Goal: Transaction & Acquisition: Subscribe to service/newsletter

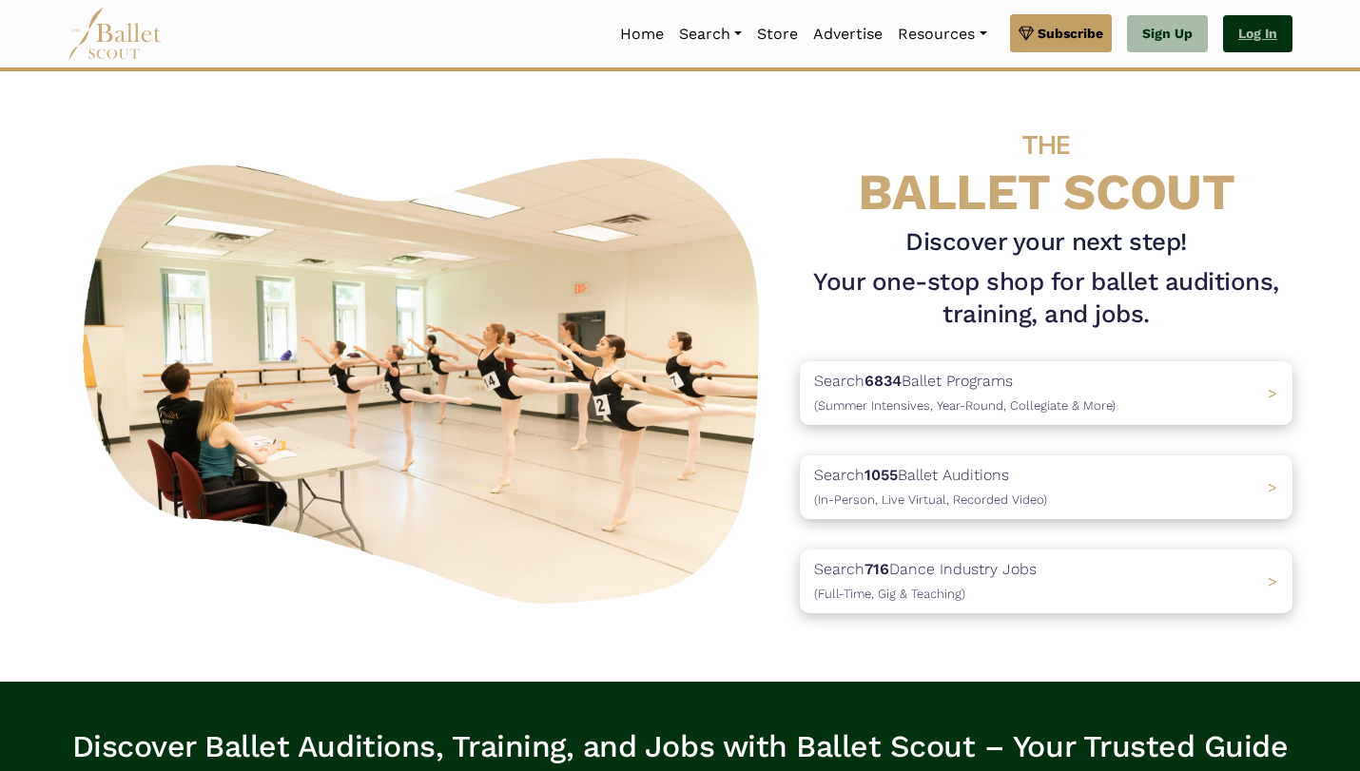
click at [1259, 21] on link "Log In" at bounding box center [1257, 34] width 69 height 38
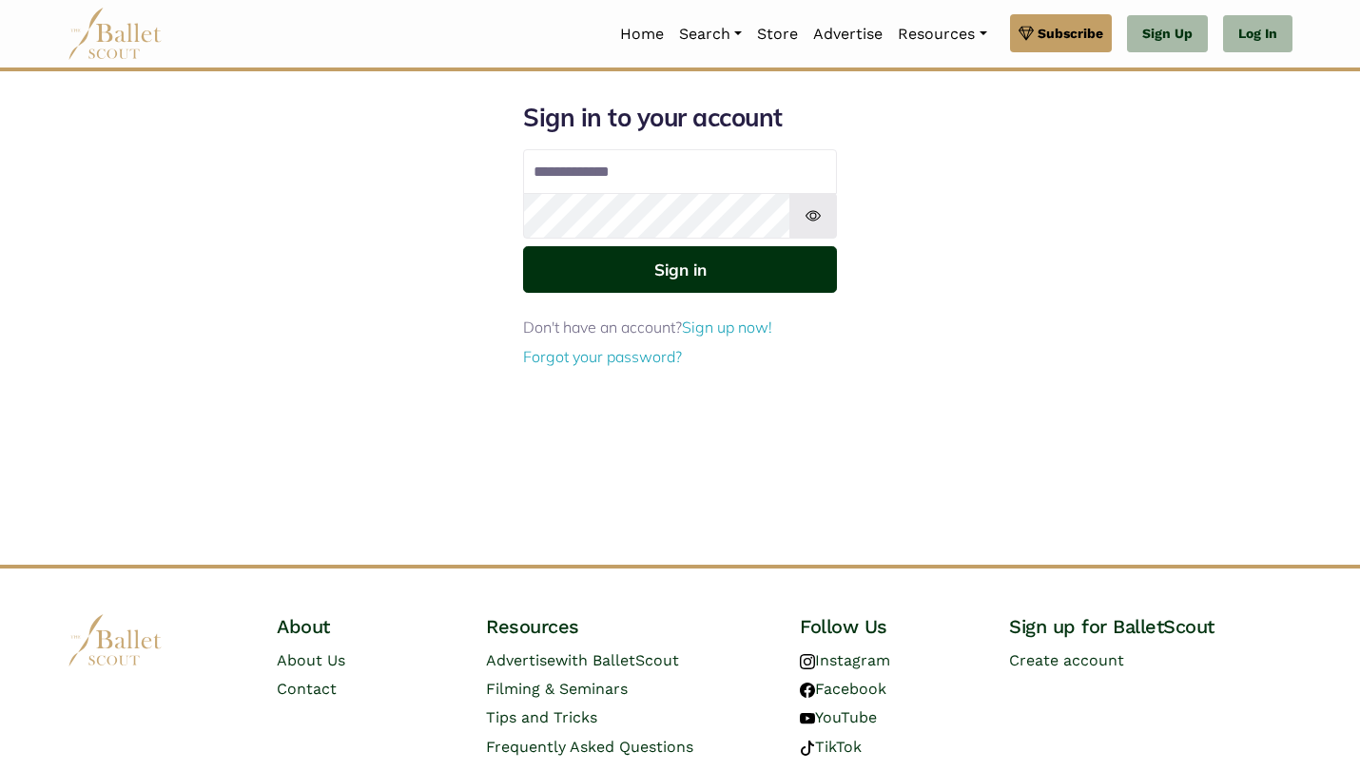
type input "**********"
click at [705, 267] on button "Sign in" at bounding box center [680, 269] width 314 height 47
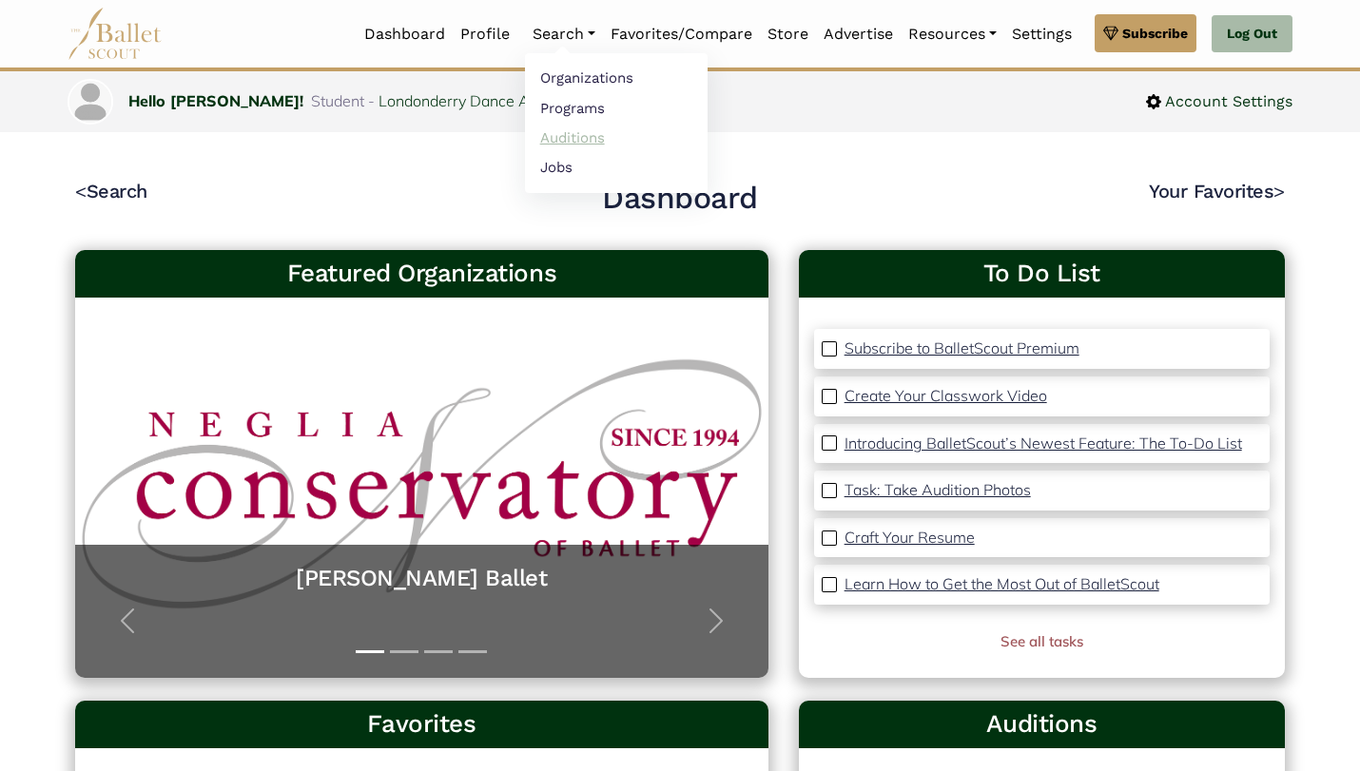
click at [564, 135] on link "Auditions" at bounding box center [616, 137] width 183 height 29
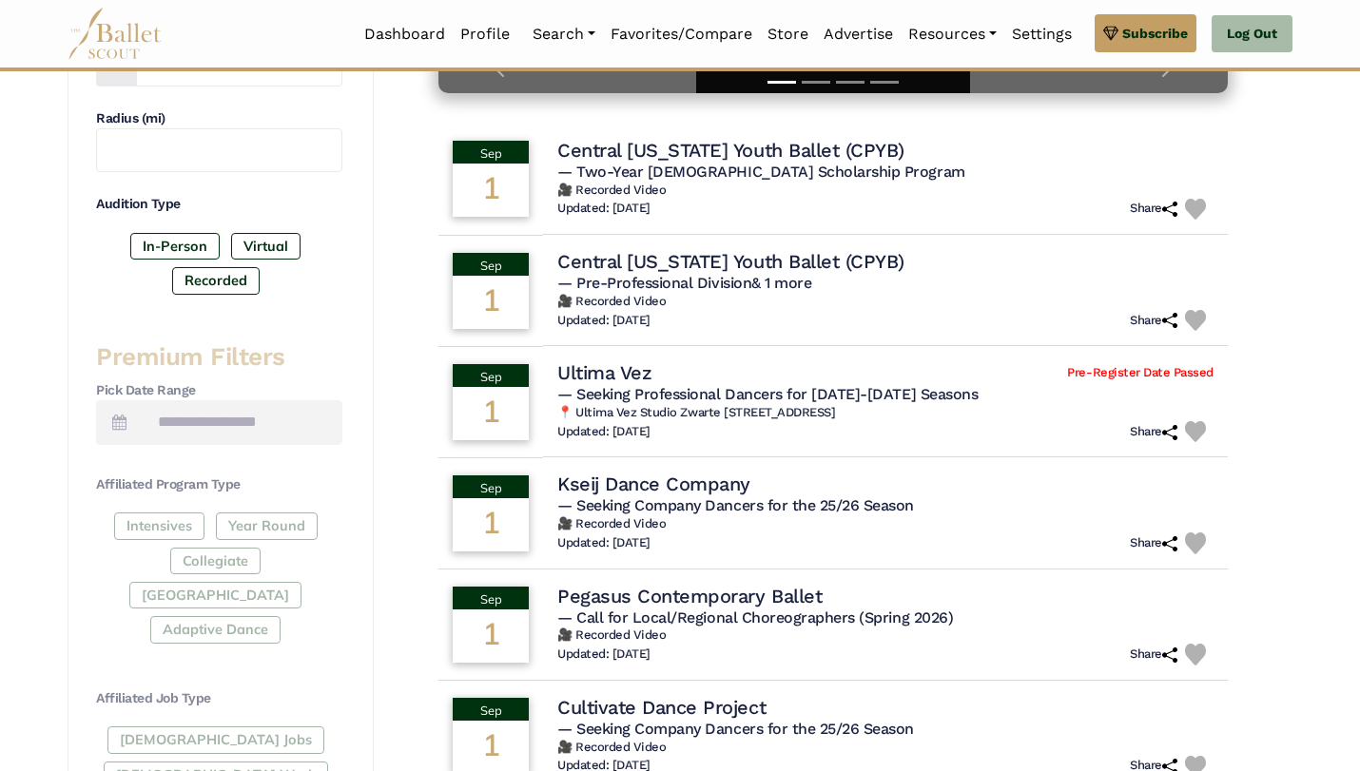
scroll to position [533, 0]
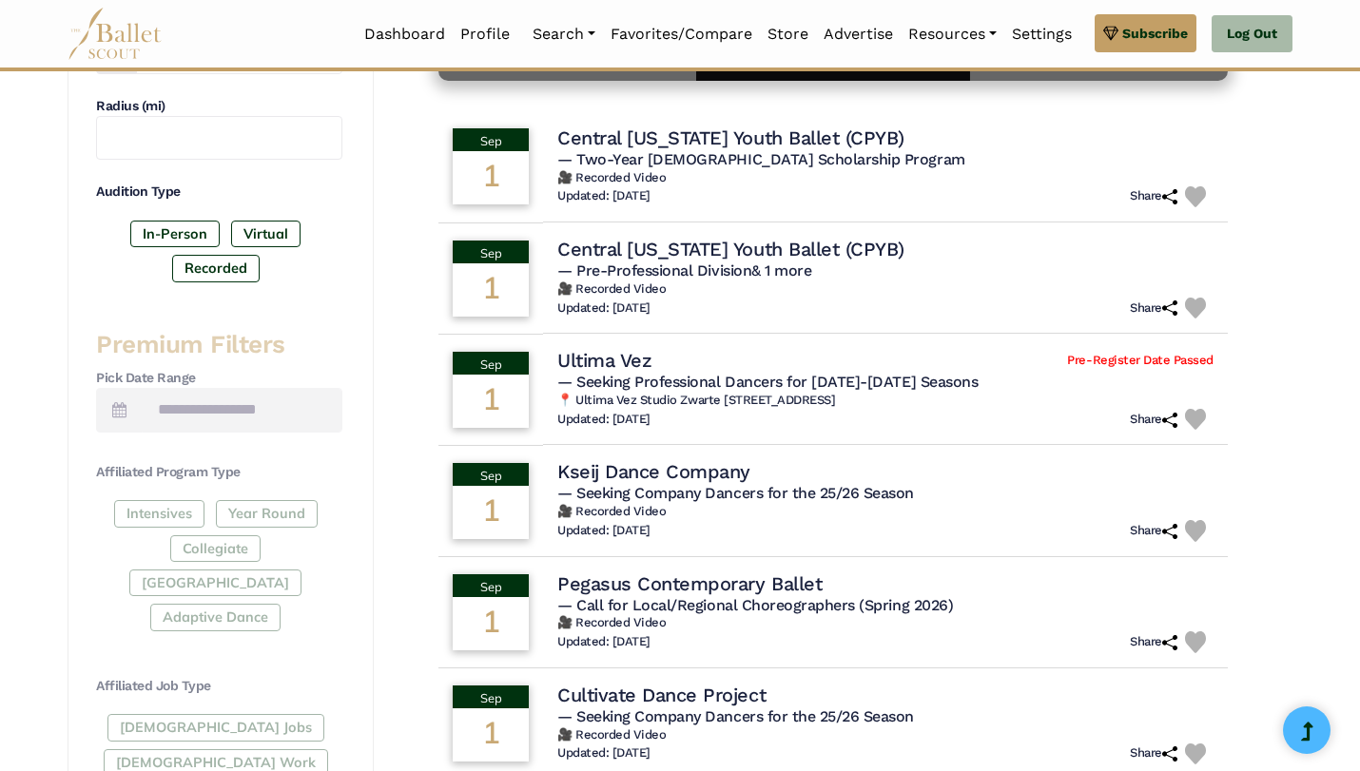
click at [291, 510] on div "Intensives Year Round Collegiate [GEOGRAPHIC_DATA] Adaptive Dance" at bounding box center [219, 569] width 246 height 139
click at [273, 513] on div "Intensives Year Round Collegiate Post High School Adaptive Dance" at bounding box center [219, 569] width 246 height 139
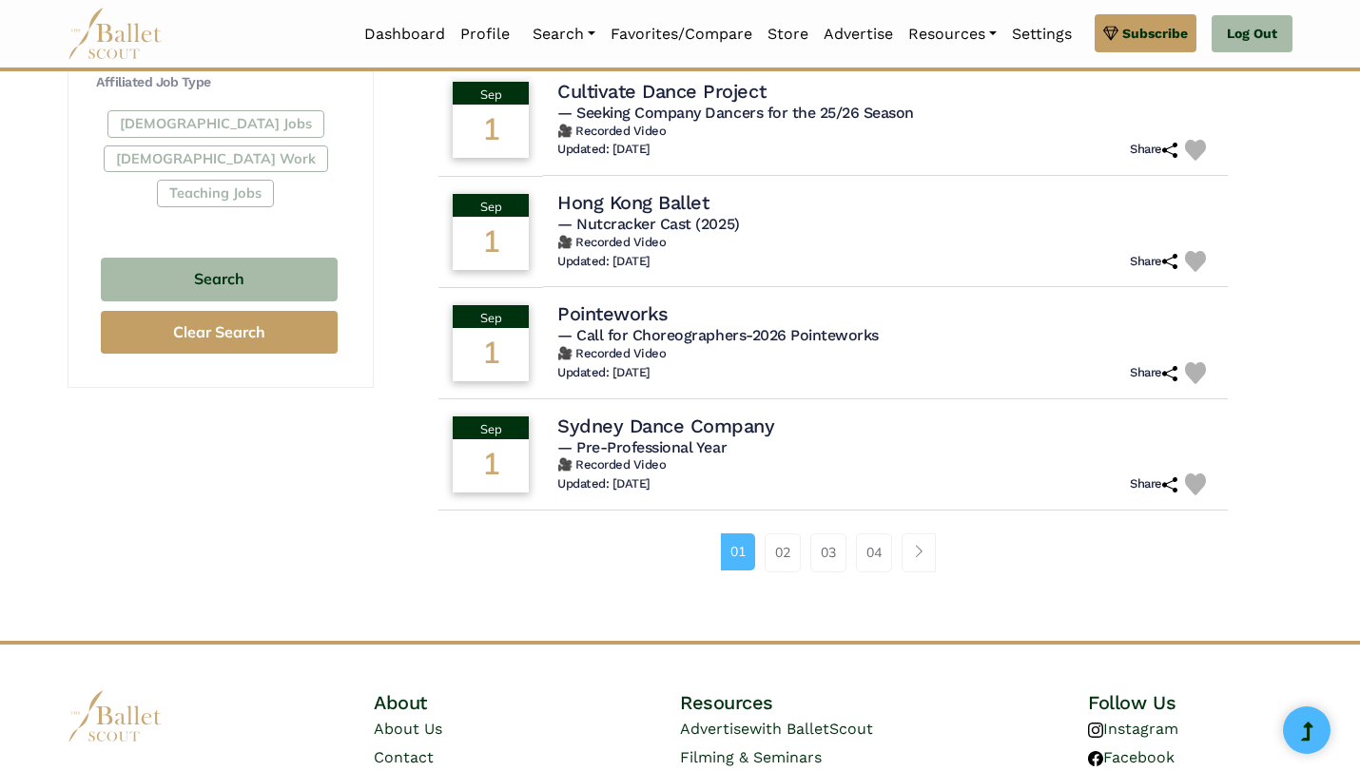
scroll to position [1176, 0]
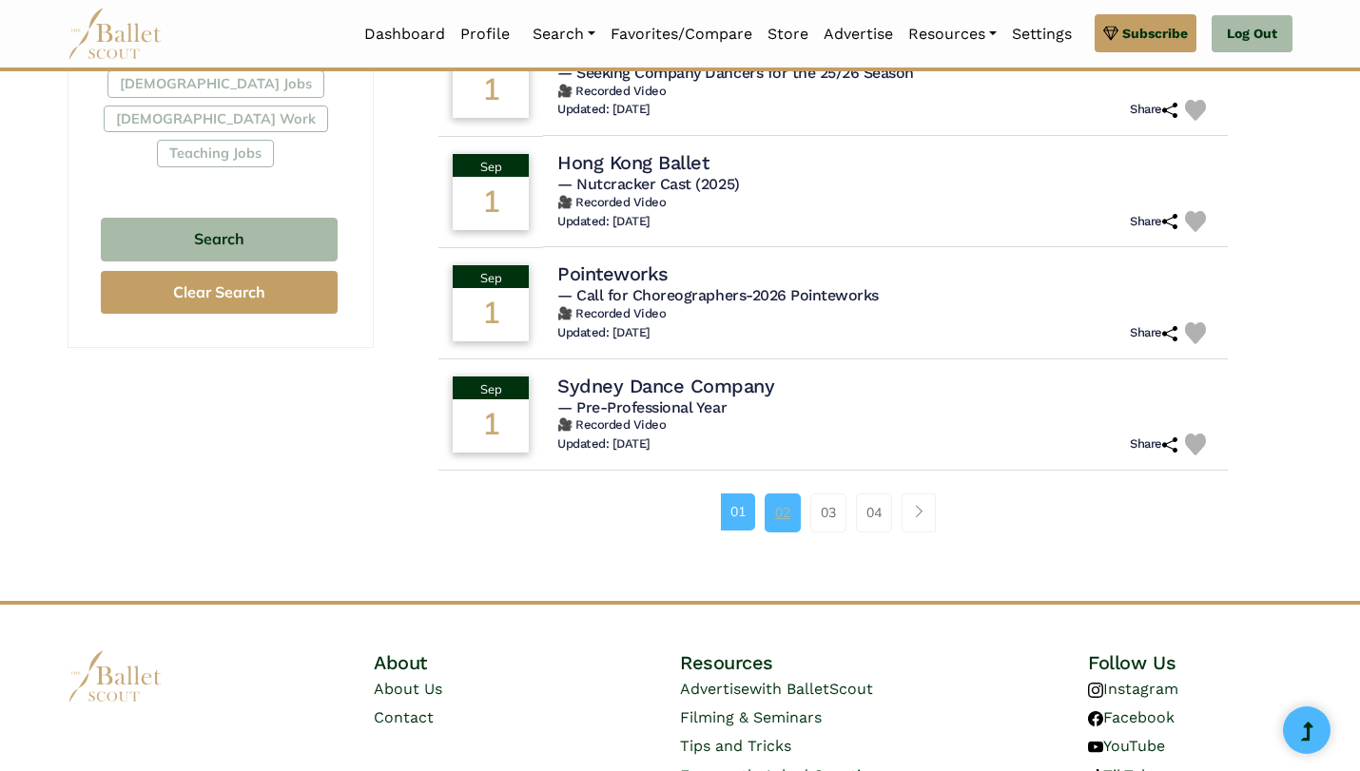
click at [786, 528] on link "02" at bounding box center [783, 513] width 36 height 38
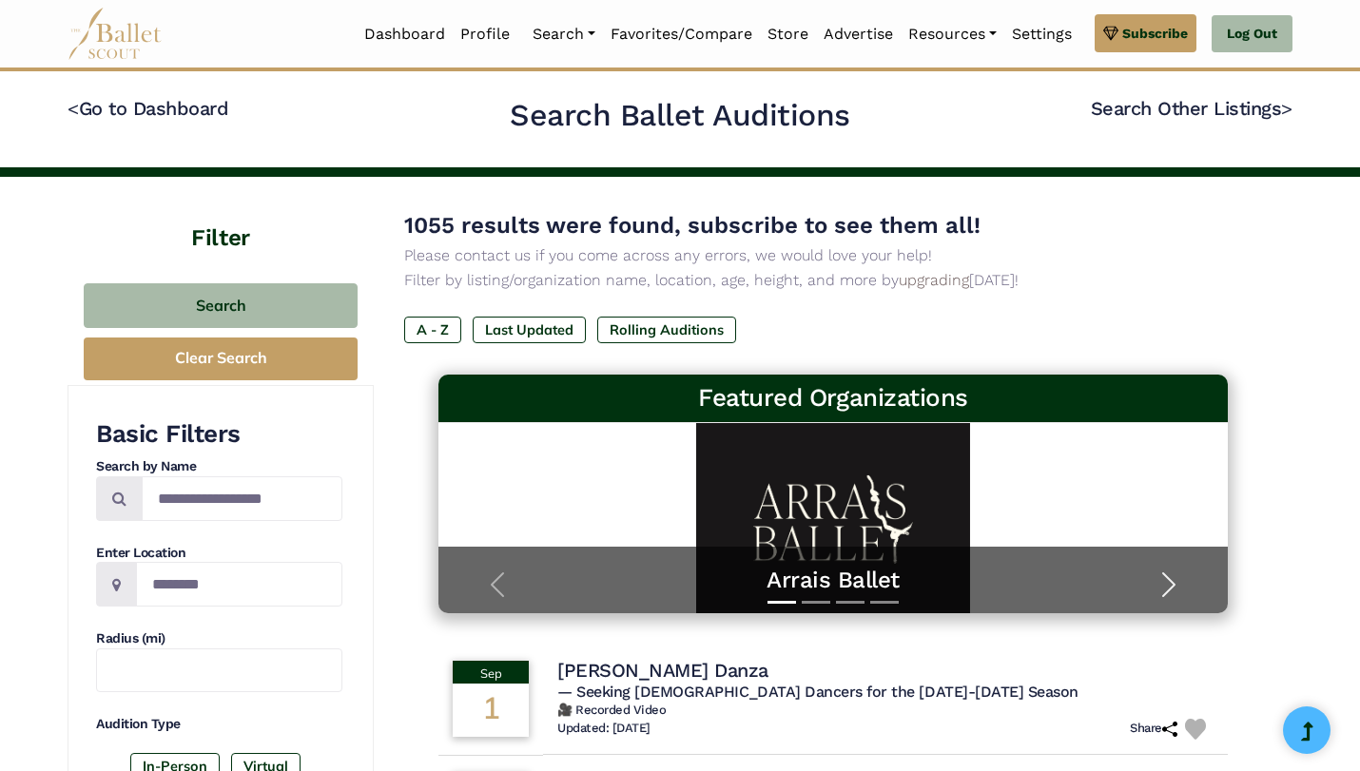
click at [1177, 574] on span "button" at bounding box center [1169, 585] width 30 height 30
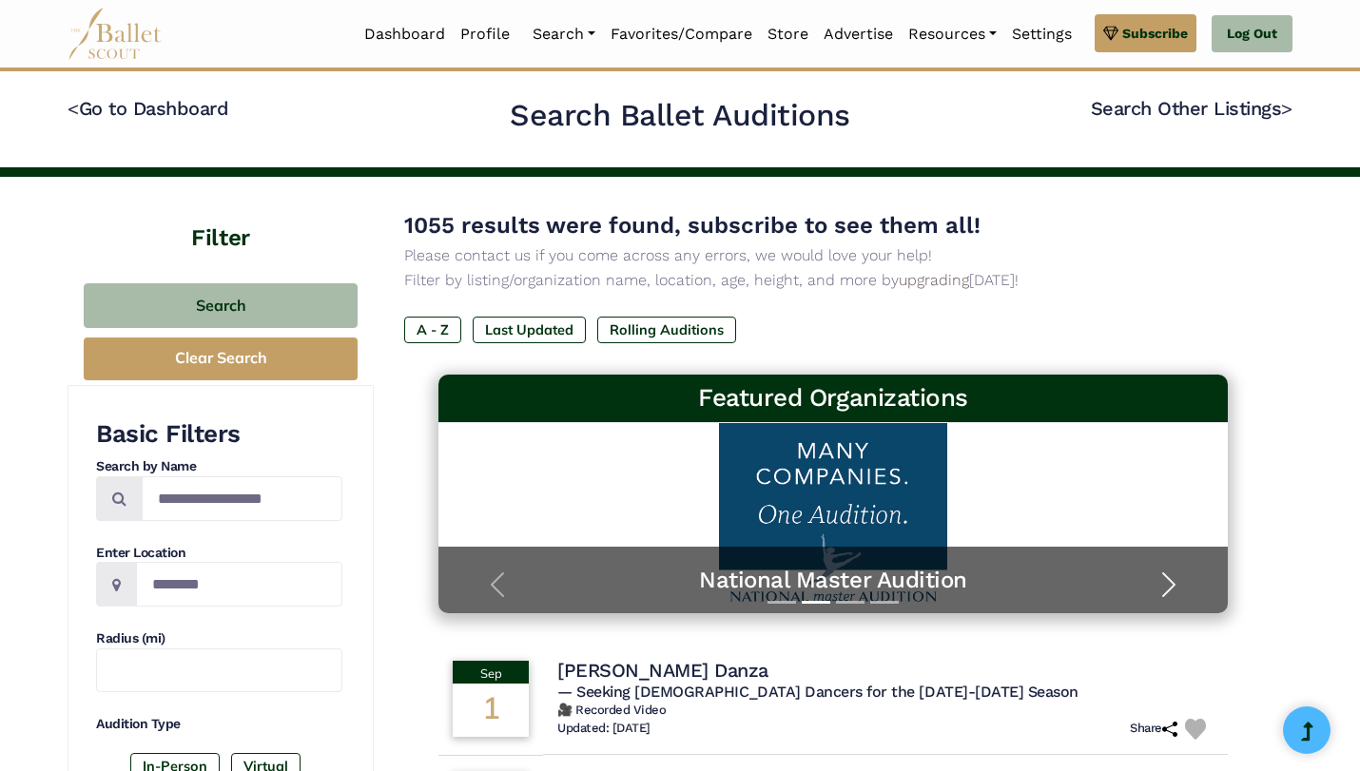
click at [1177, 574] on span "button" at bounding box center [1169, 585] width 30 height 30
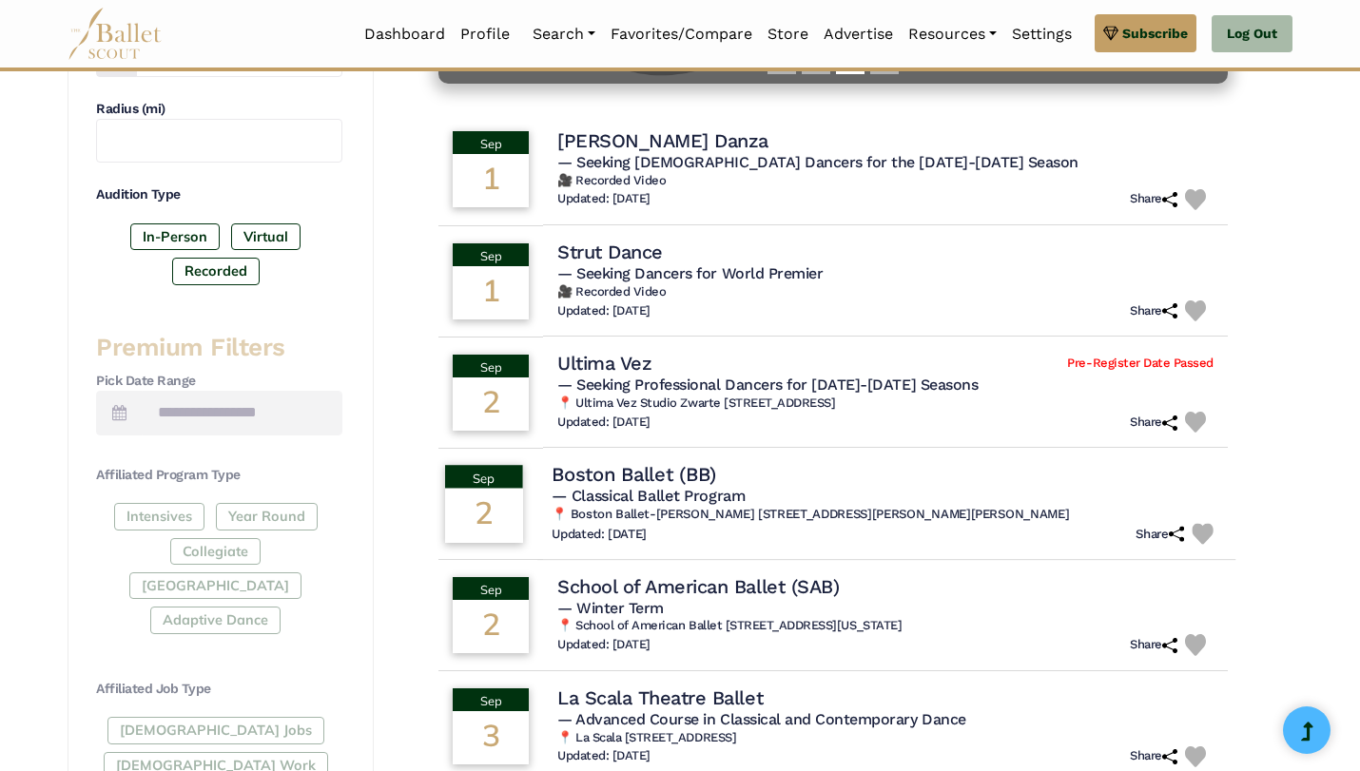
scroll to position [529, 0]
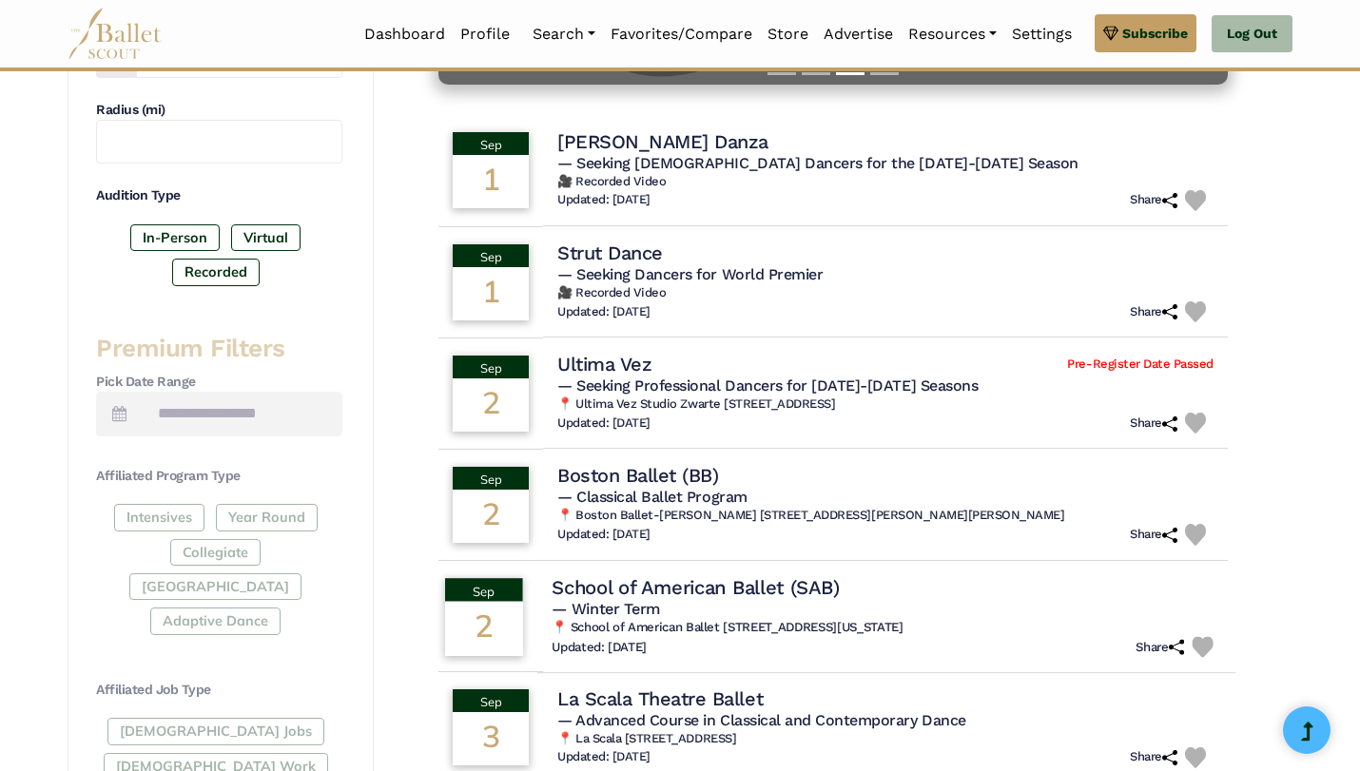
click at [818, 587] on h4 "School of American Ballet (SAB)" at bounding box center [695, 587] width 287 height 26
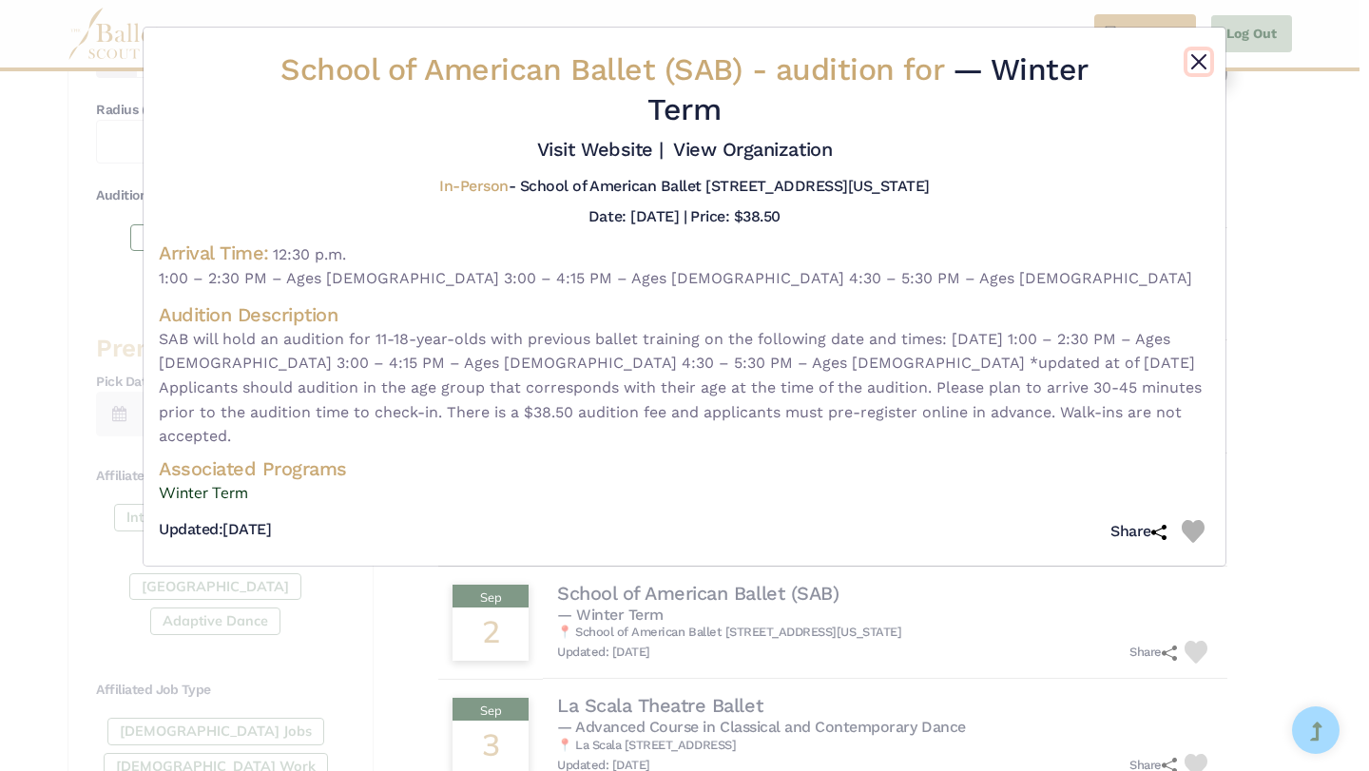
click at [1204, 50] on button "Close" at bounding box center [1199, 61] width 23 height 23
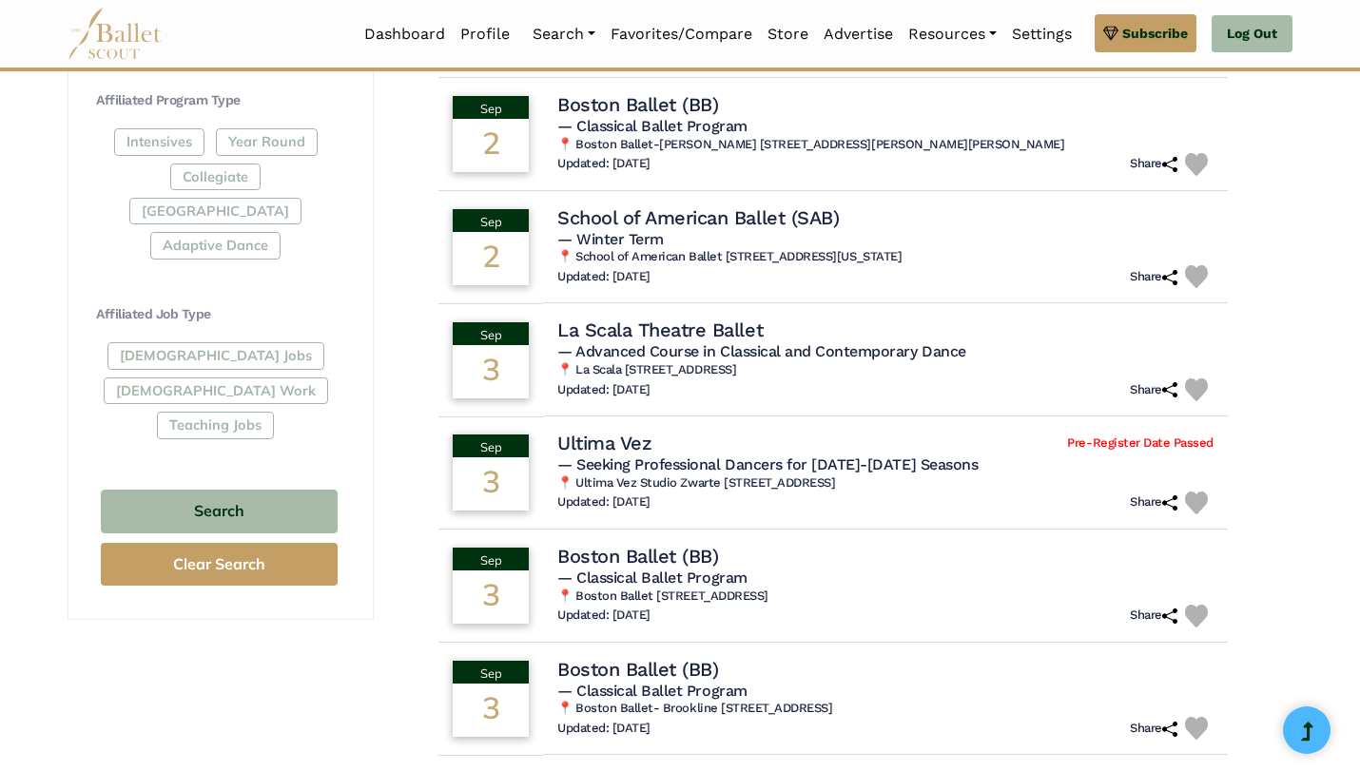
scroll to position [978, 0]
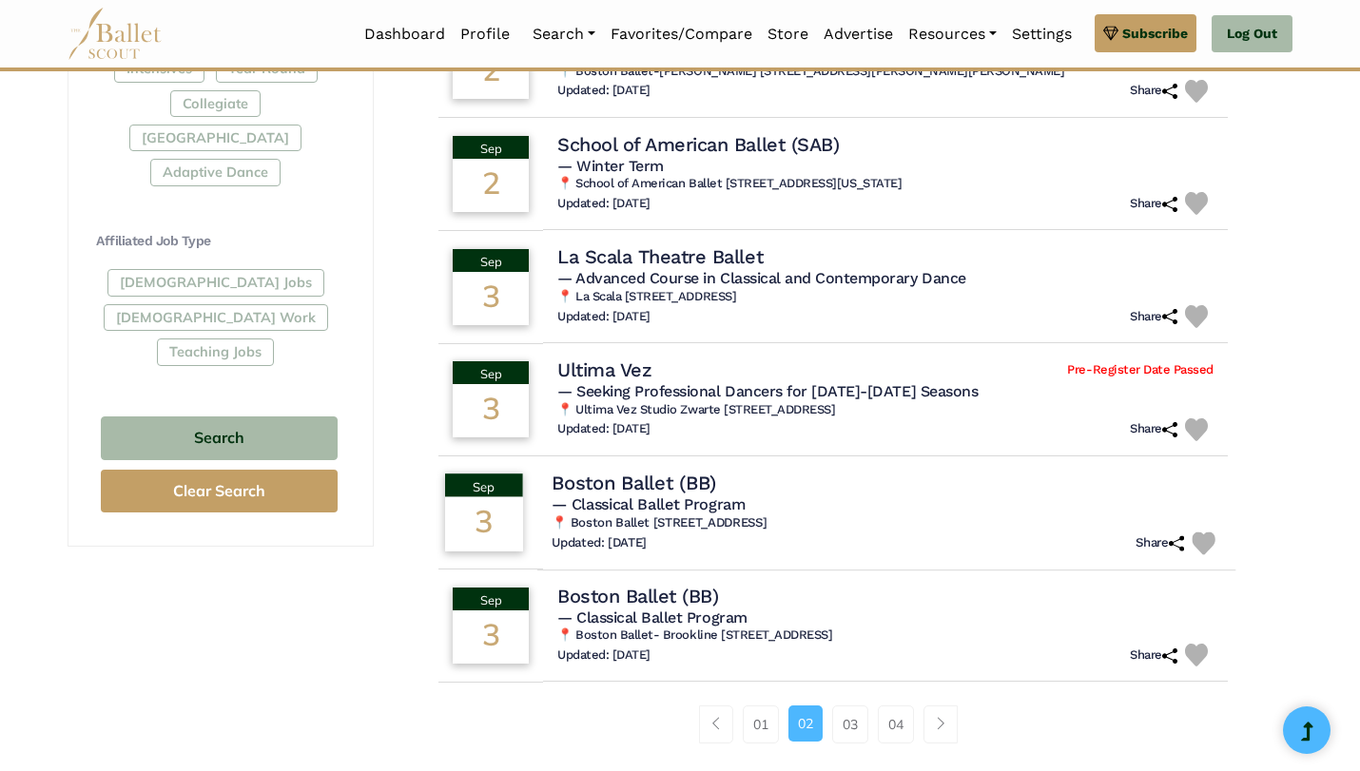
click at [748, 500] on h5 "— Classical Ballet Program" at bounding box center [887, 505] width 670 height 20
click at [676, 488] on h4 "Boston Ballet (BB)" at bounding box center [634, 483] width 165 height 26
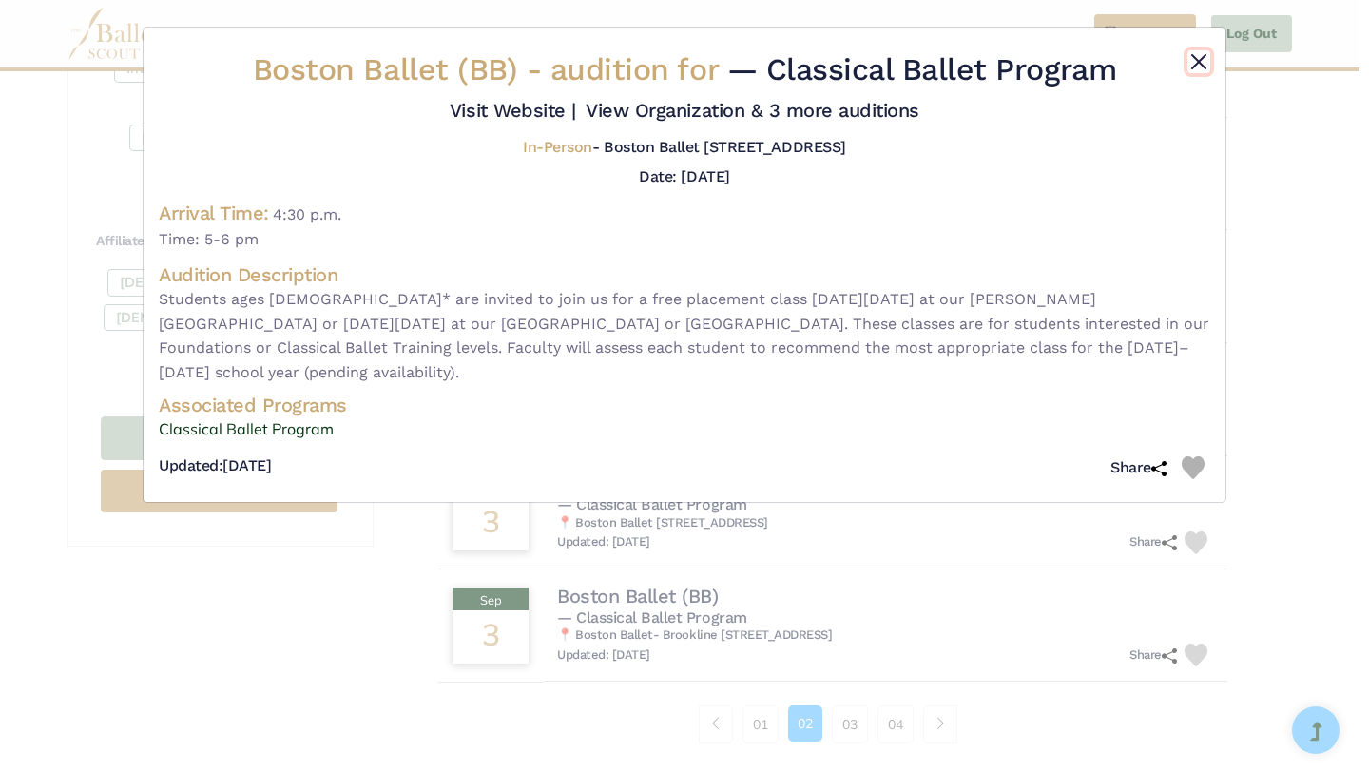
click at [1206, 55] on button "Close" at bounding box center [1199, 61] width 23 height 23
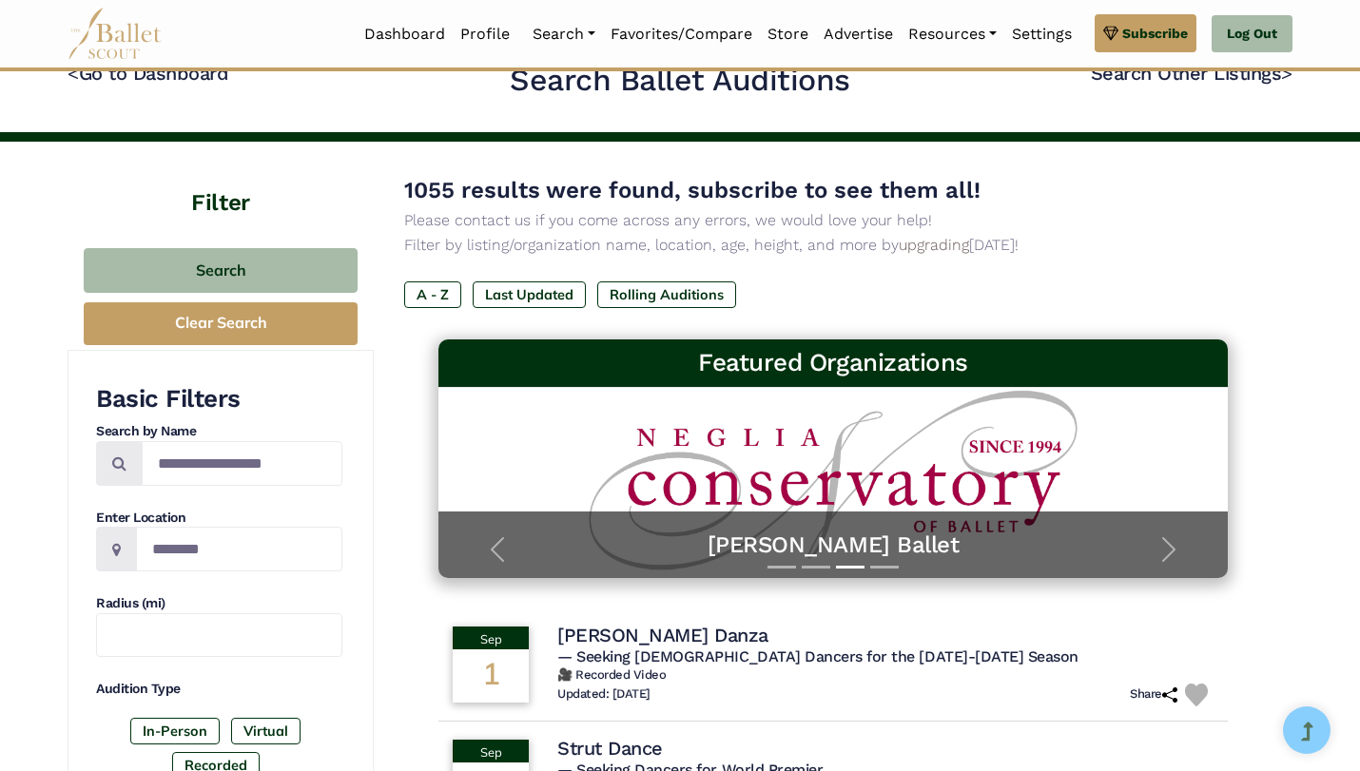
scroll to position [0, 0]
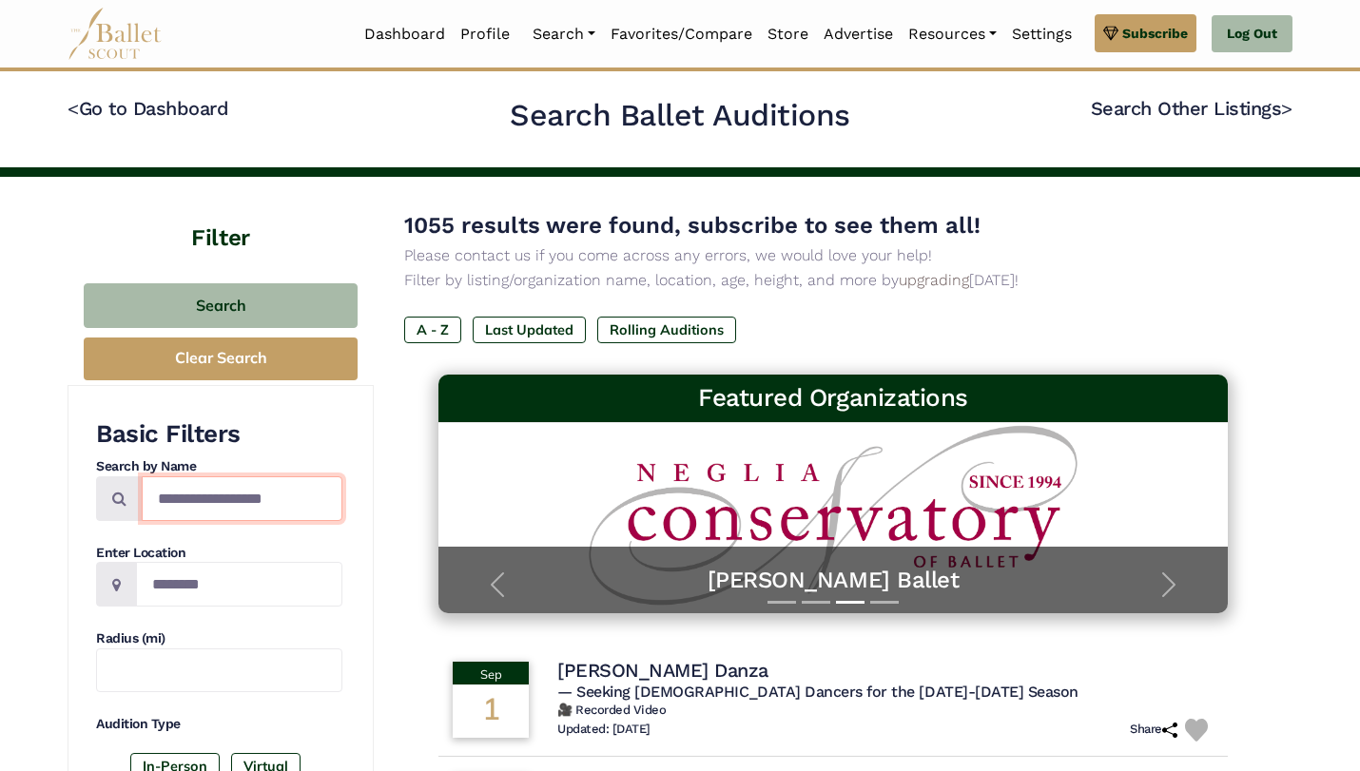
click at [282, 495] on input "Search by names..." at bounding box center [242, 498] width 201 height 45
click at [199, 508] on input "Search by names..." at bounding box center [242, 498] width 201 height 45
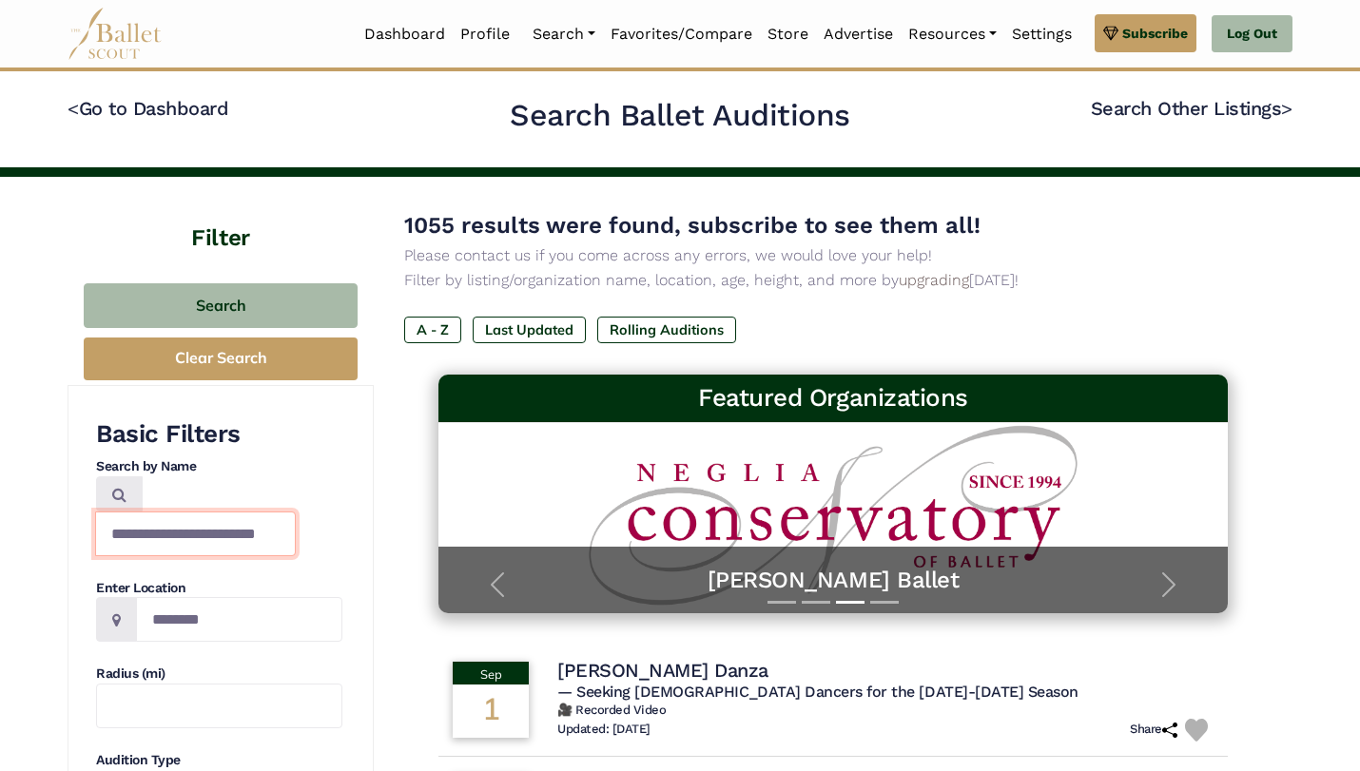
scroll to position [0, 8]
type input "**********"
click at [267, 512] on input "**********" at bounding box center [195, 534] width 201 height 45
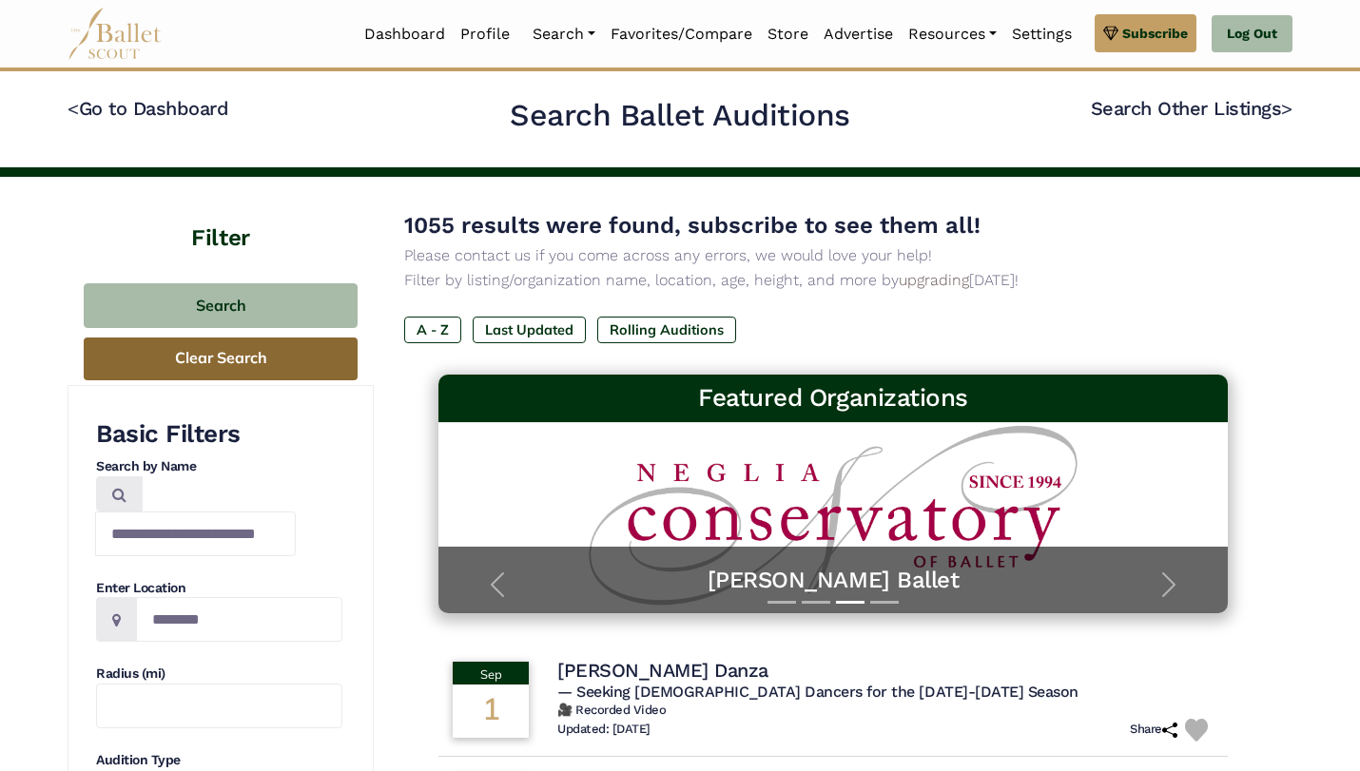
click at [247, 353] on button "Clear Search" at bounding box center [221, 359] width 274 height 43
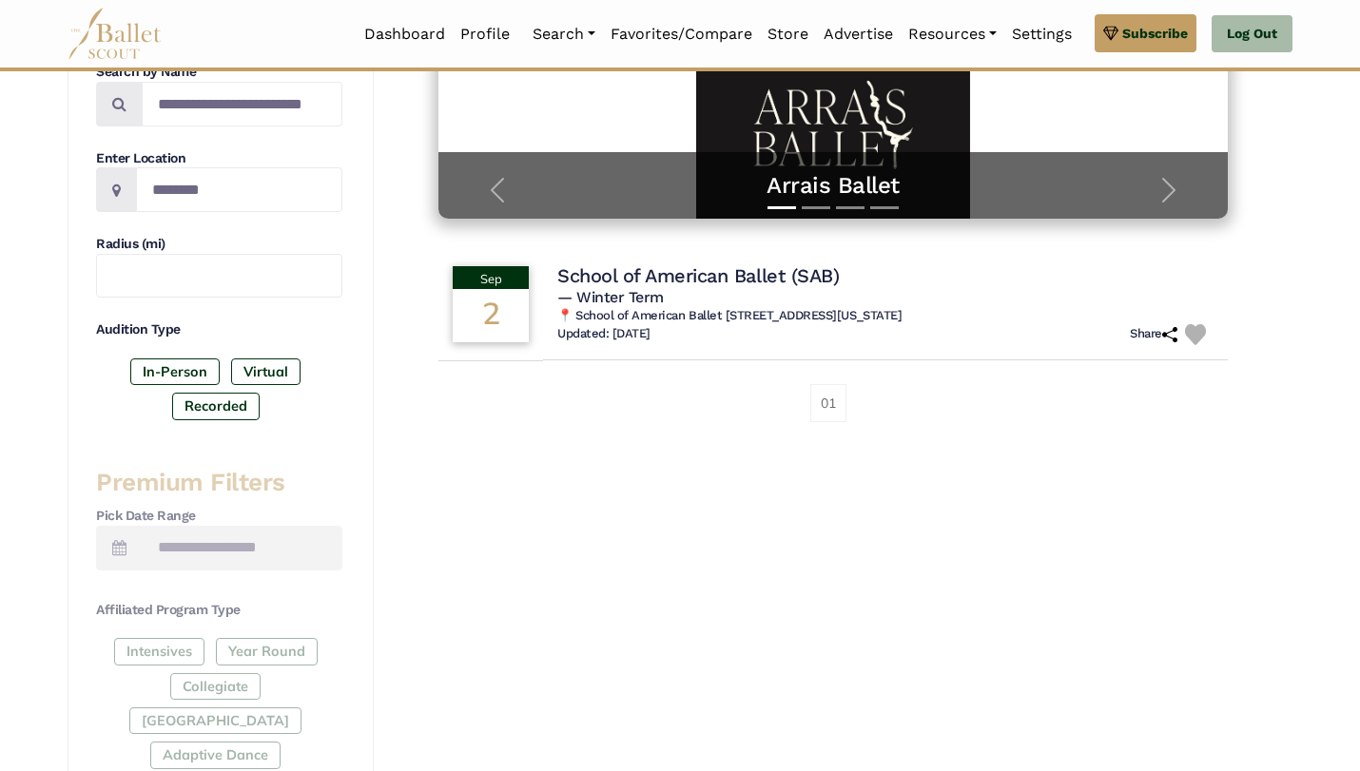
scroll to position [727, 0]
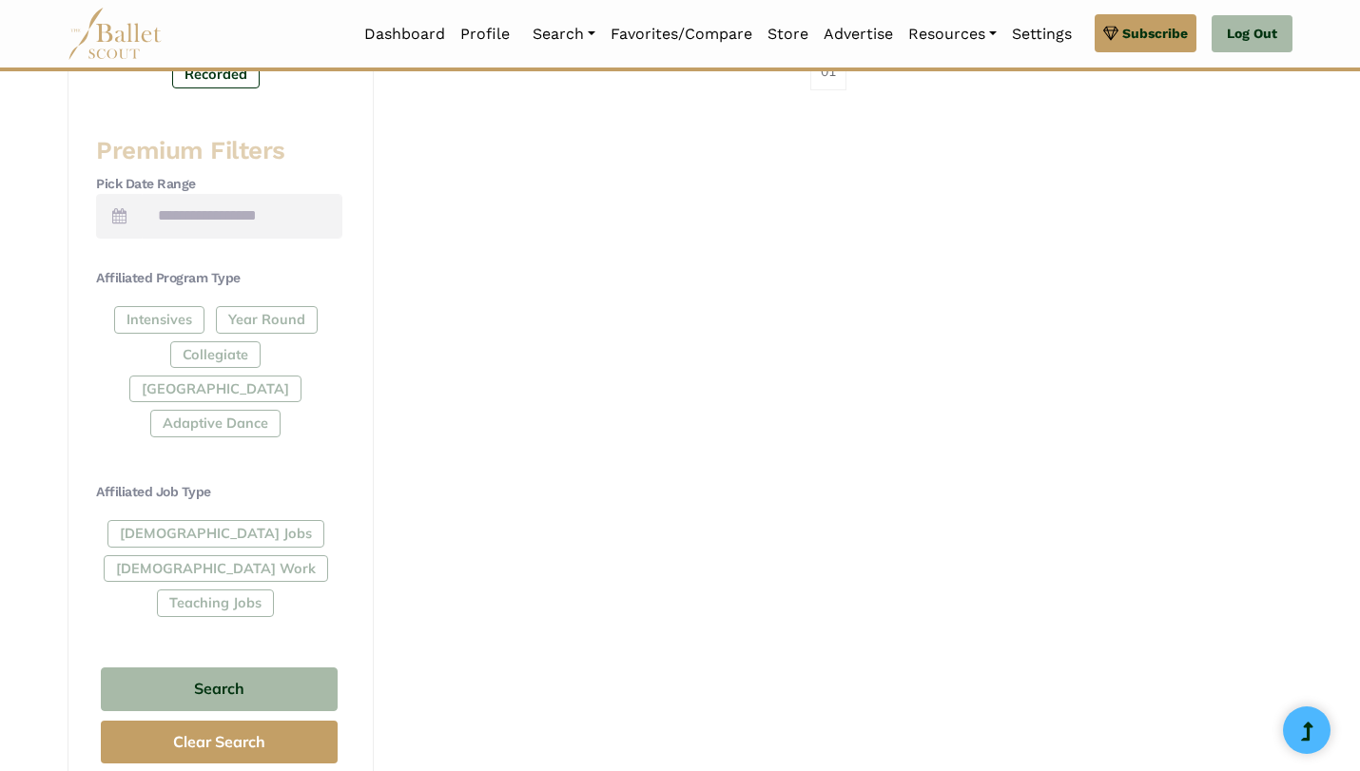
click at [195, 520] on div "[DEMOGRAPHIC_DATA] Jobs [DEMOGRAPHIC_DATA] Work Teaching Jobs" at bounding box center [219, 572] width 246 height 104
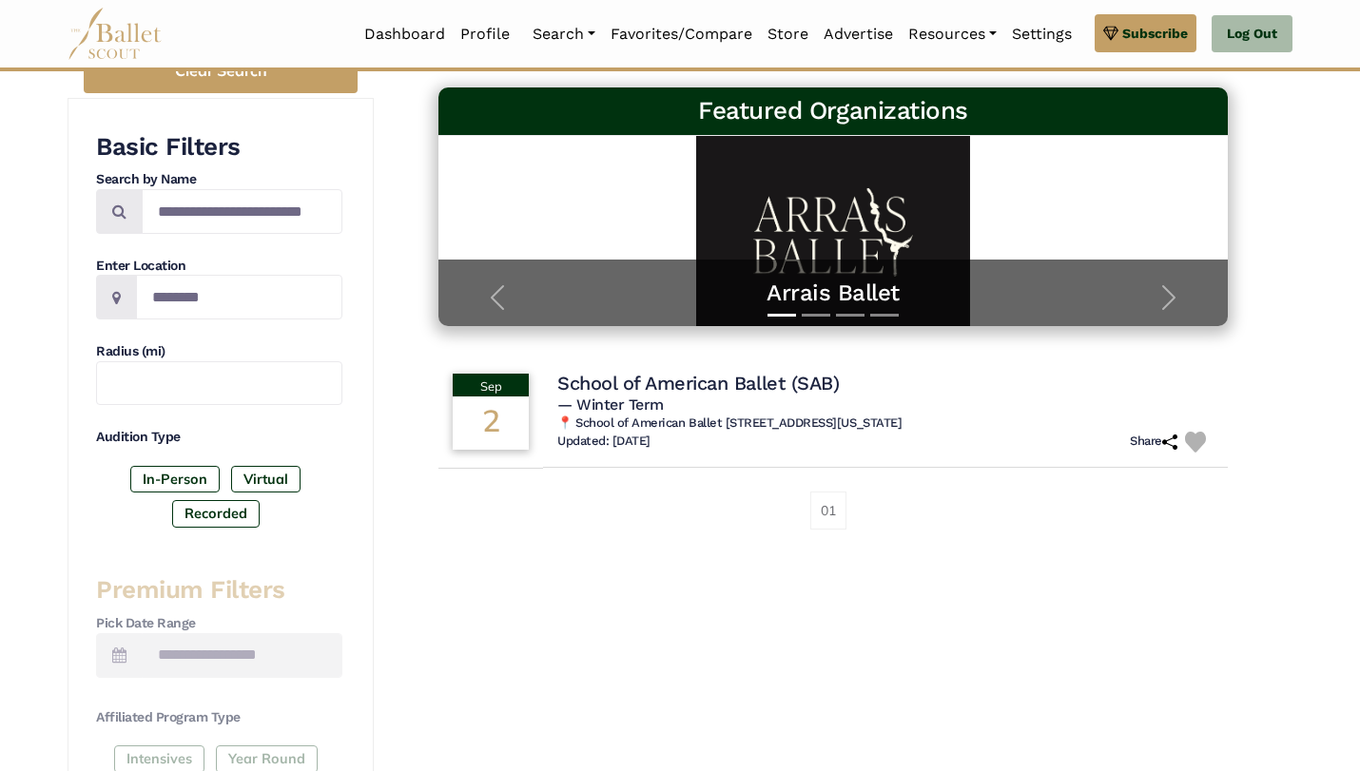
scroll to position [402, 0]
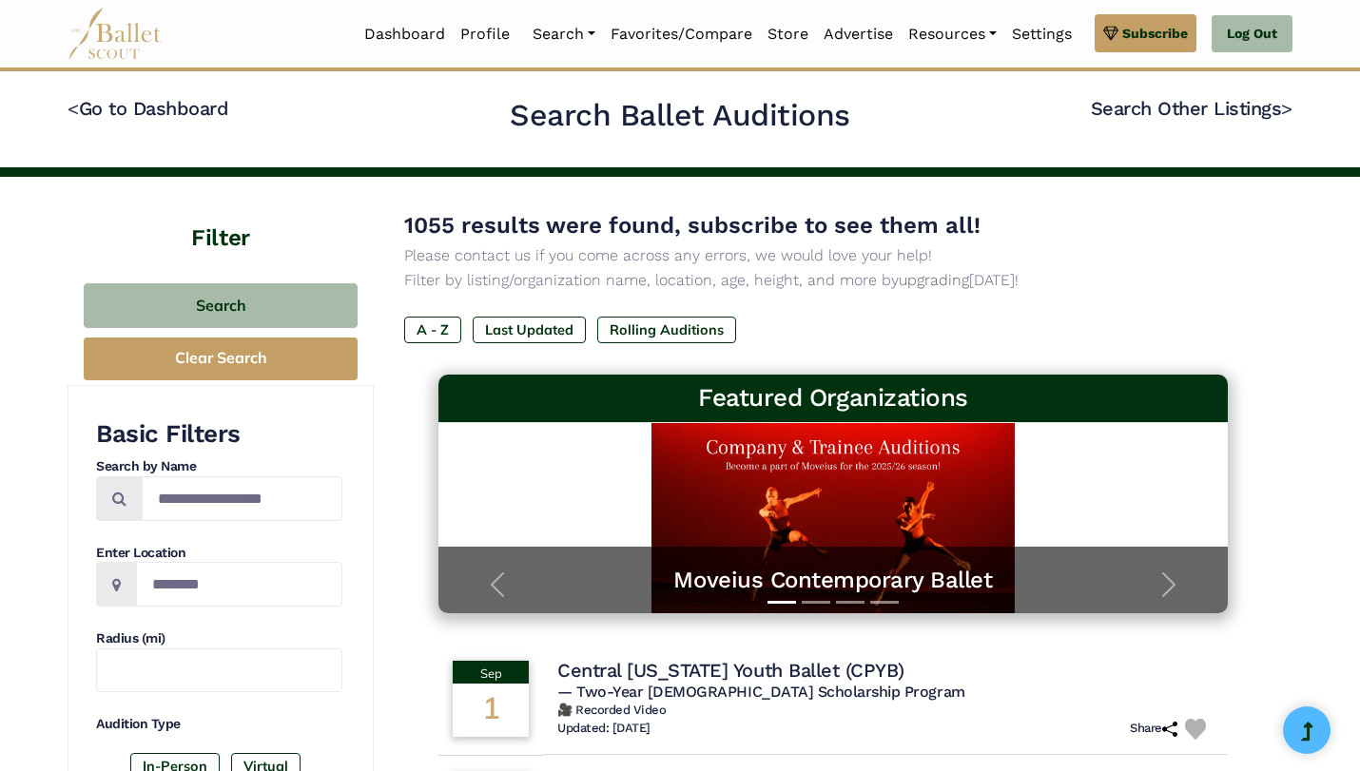
scroll to position [345, 0]
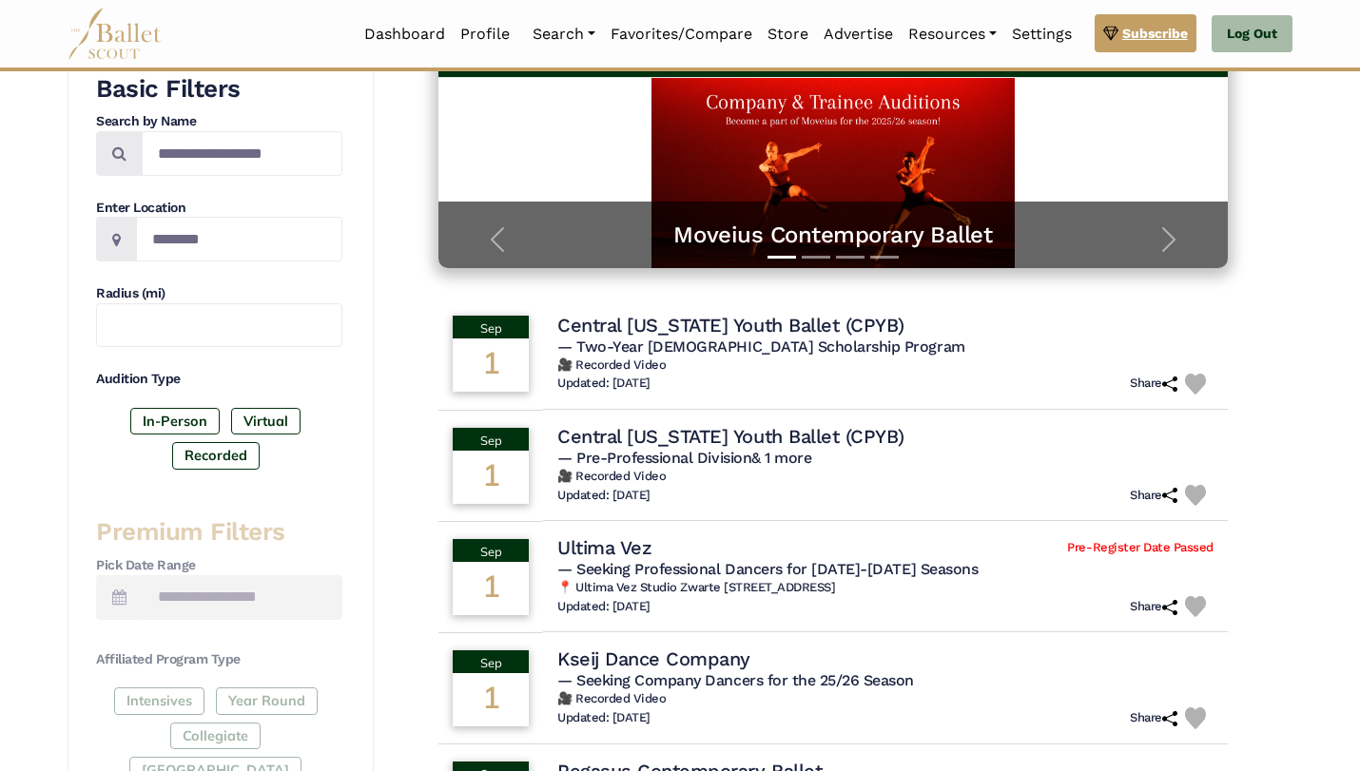
click at [1133, 32] on span "Subscribe" at bounding box center [1155, 33] width 66 height 21
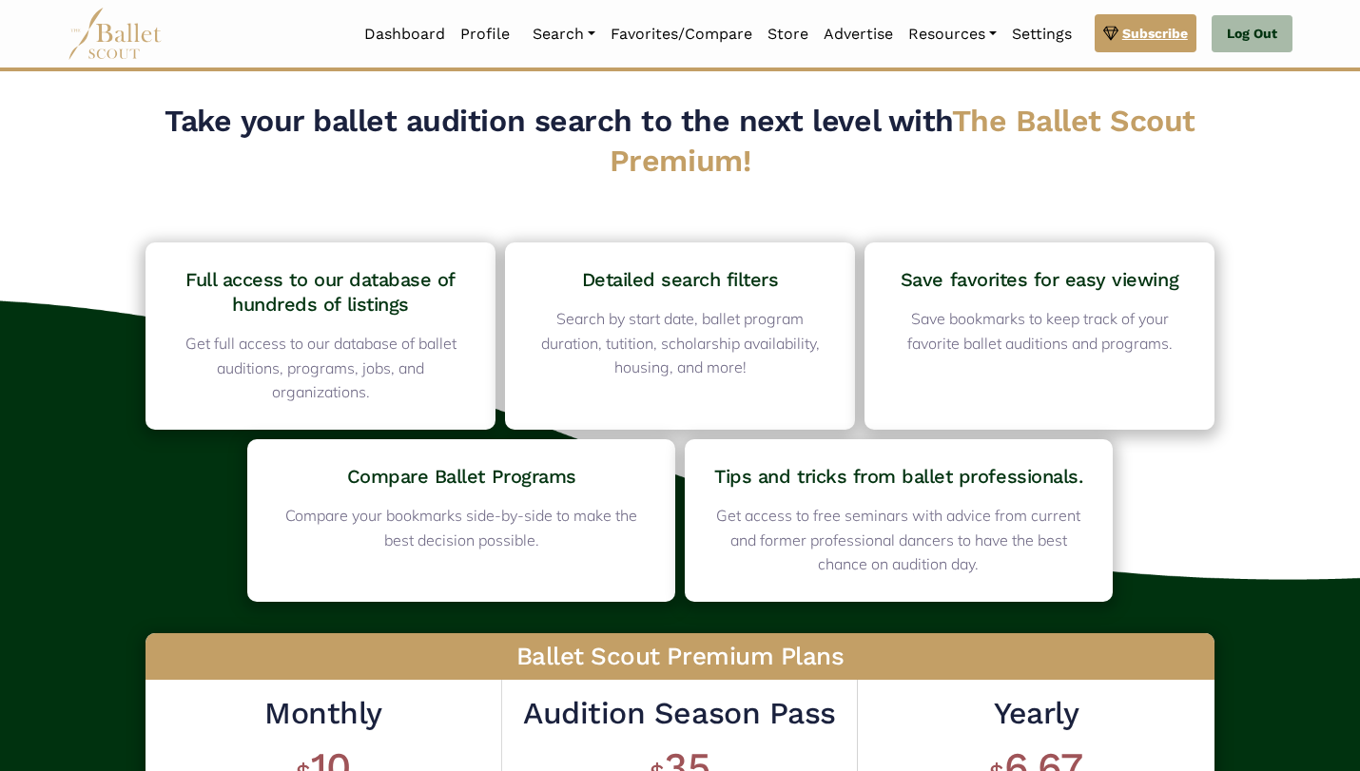
click at [1152, 29] on span "Subscribe" at bounding box center [1155, 33] width 66 height 21
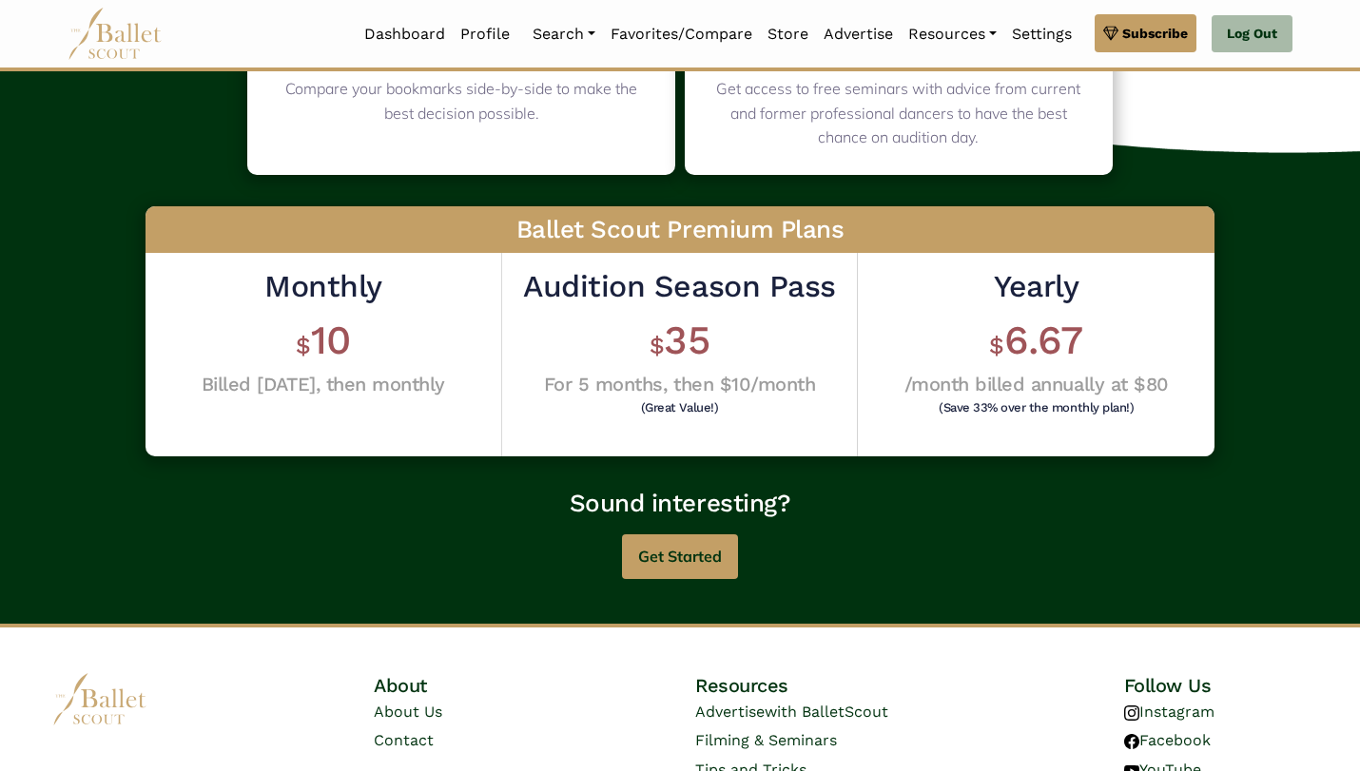
scroll to position [485, 0]
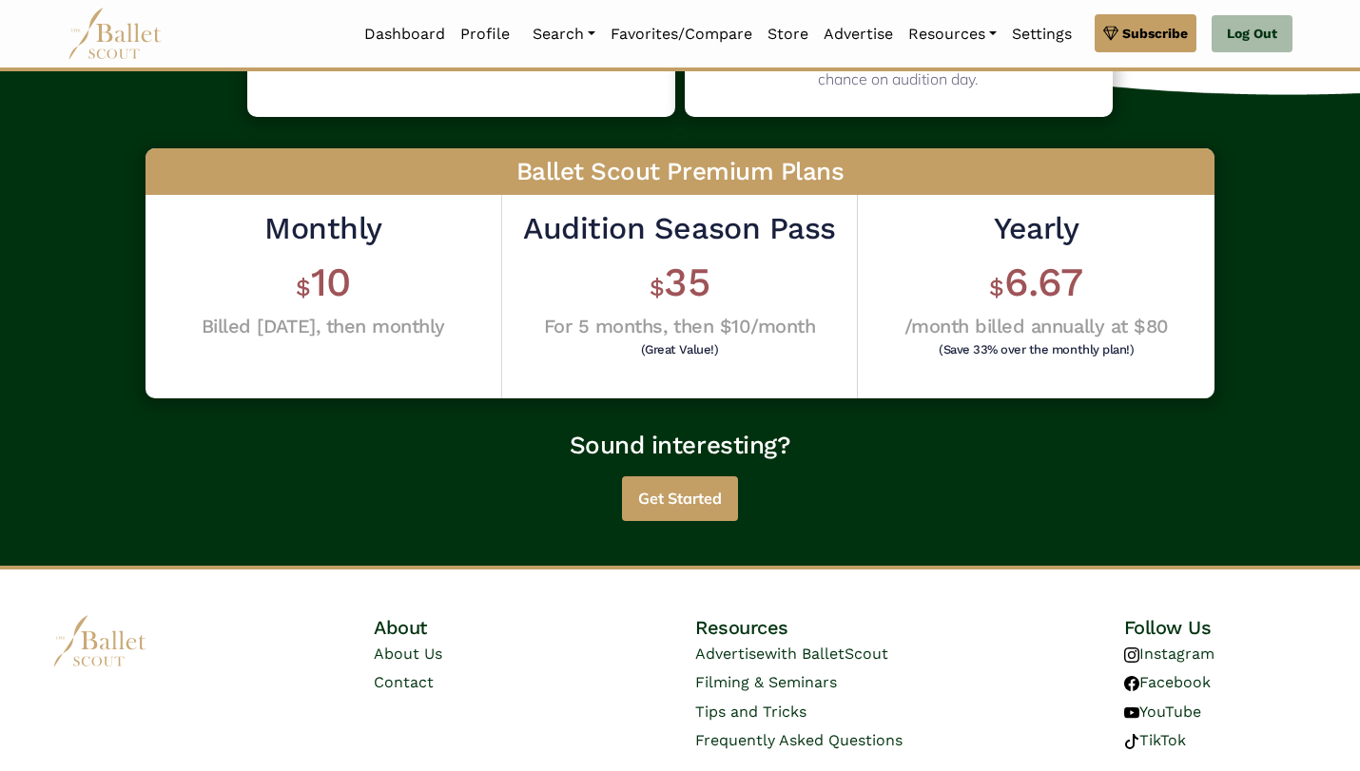
click at [692, 511] on button "Get Started" at bounding box center [680, 498] width 116 height 45
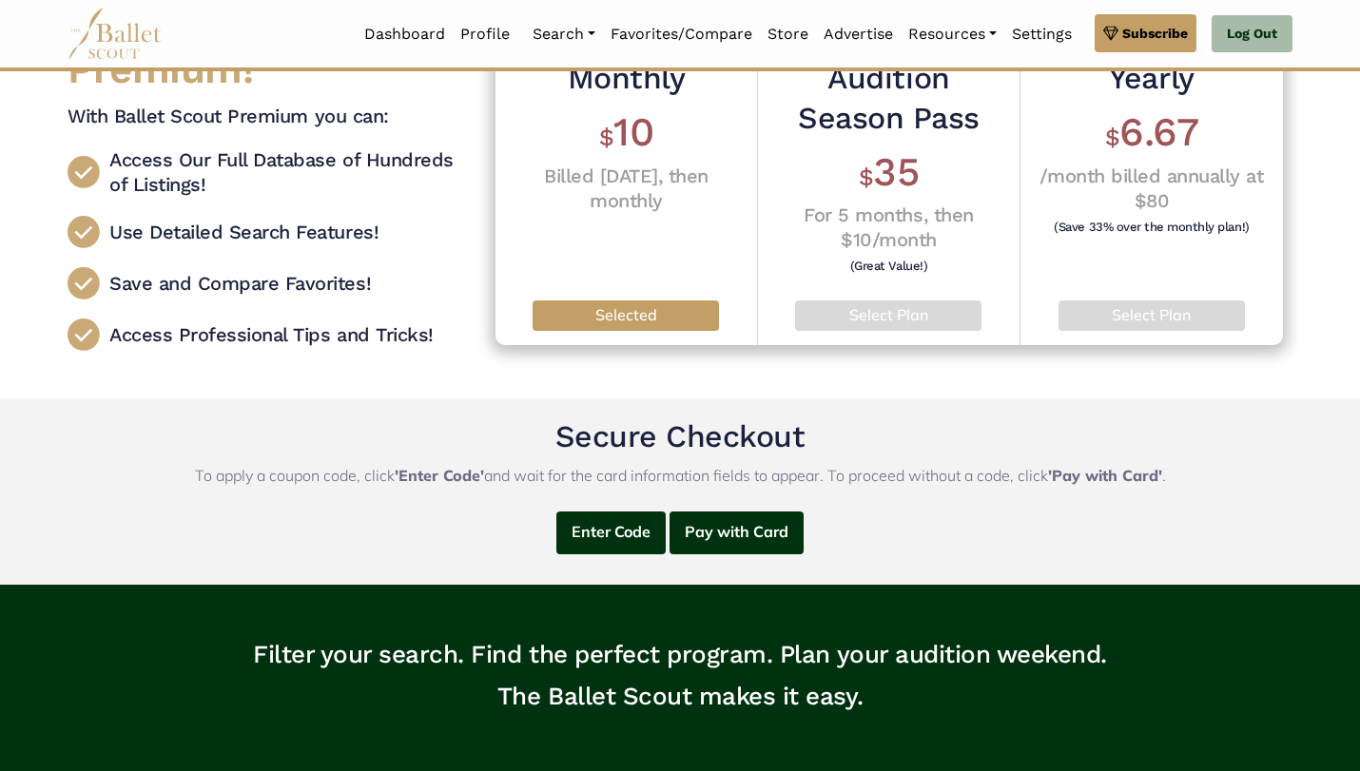
scroll to position [262, 0]
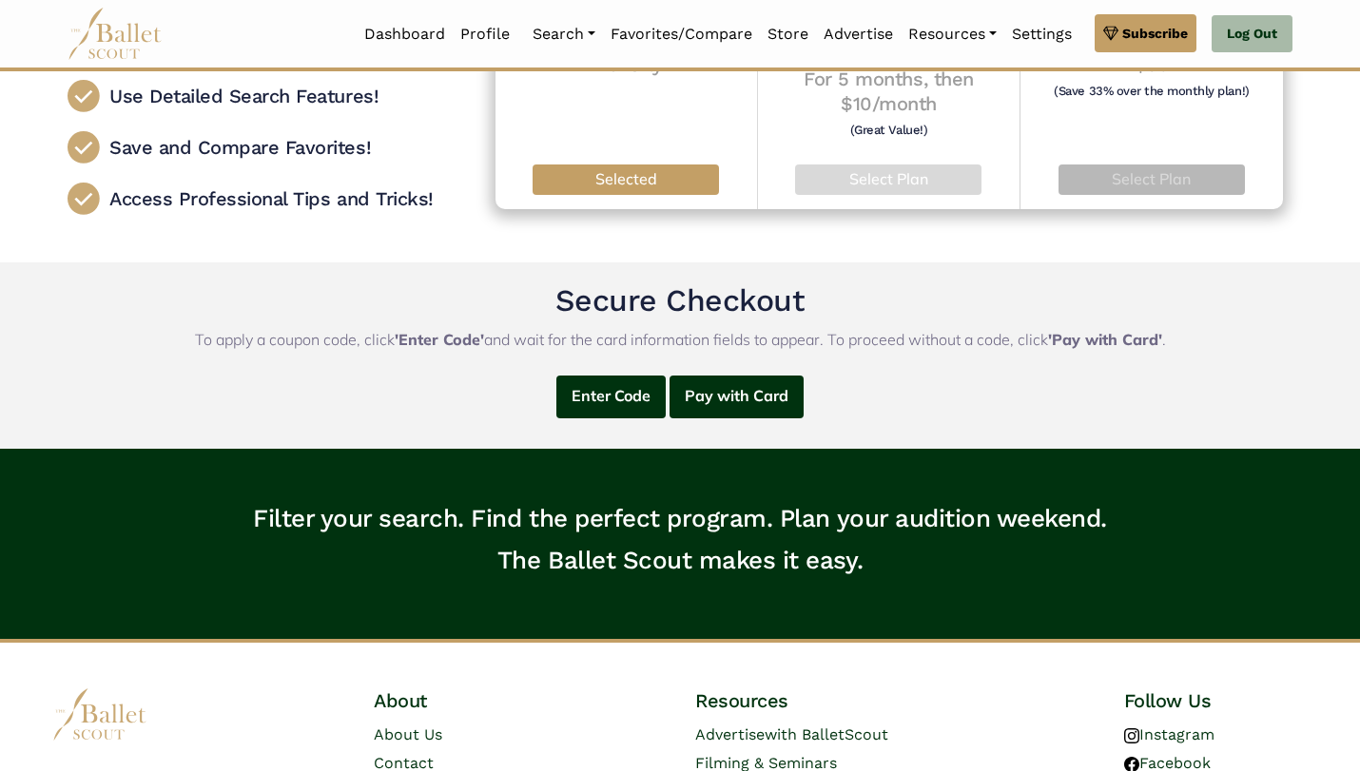
click at [1219, 185] on p "Select Plan" at bounding box center [1152, 179] width 157 height 25
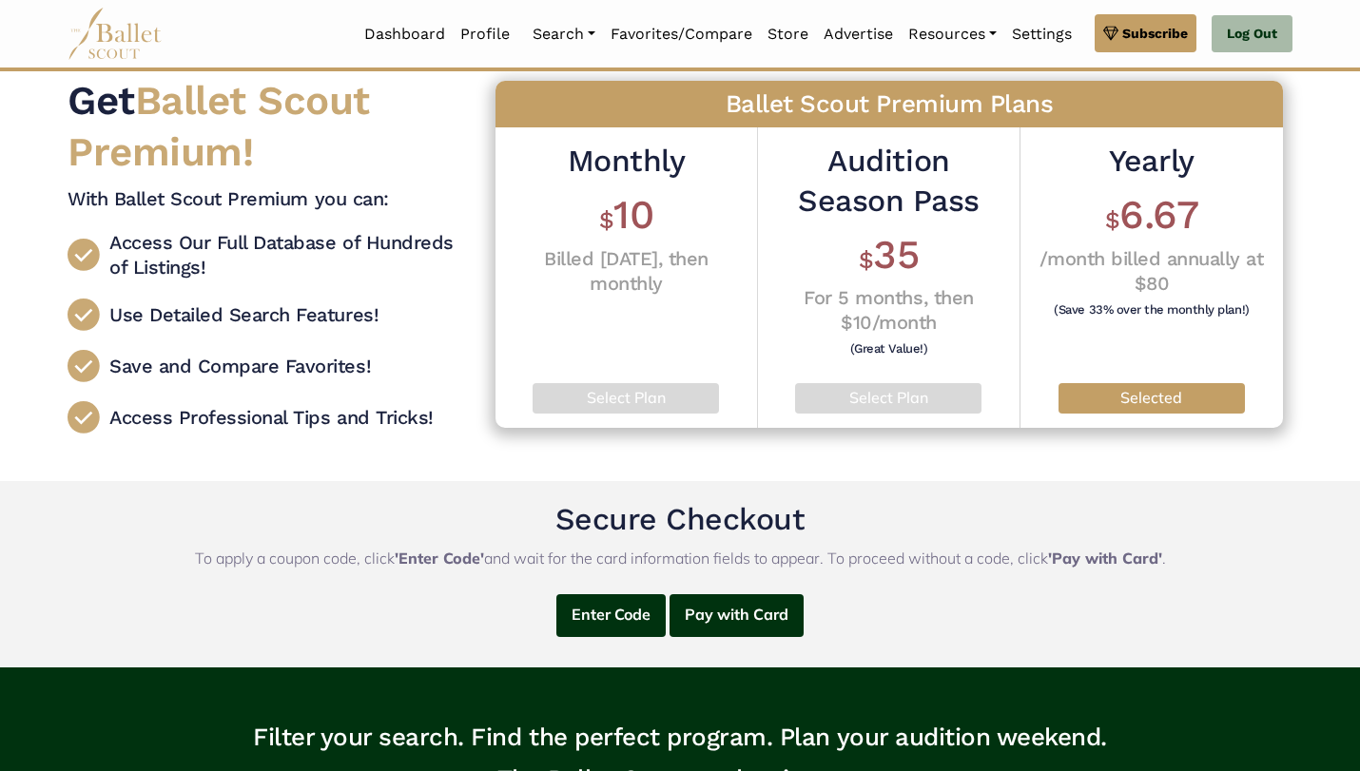
scroll to position [45, 0]
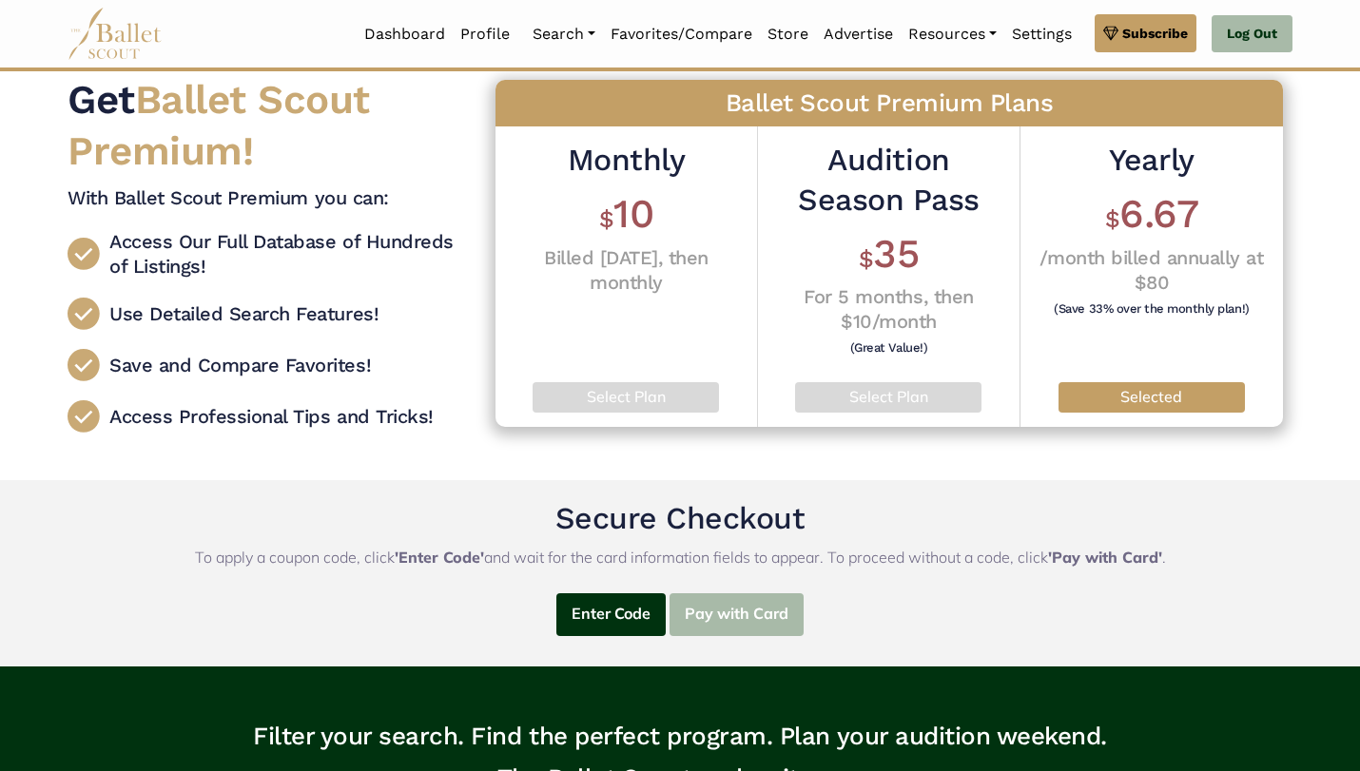
click at [715, 602] on button "Pay with Card" at bounding box center [737, 614] width 134 height 43
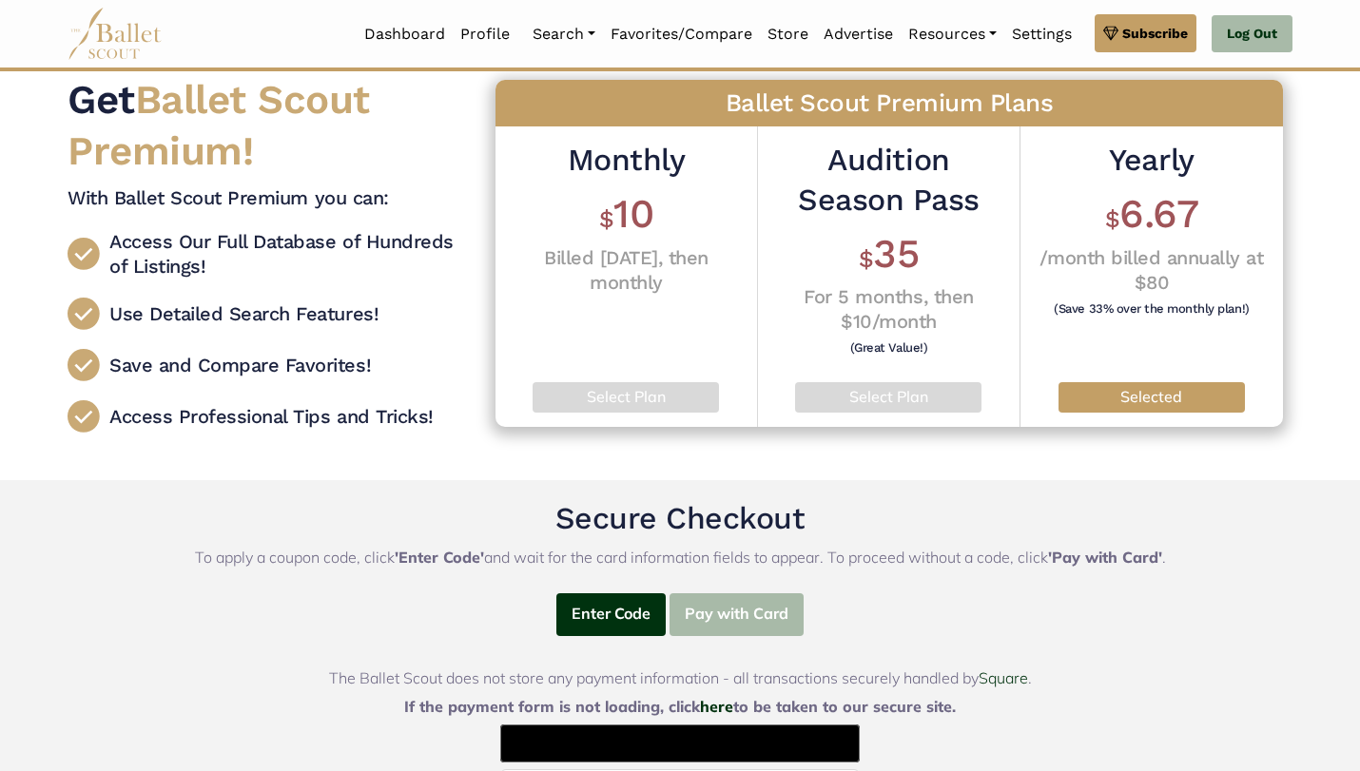
scroll to position [336, 0]
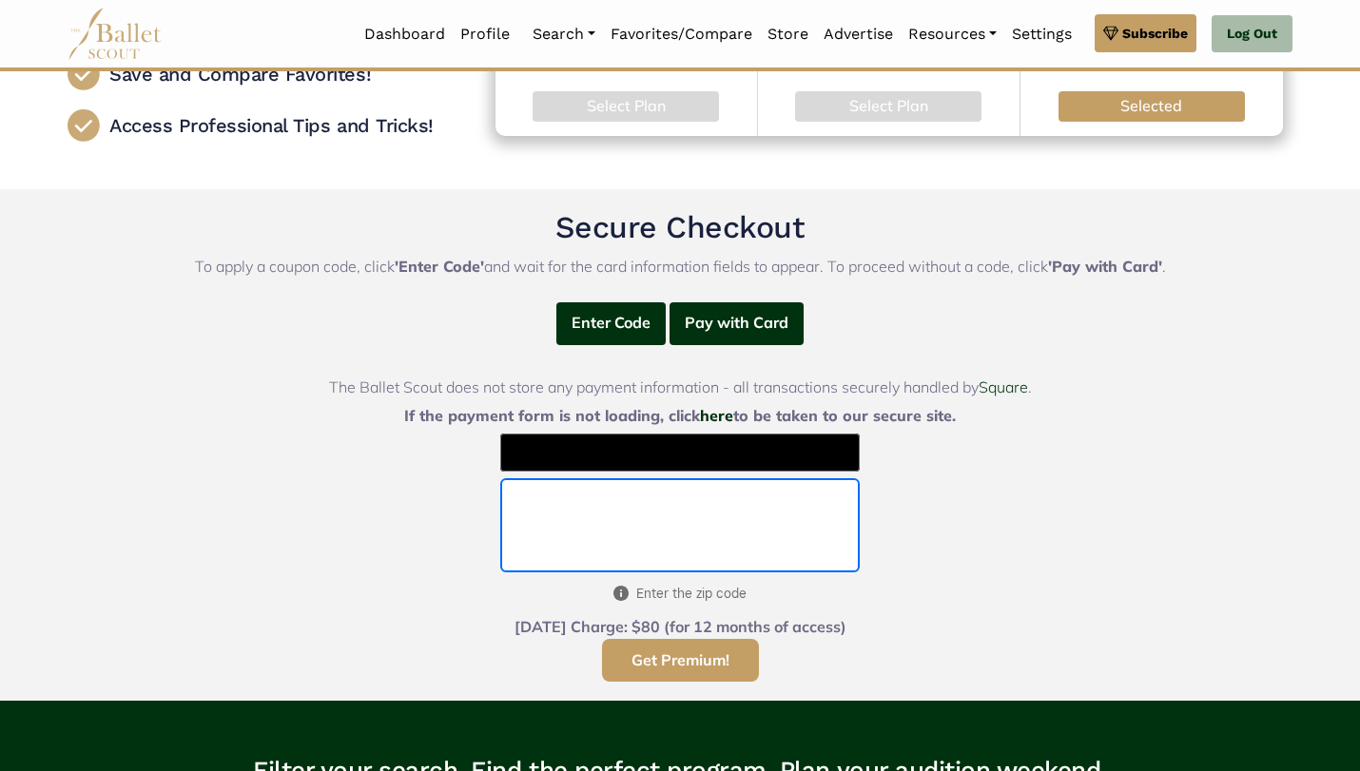
click at [641, 654] on button "Get Premium!" at bounding box center [680, 660] width 157 height 43
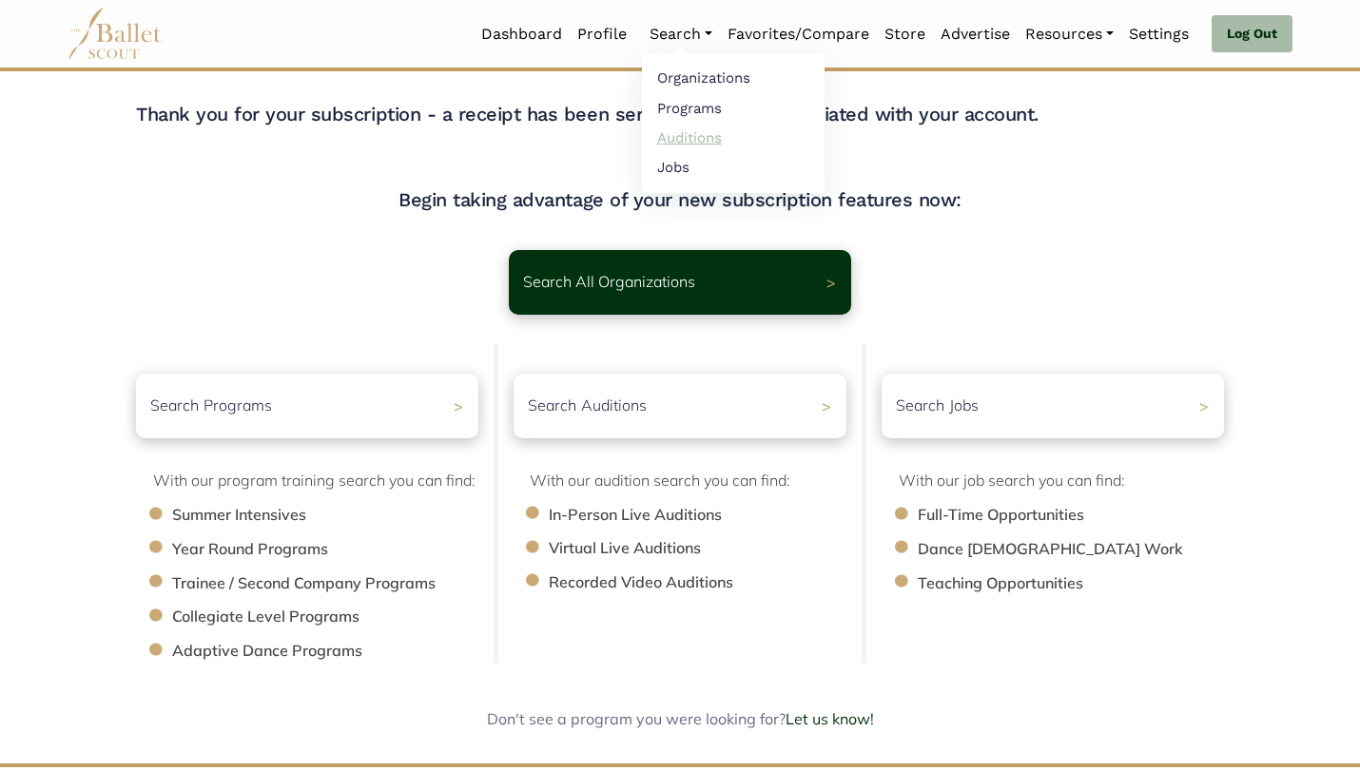
click at [661, 128] on link "Auditions" at bounding box center [733, 137] width 183 height 29
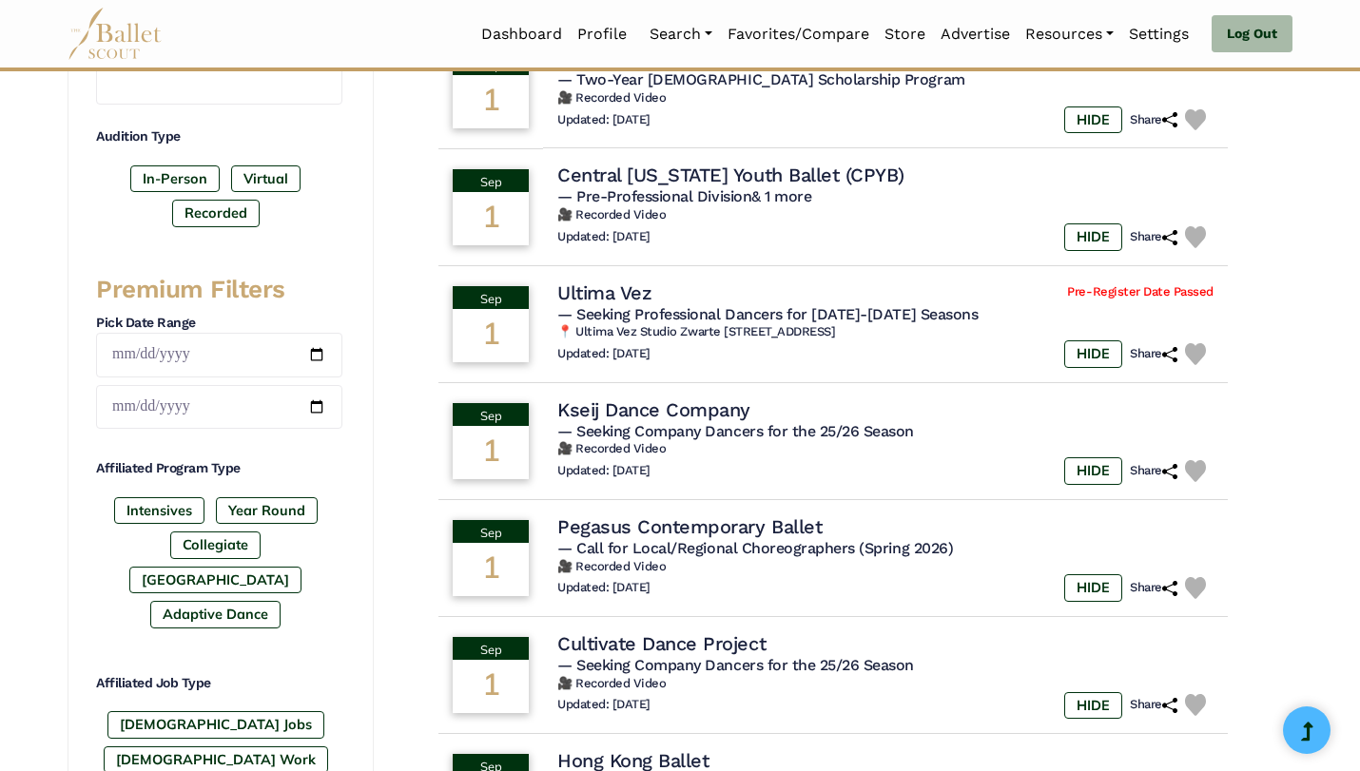
scroll to position [594, 0]
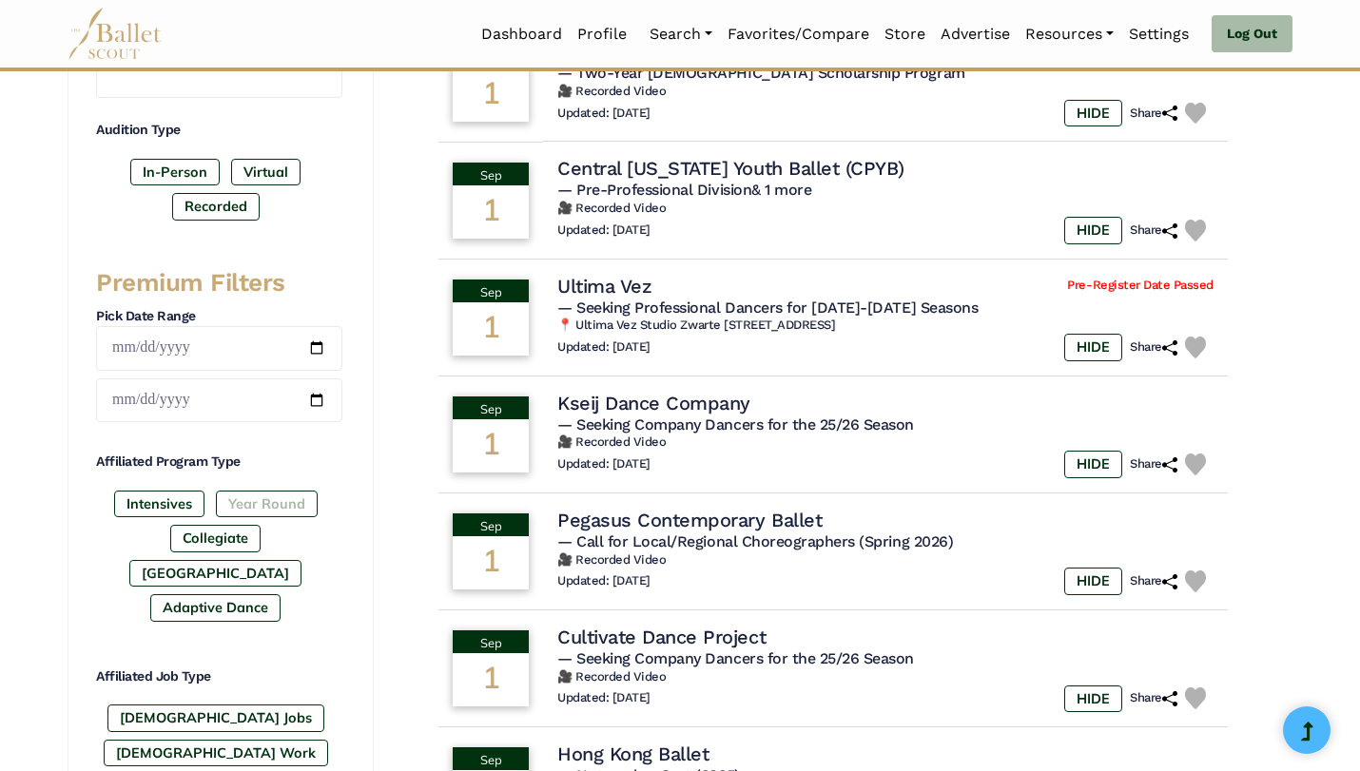
click at [274, 496] on label "Year Round" at bounding box center [267, 504] width 102 height 27
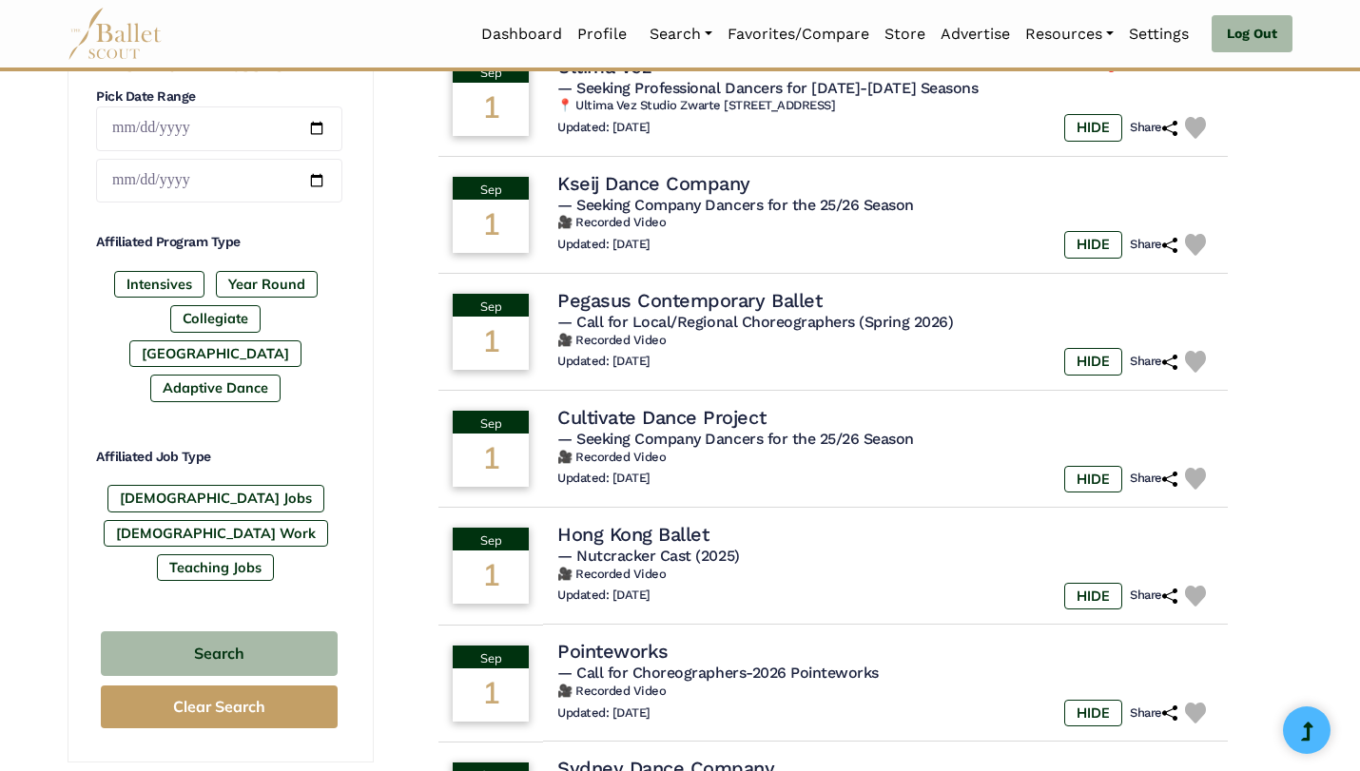
scroll to position [832, 0]
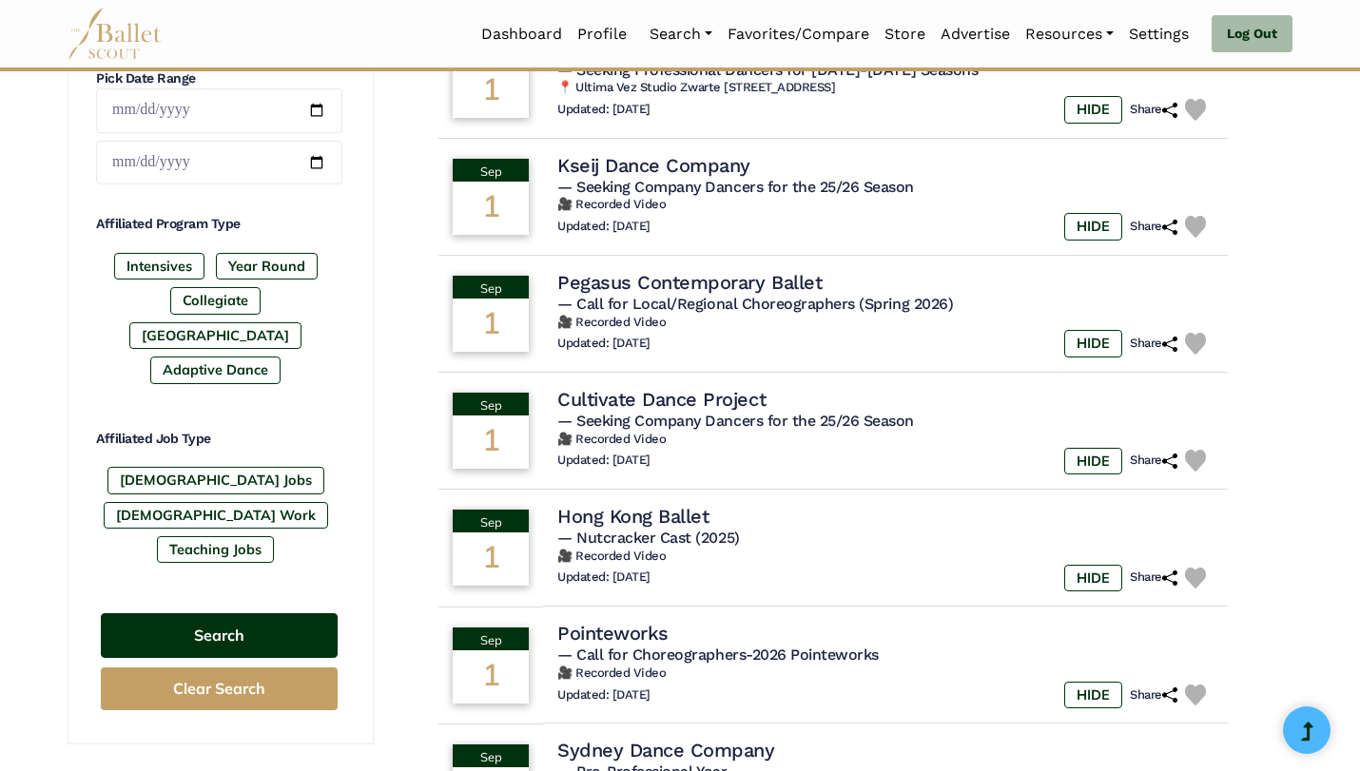
click at [271, 613] on button "Search" at bounding box center [219, 635] width 237 height 45
click at [262, 613] on button "Search" at bounding box center [219, 635] width 237 height 45
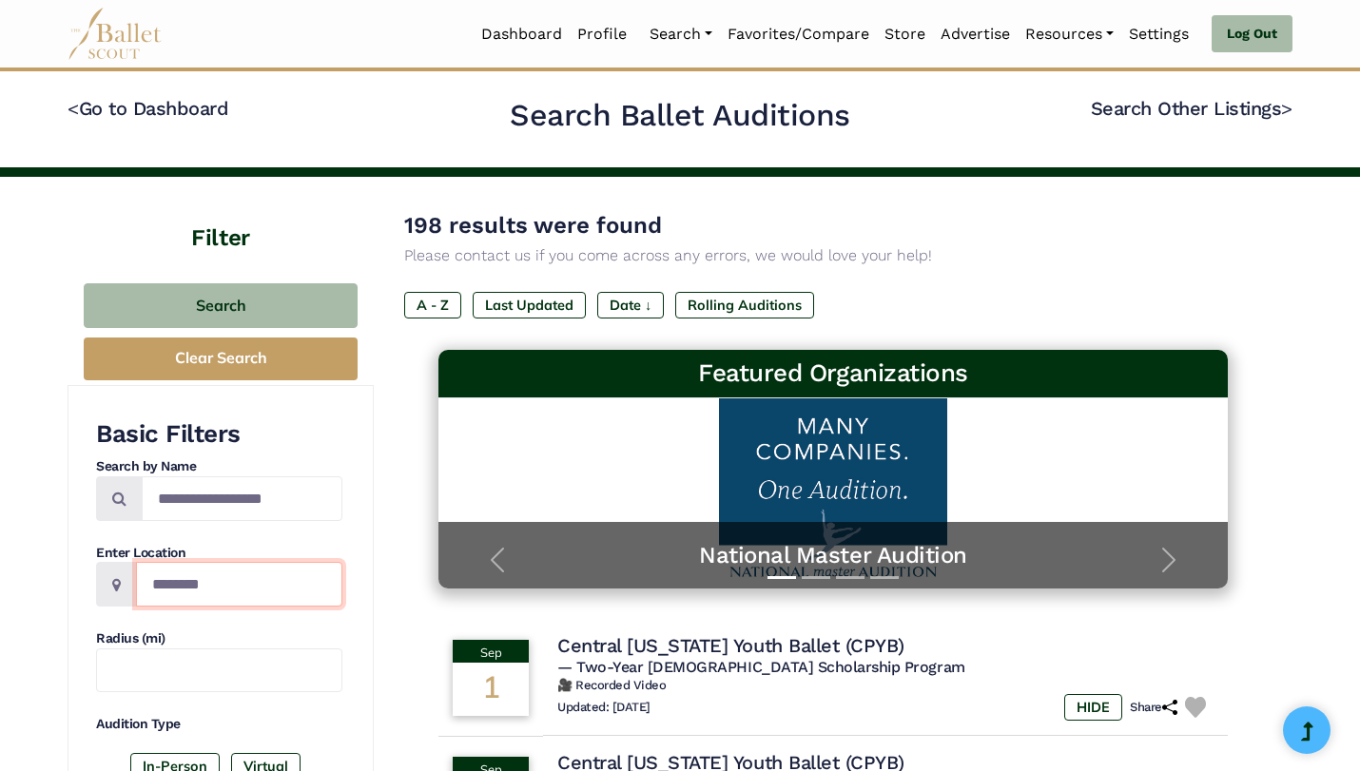
click at [266, 562] on input "Location" at bounding box center [239, 584] width 206 height 45
click at [1181, 242] on div "198 results were found Please contact us if you come across any errors, we woul…" at bounding box center [833, 237] width 858 height 61
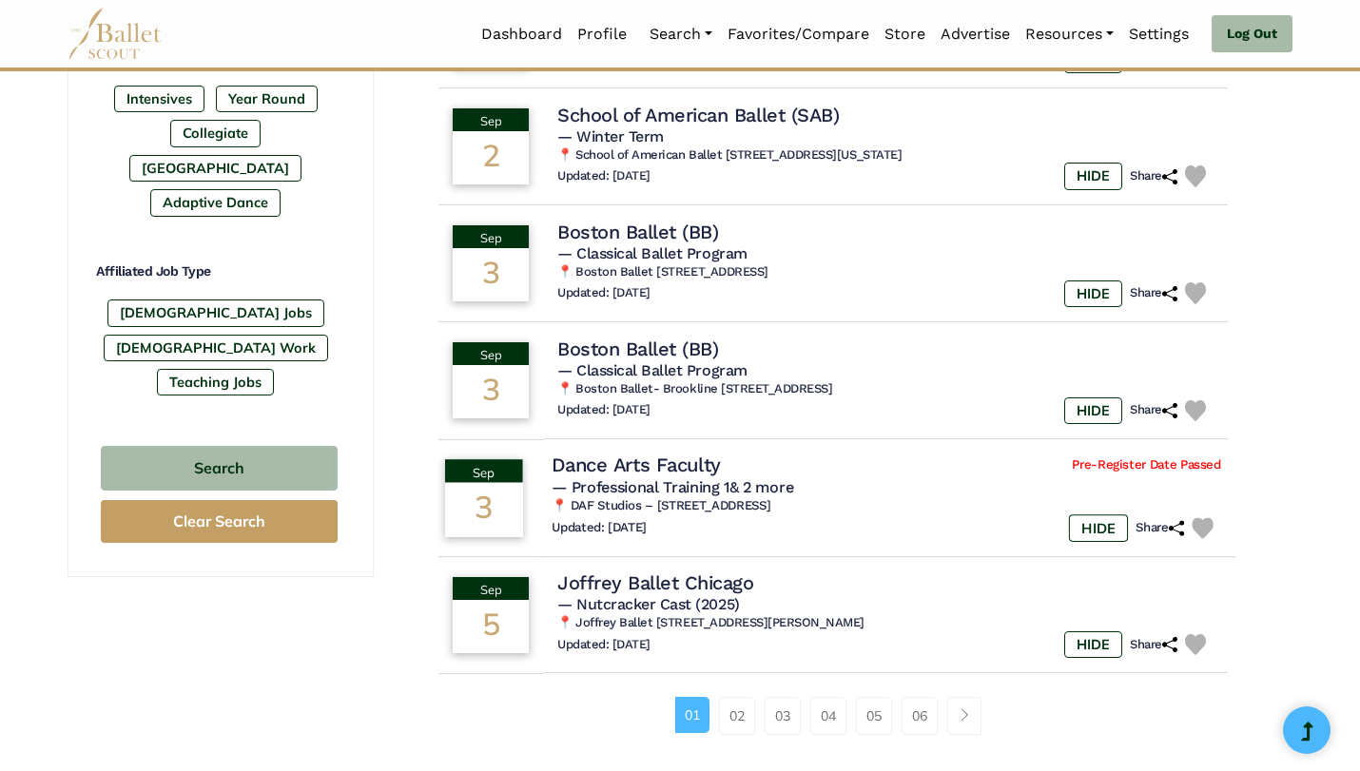
scroll to position [1025, 0]
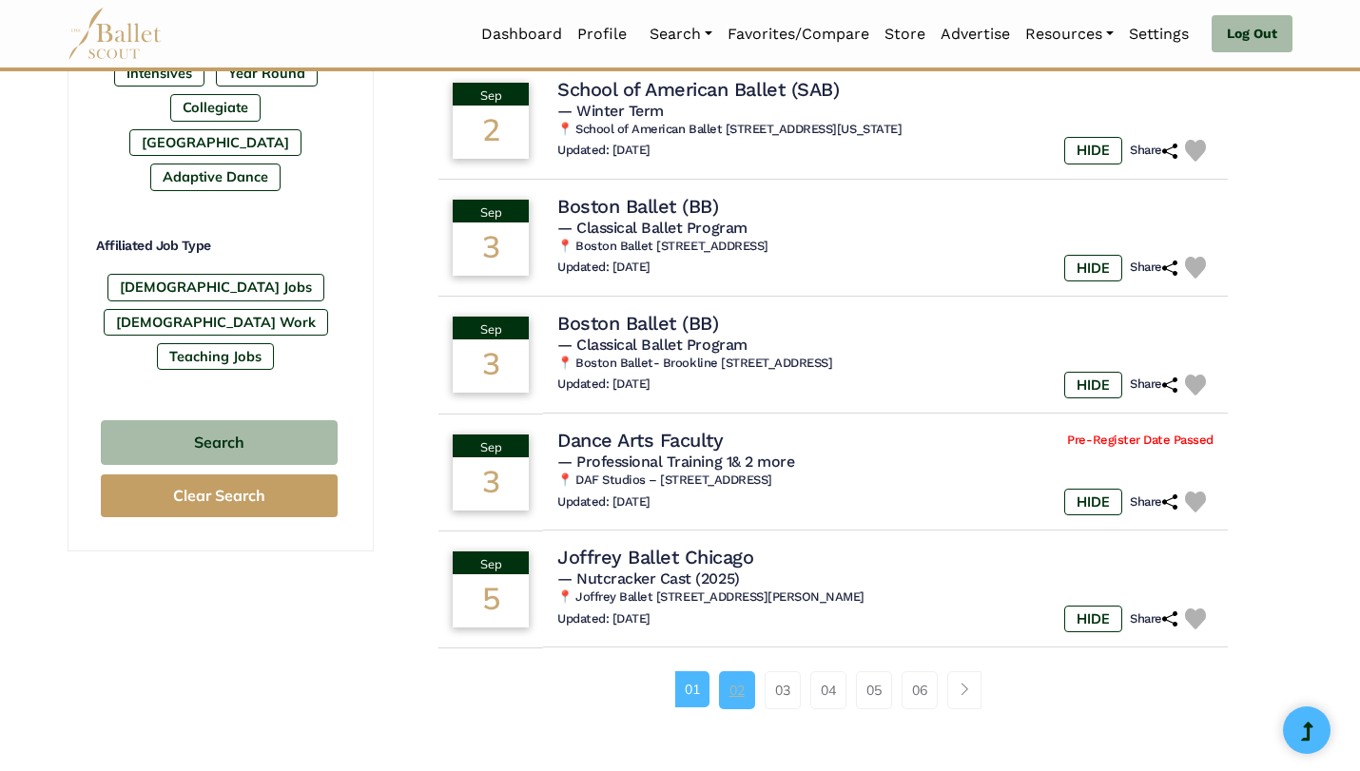
click at [729, 697] on link "02" at bounding box center [737, 690] width 36 height 38
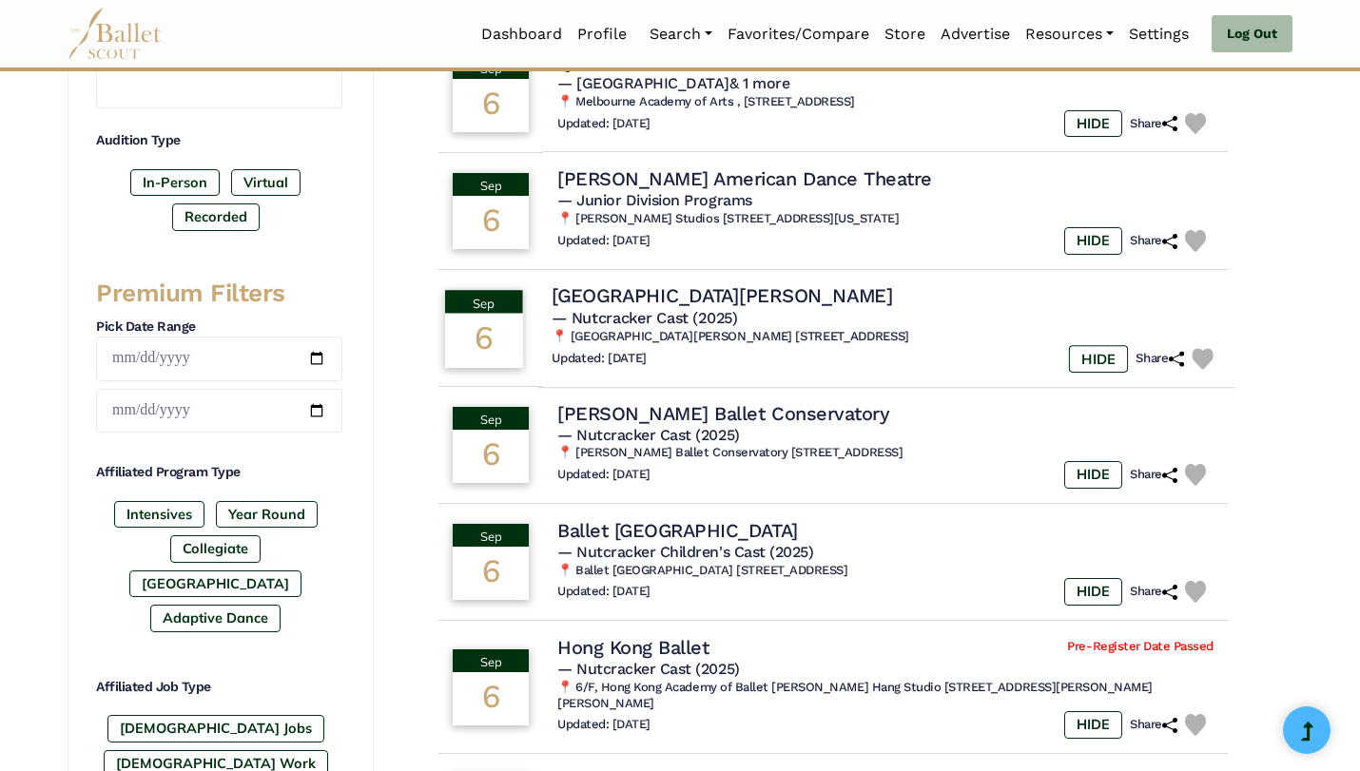
scroll to position [433, 0]
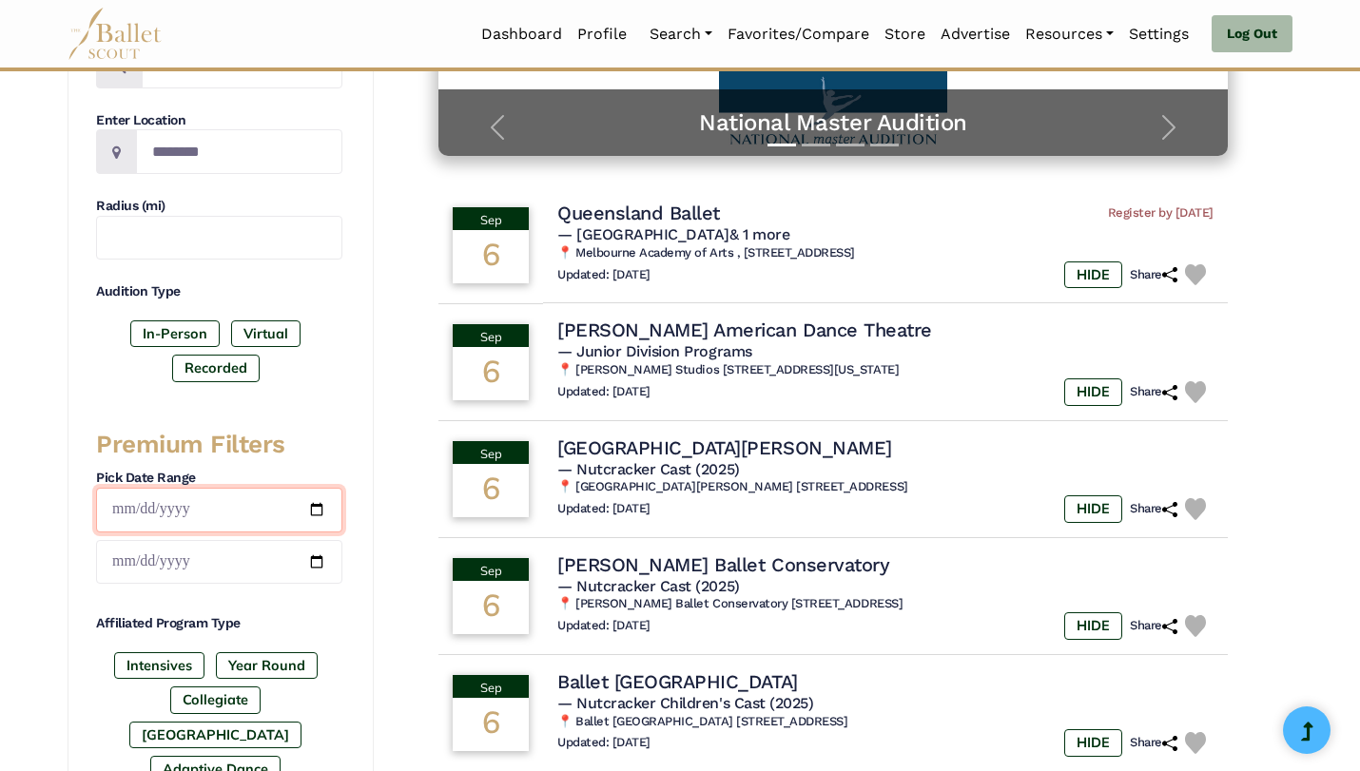
click at [250, 504] on input "date" at bounding box center [219, 510] width 246 height 45
click at [313, 509] on input "date" at bounding box center [219, 510] width 246 height 45
type input "**********"
click at [318, 559] on input "date" at bounding box center [219, 562] width 246 height 45
type input "**********"
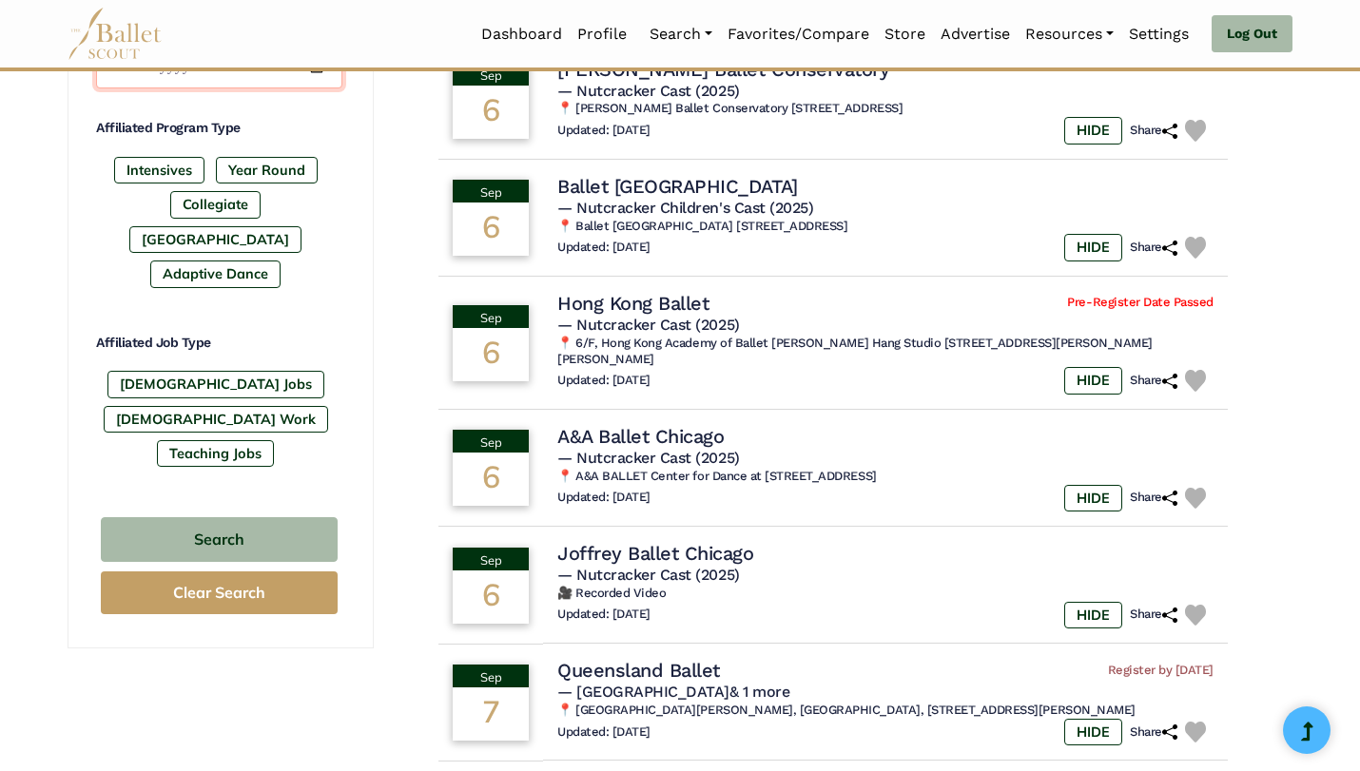
scroll to position [951, 0]
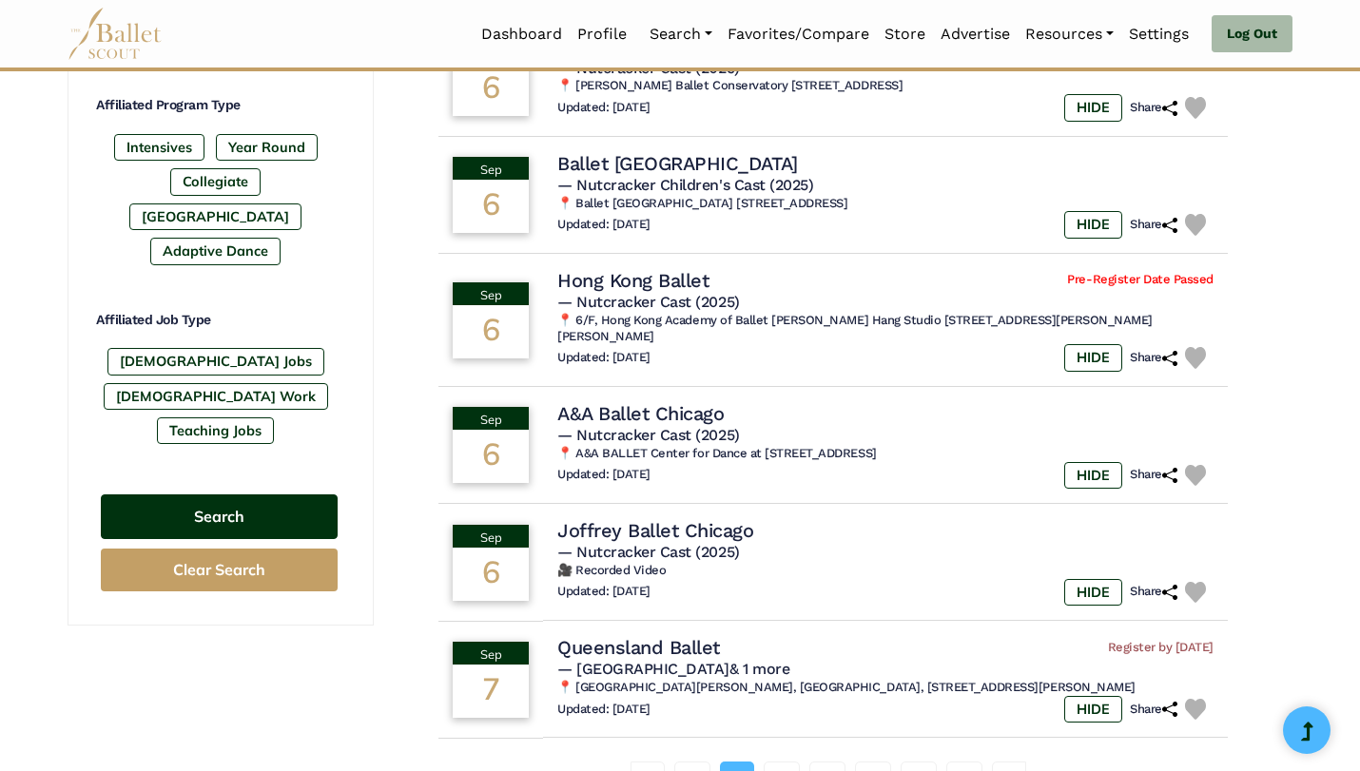
click at [288, 495] on button "Search" at bounding box center [219, 517] width 237 height 45
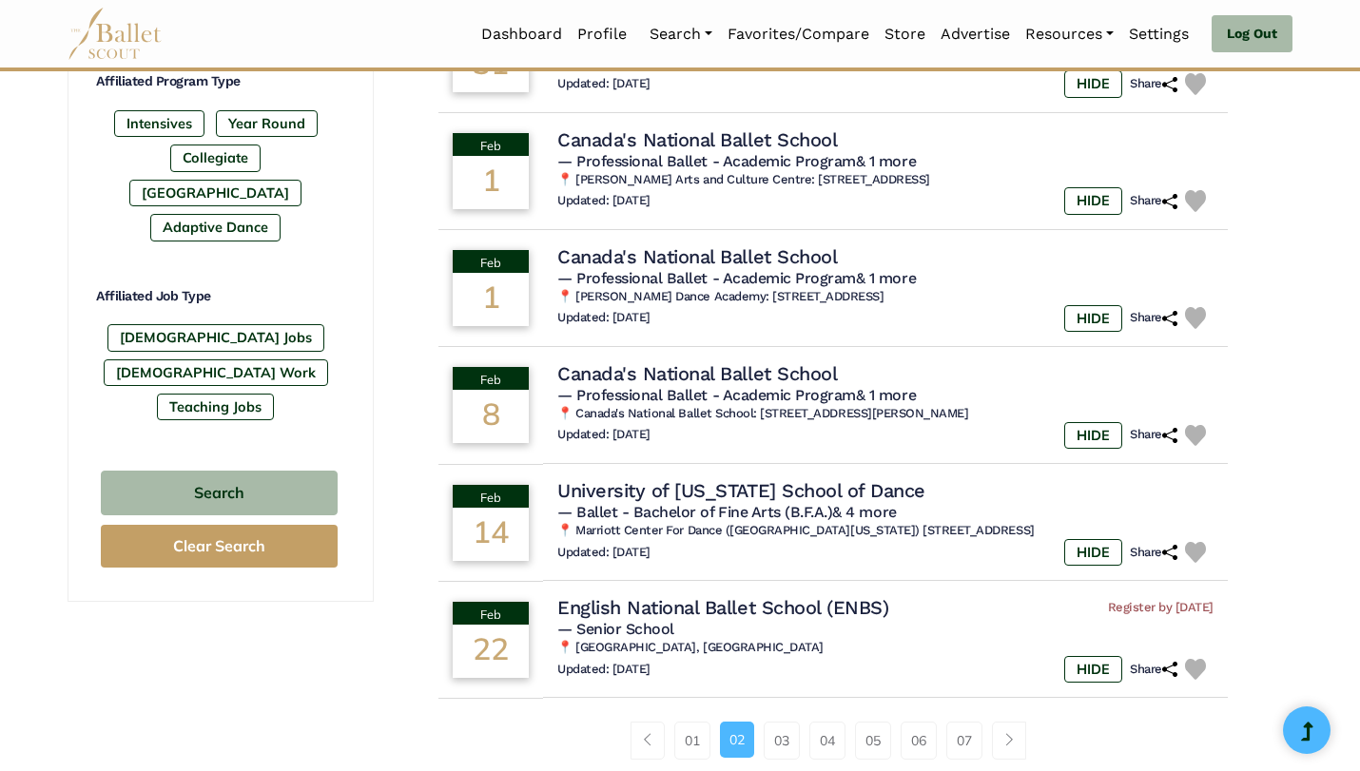
scroll to position [979, 0]
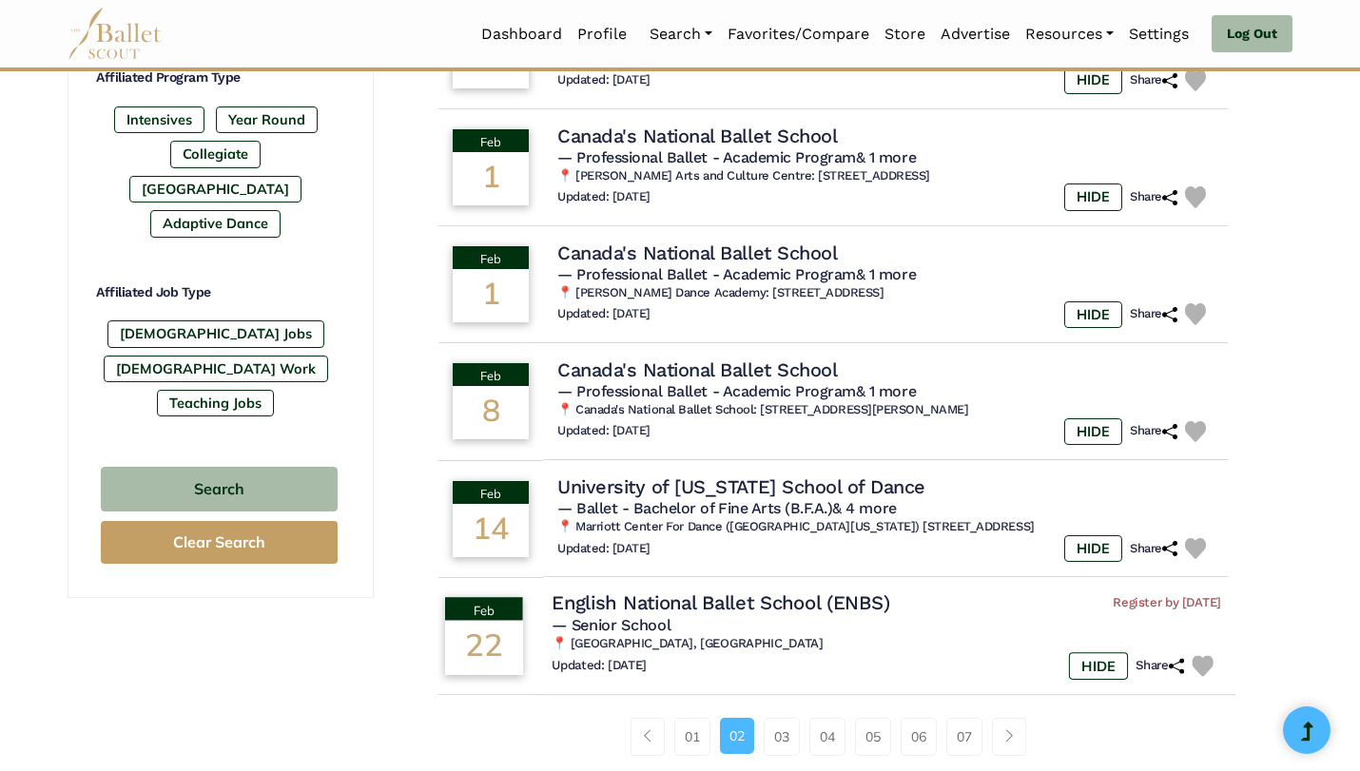
click at [1207, 664] on img at bounding box center [1203, 666] width 22 height 22
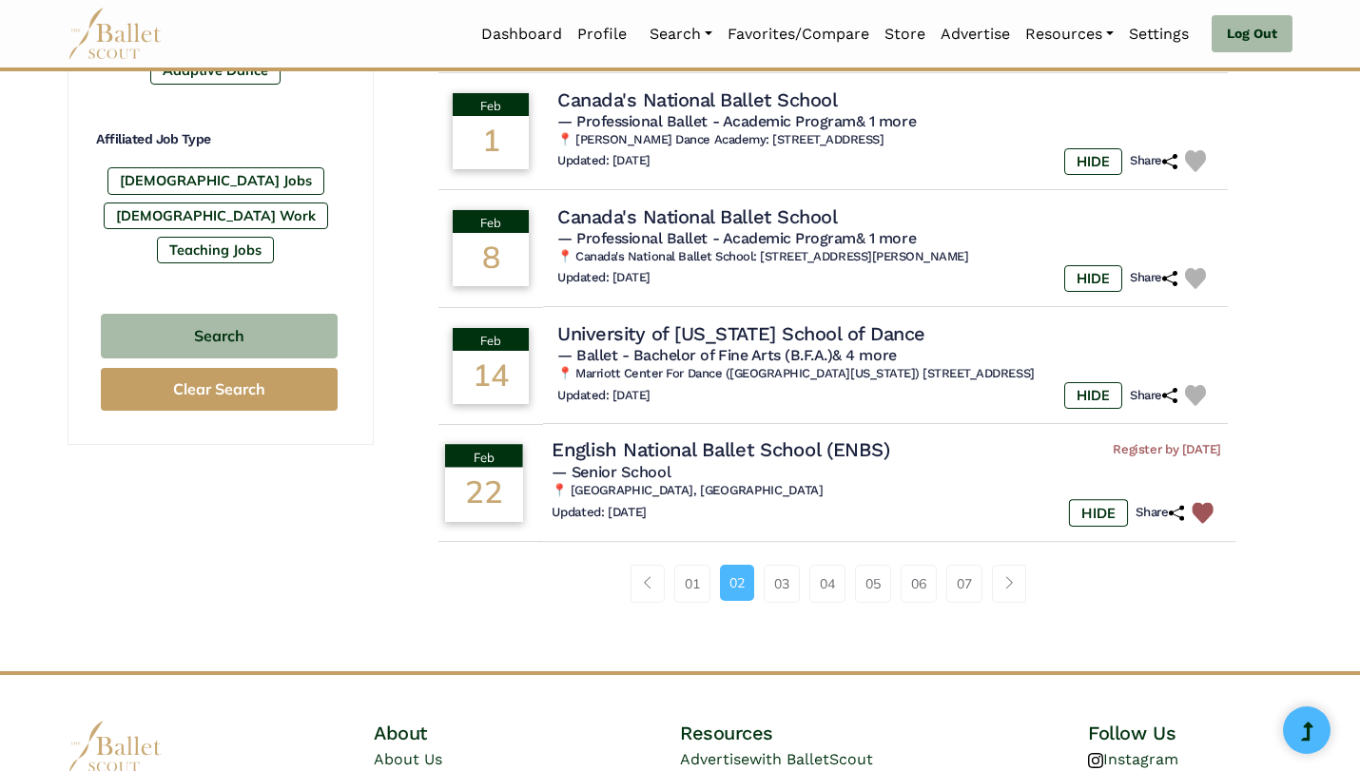
scroll to position [1131, 0]
click at [824, 451] on h4 "English National Ballet School (ENBS)" at bounding box center [721, 451] width 338 height 26
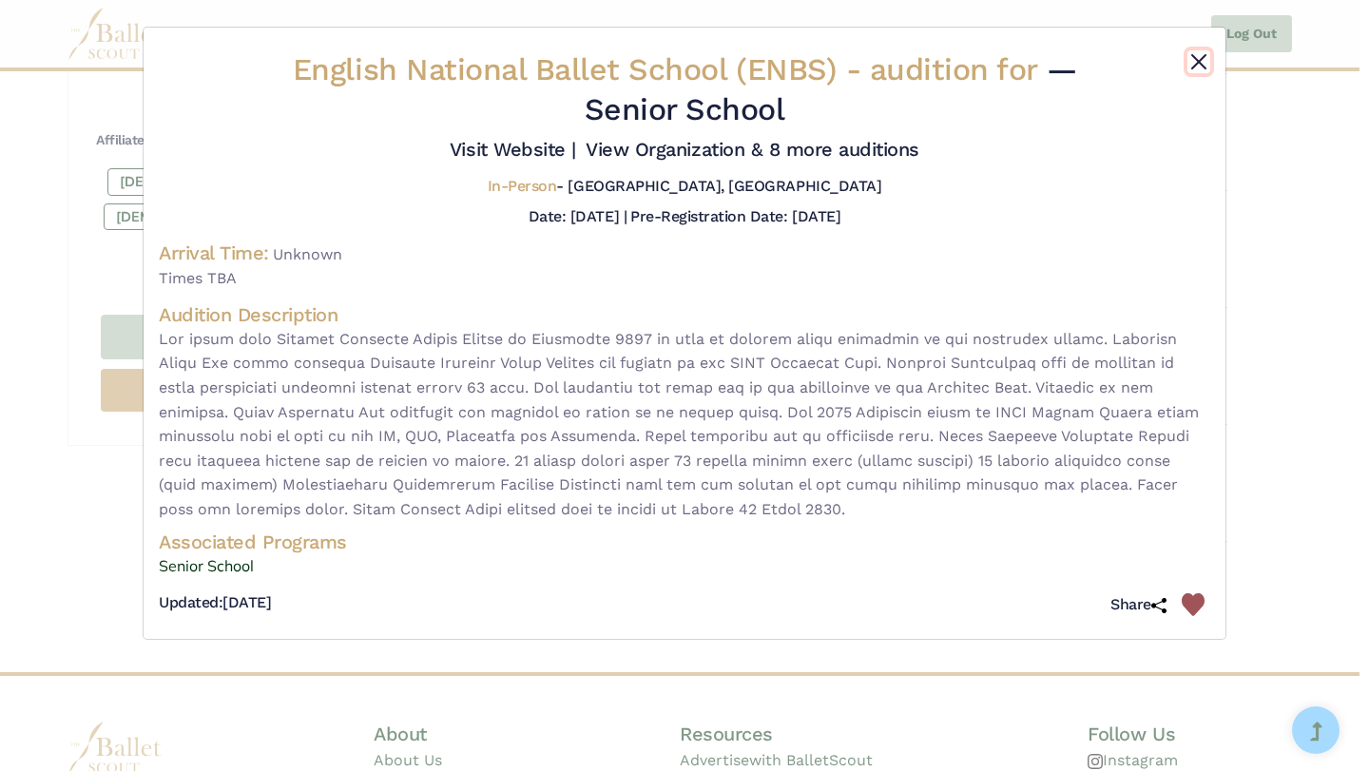
click at [1199, 64] on button "Close" at bounding box center [1199, 61] width 23 height 23
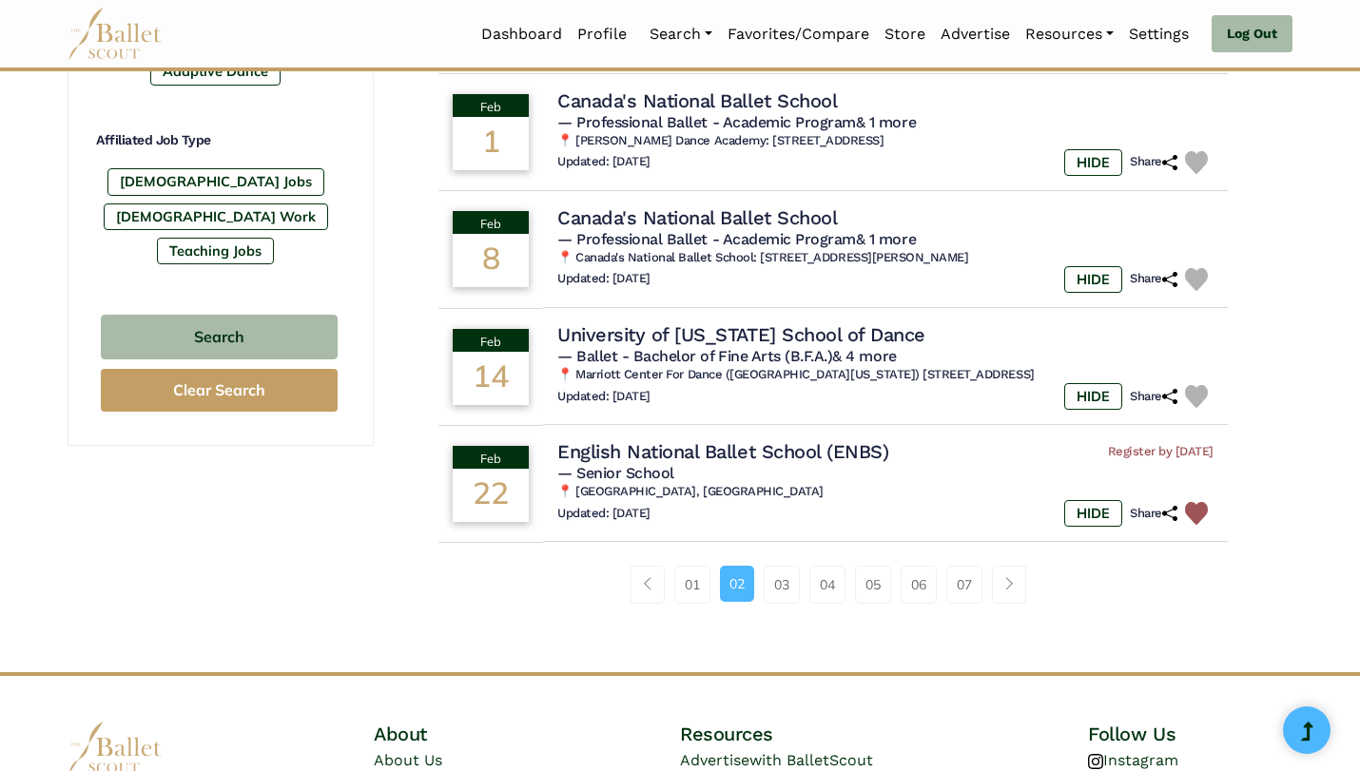
click at [792, 612] on div "01 02 03 04 05 06 07" at bounding box center [833, 592] width 858 height 99
click at [785, 597] on link "03" at bounding box center [782, 585] width 36 height 38
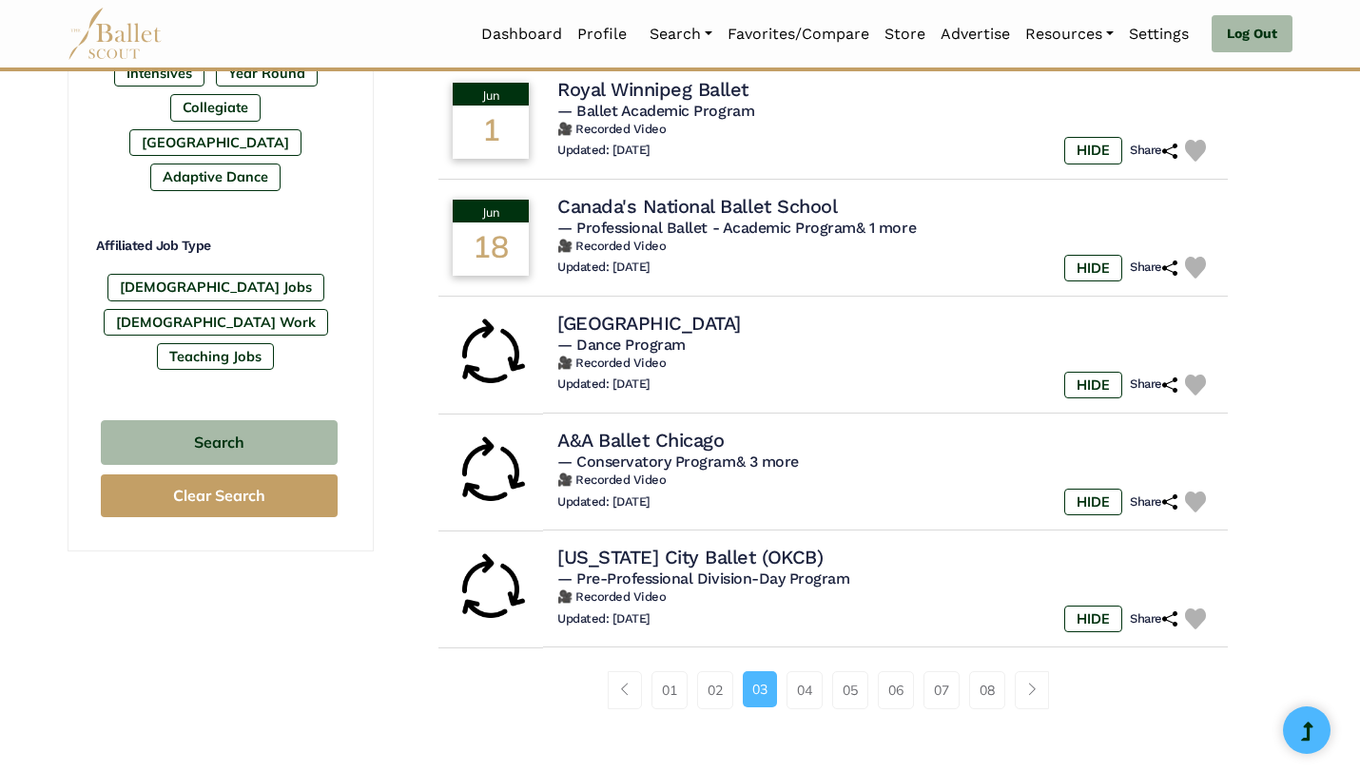
scroll to position [1073, 0]
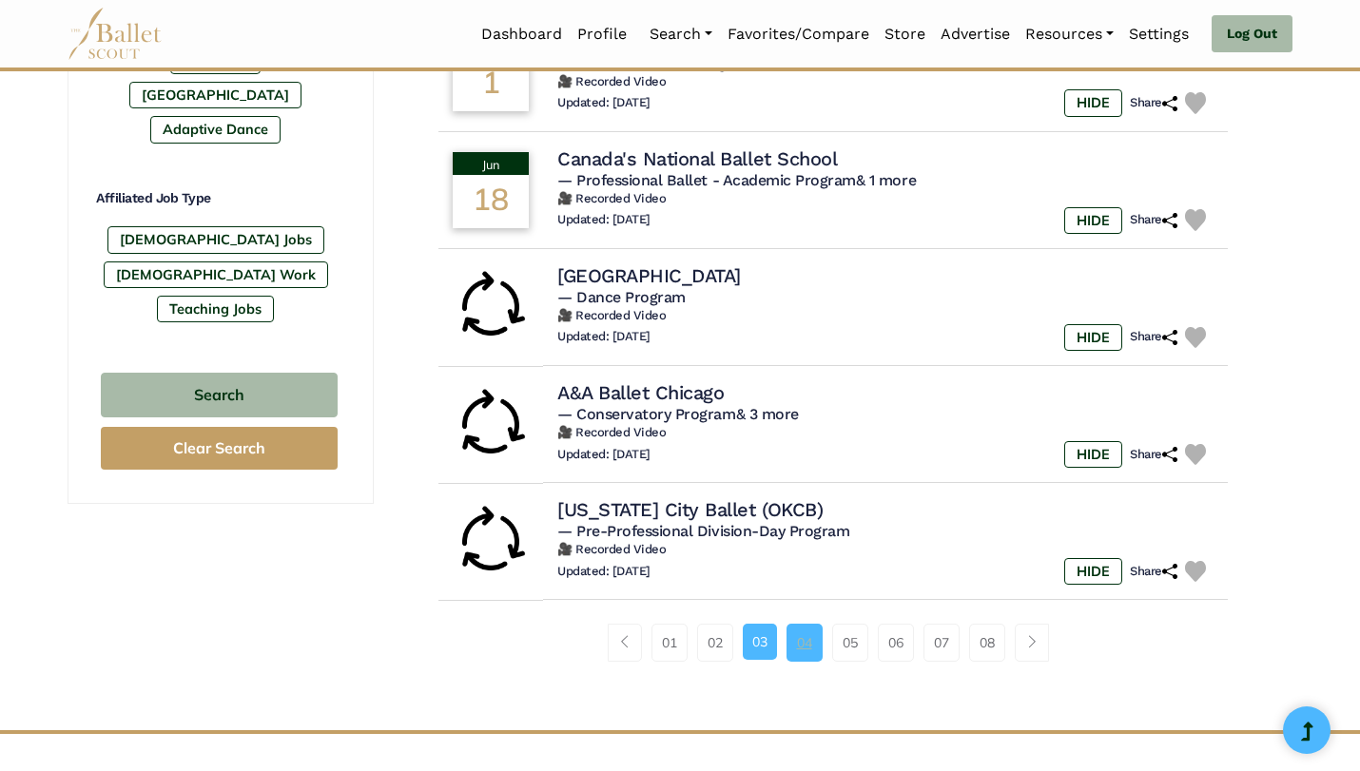
click at [807, 649] on link "04" at bounding box center [805, 643] width 36 height 38
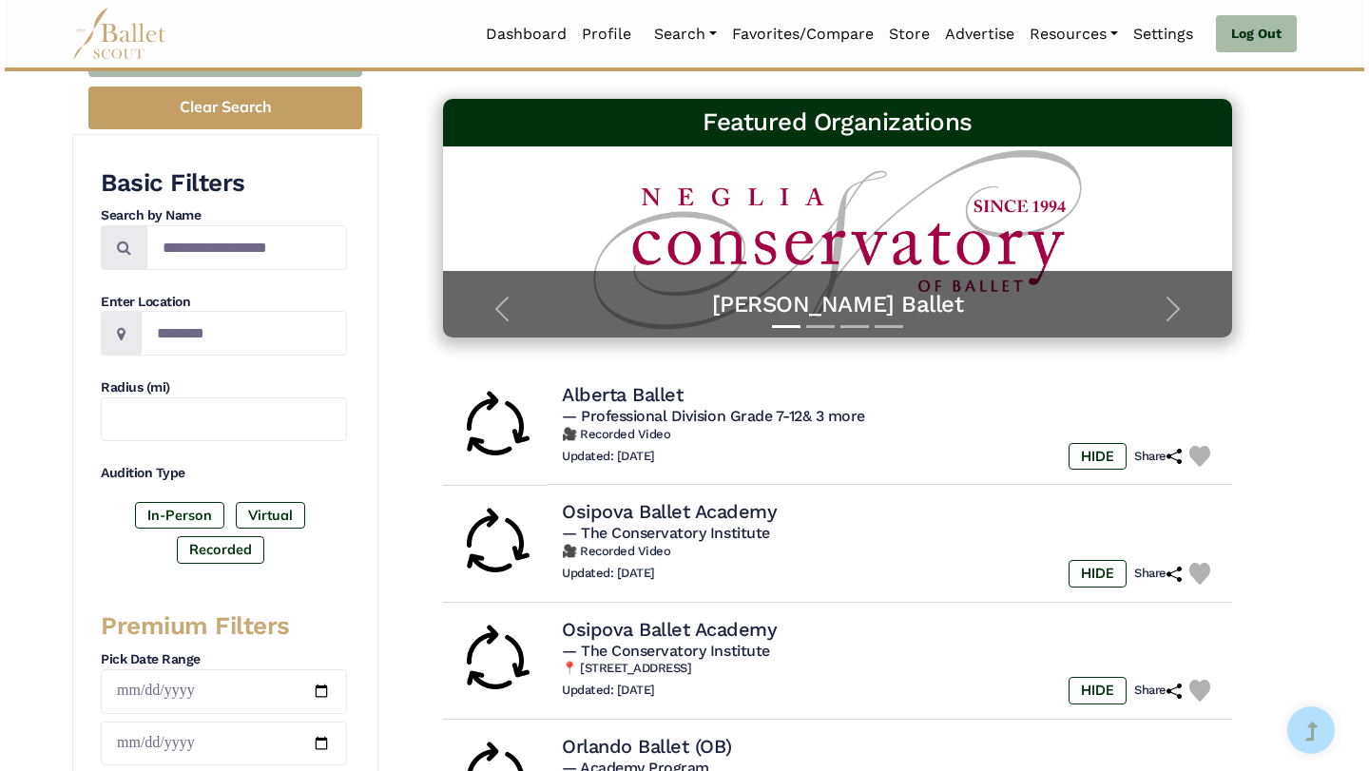
scroll to position [378, 0]
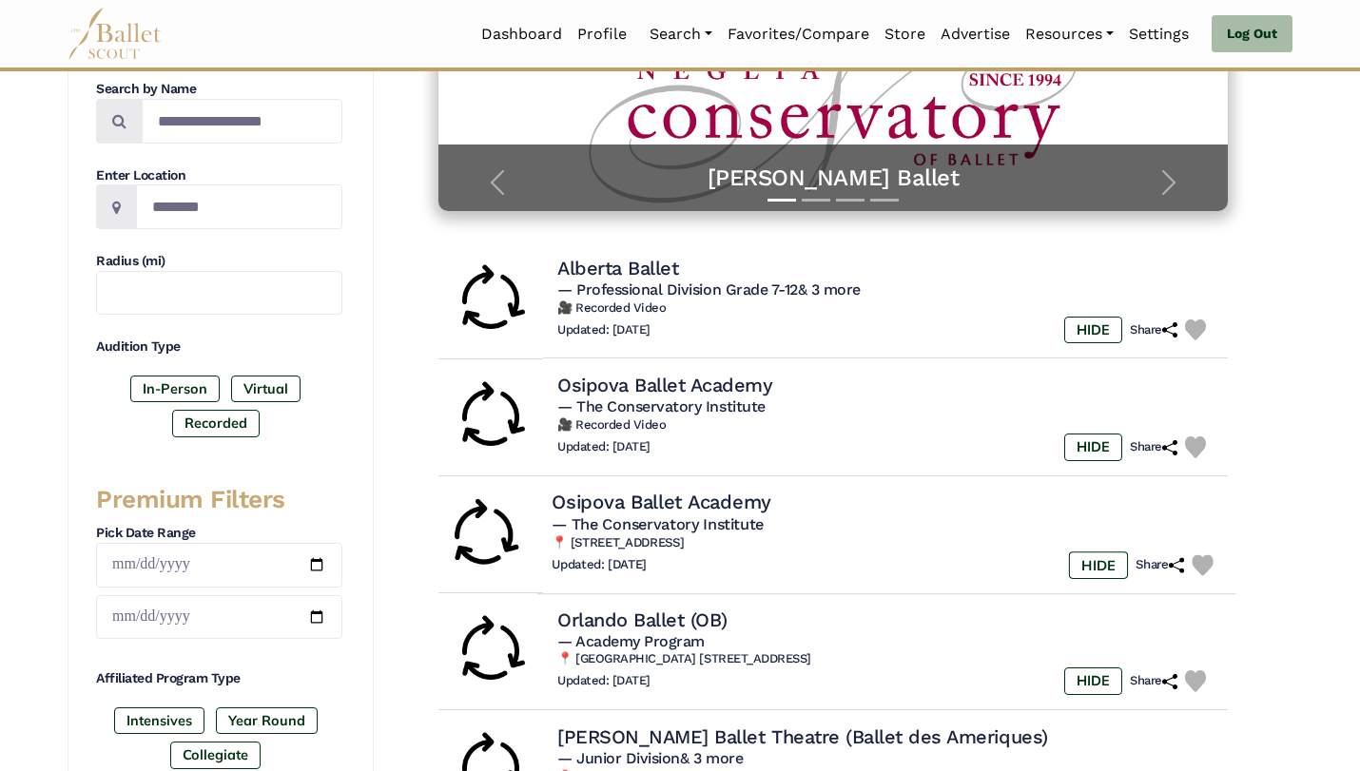
click at [733, 496] on h4 "Osipova Ballet Academy" at bounding box center [662, 503] width 220 height 26
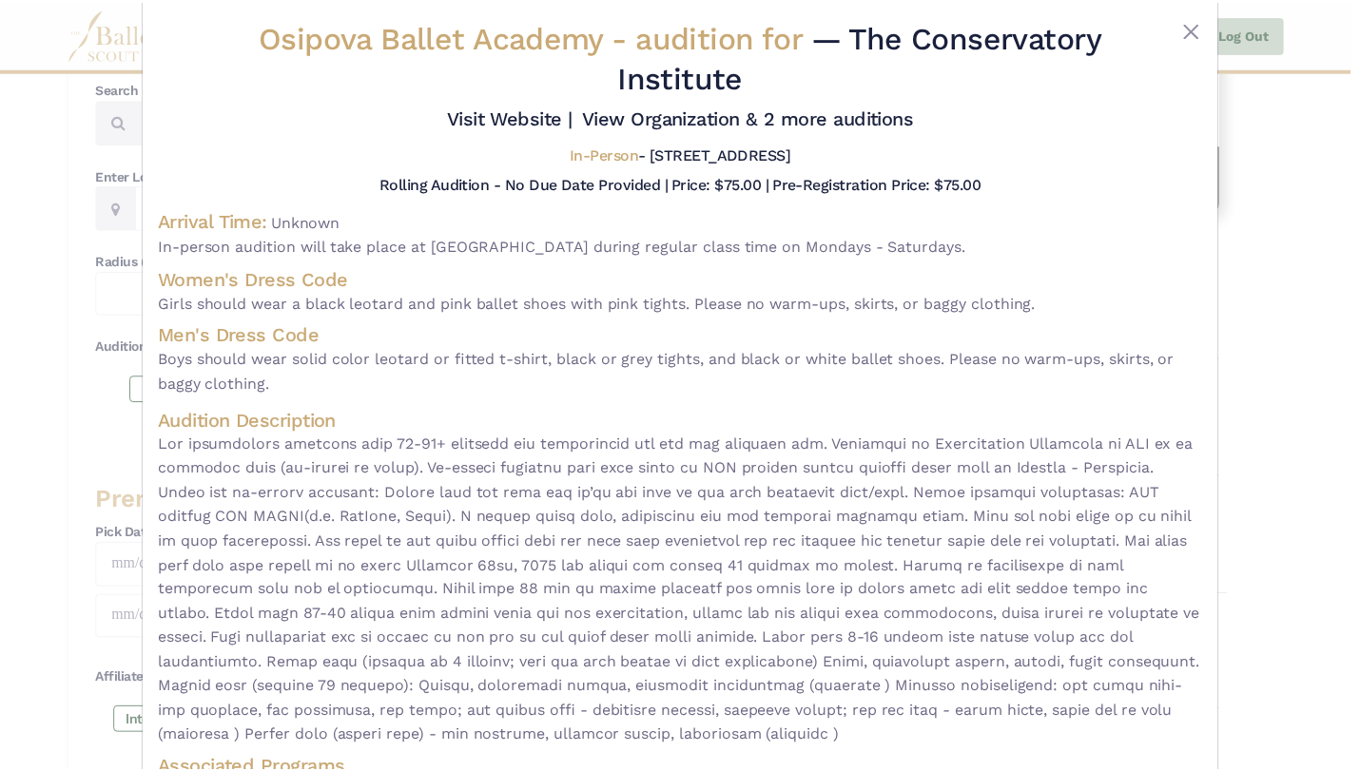
scroll to position [156, 0]
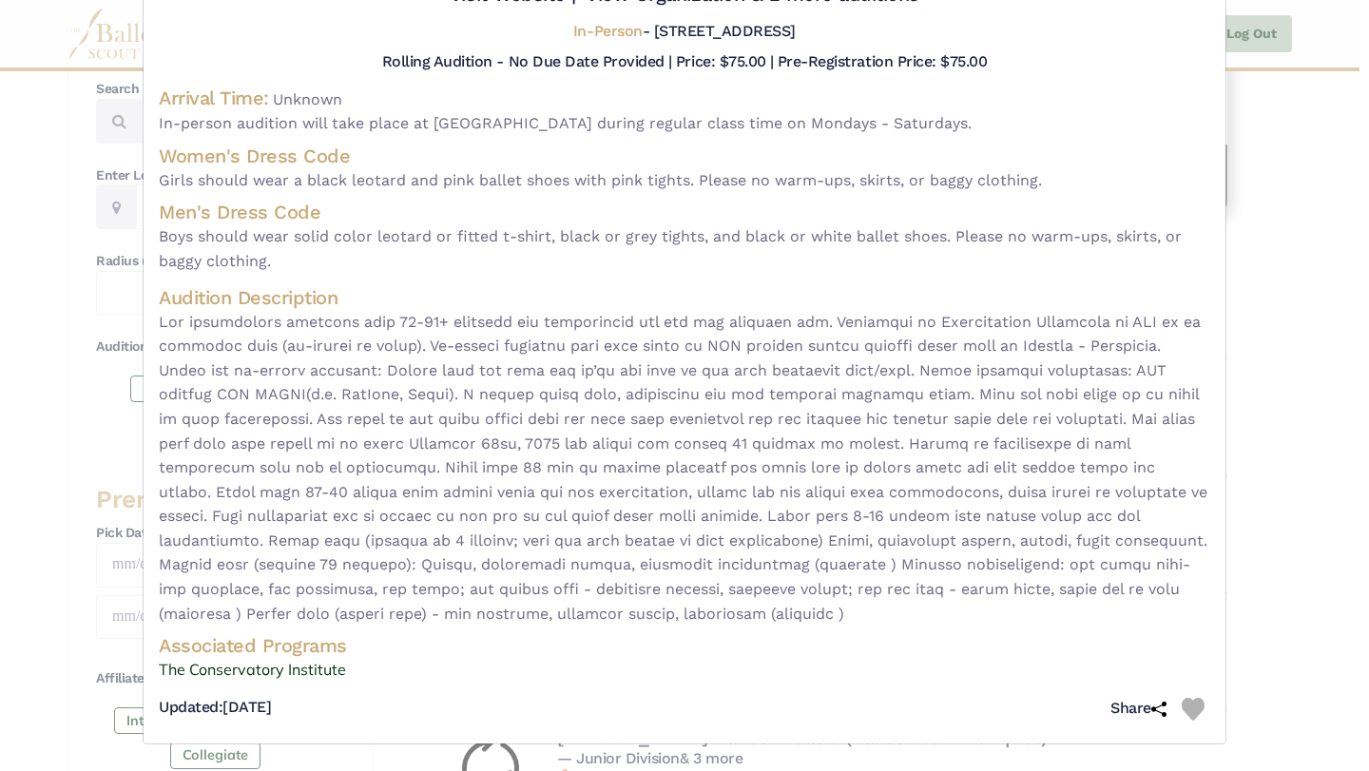
click at [1321, 269] on div "Osipova Ballet Academy - audition for — The Conservatory Institute Visit Websit…" at bounding box center [684, 385] width 1369 height 771
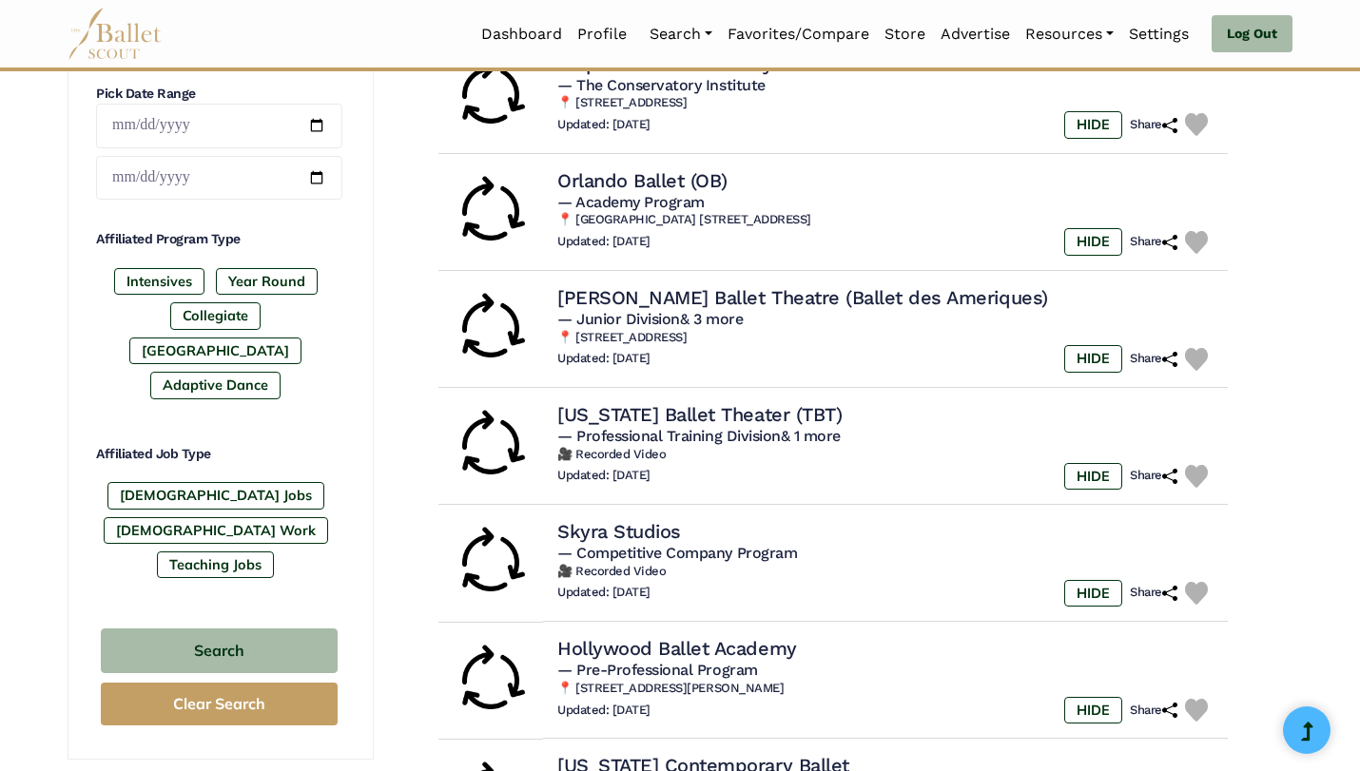
scroll to position [1008, 0]
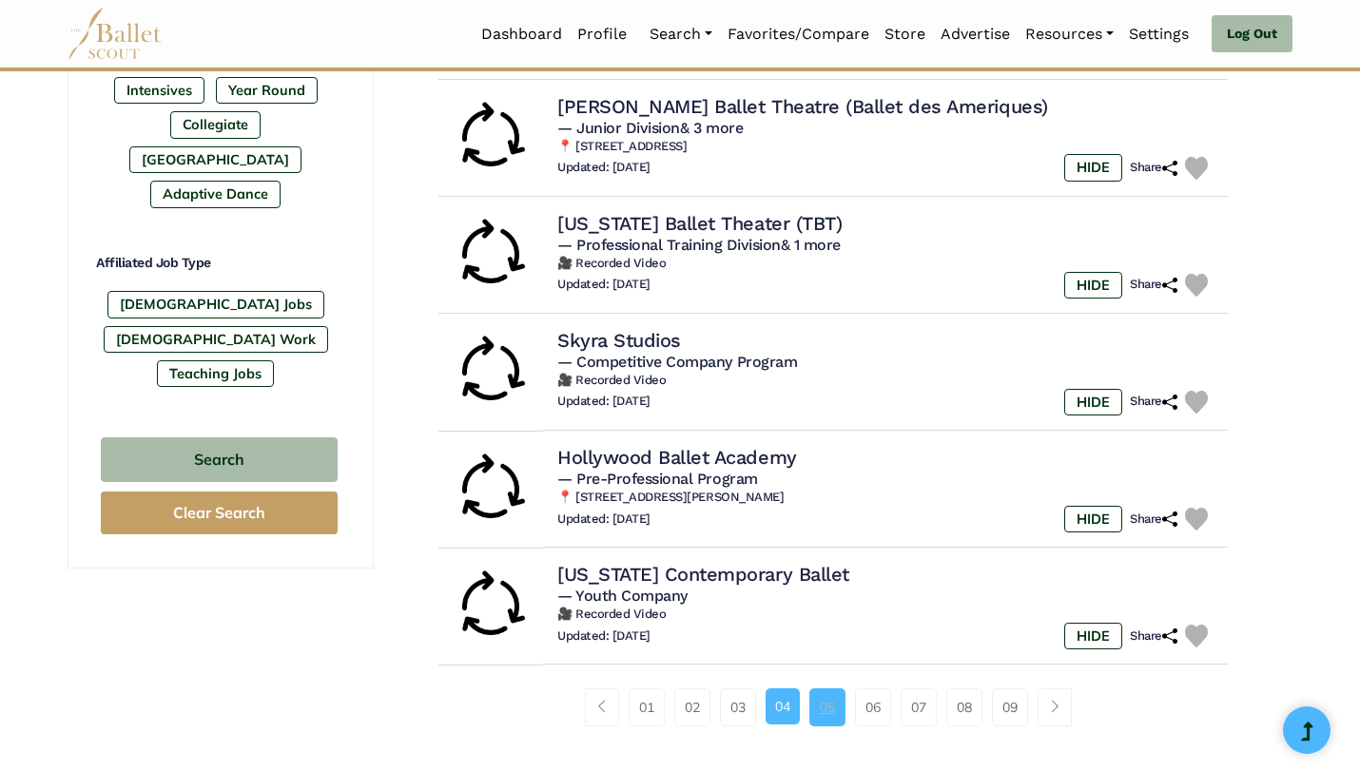
click at [832, 710] on link "05" at bounding box center [827, 708] width 36 height 38
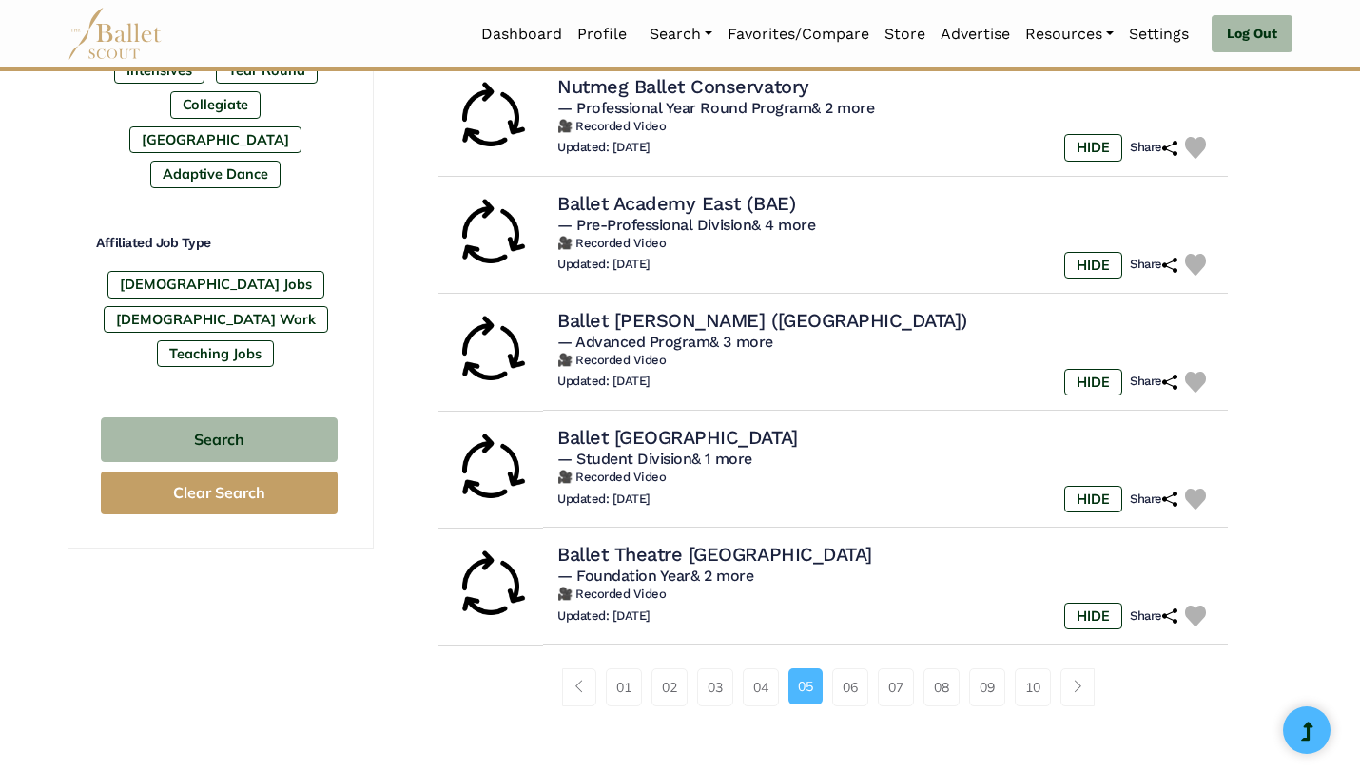
scroll to position [1156, 0]
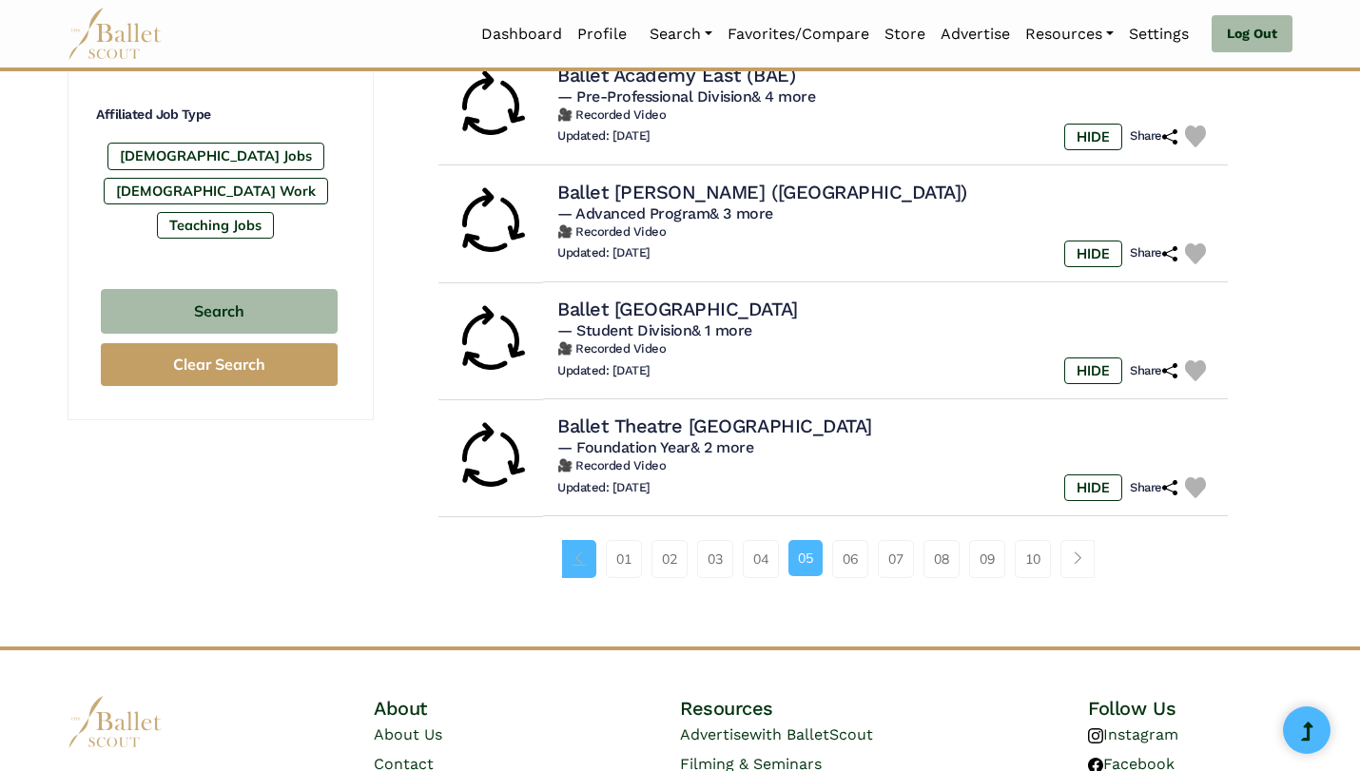
click at [564, 573] on link "Page navigation example" at bounding box center [579, 559] width 34 height 38
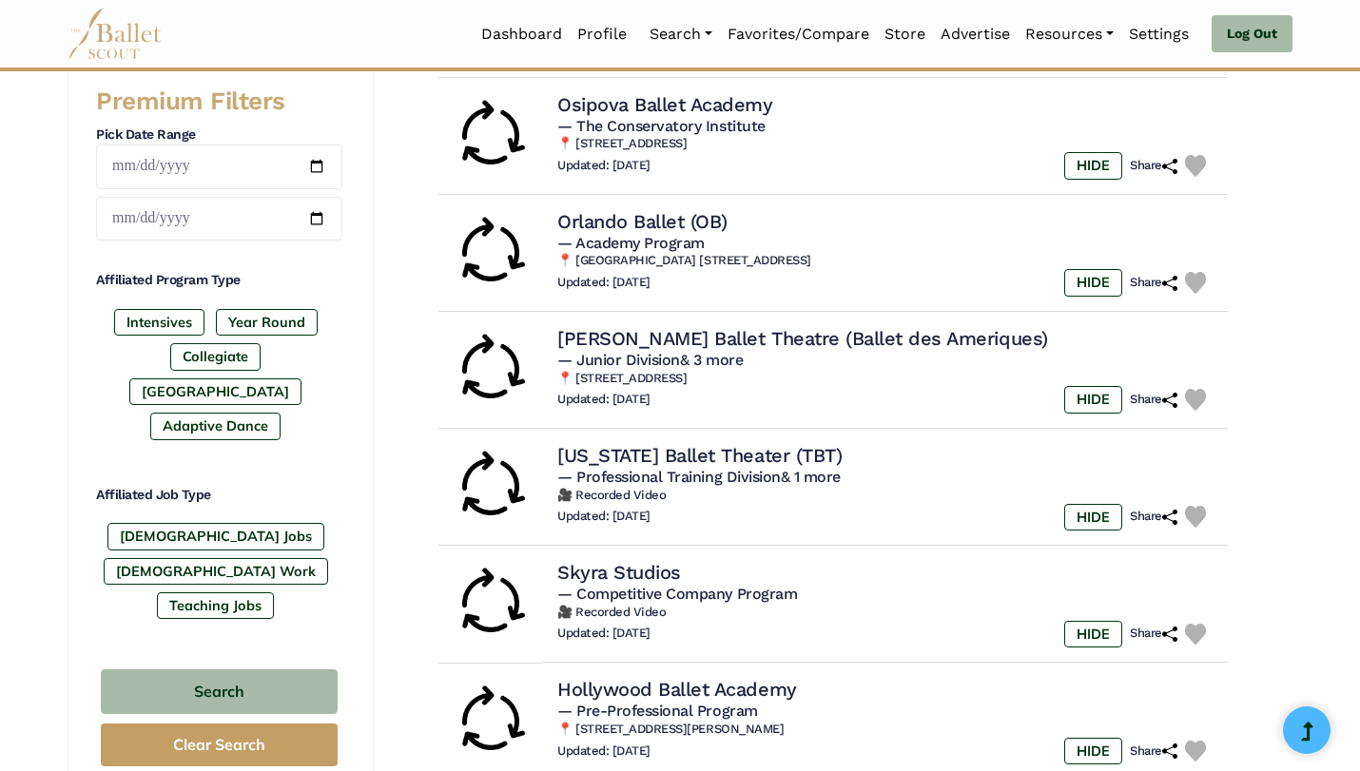
scroll to position [835, 0]
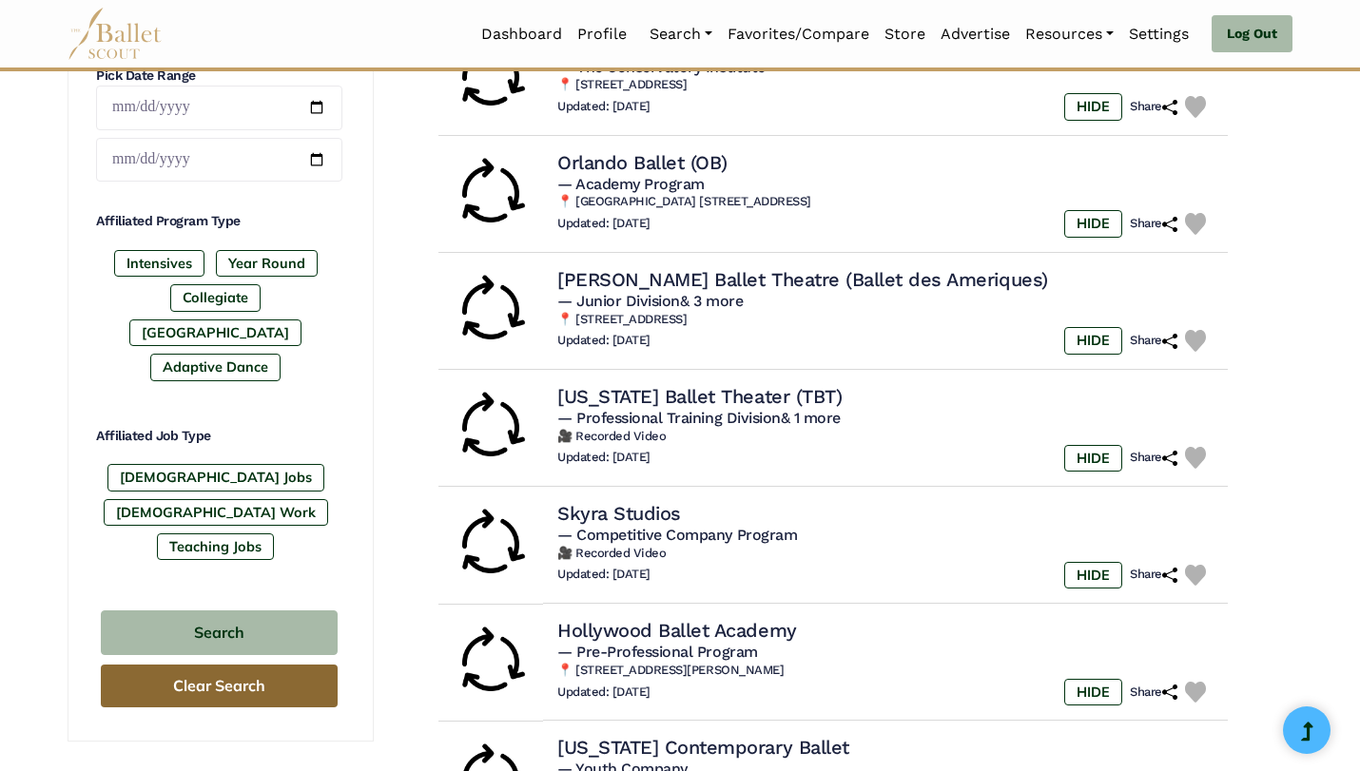
click at [275, 665] on button "Clear Search" at bounding box center [219, 686] width 237 height 43
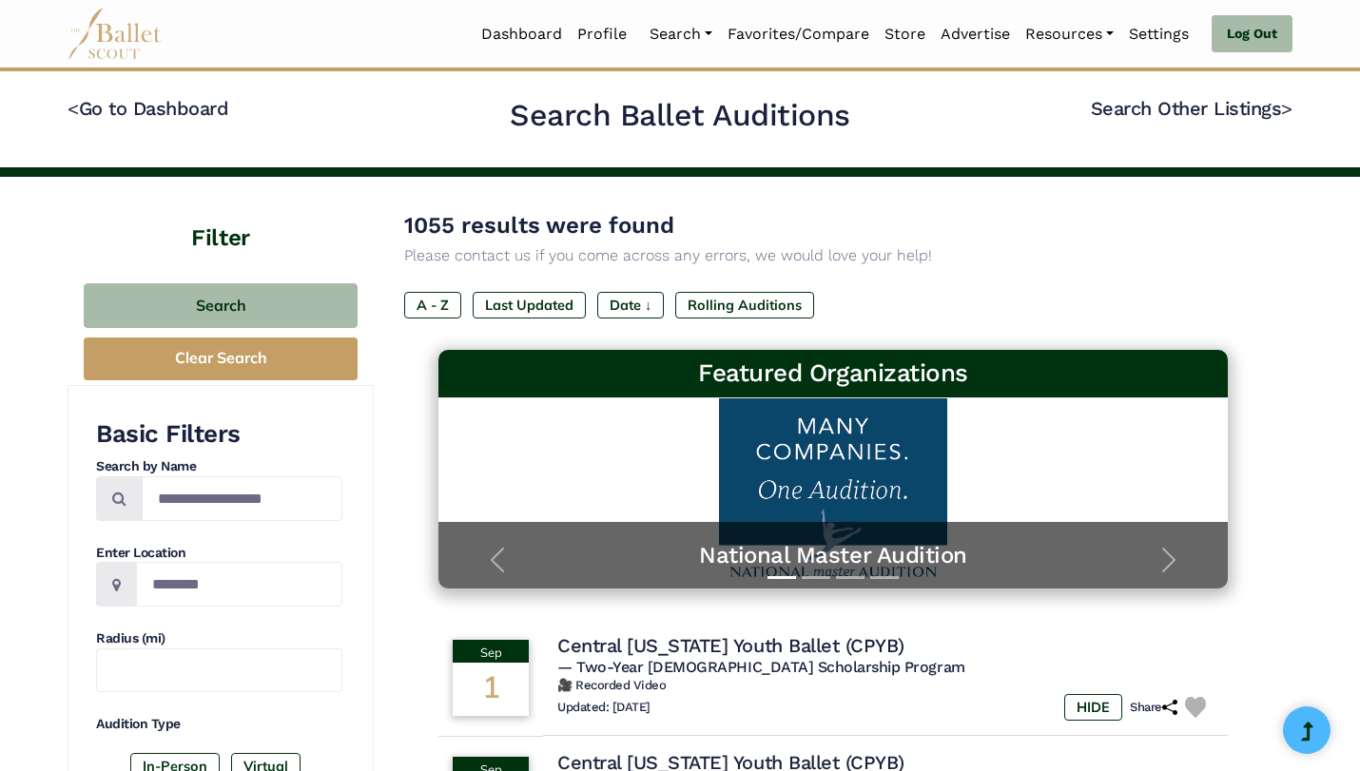
click at [248, 626] on div "Basic Filters Search by Name Enter Location Radius (mi) Audition Type In-Person…" at bounding box center [219, 620] width 246 height 404
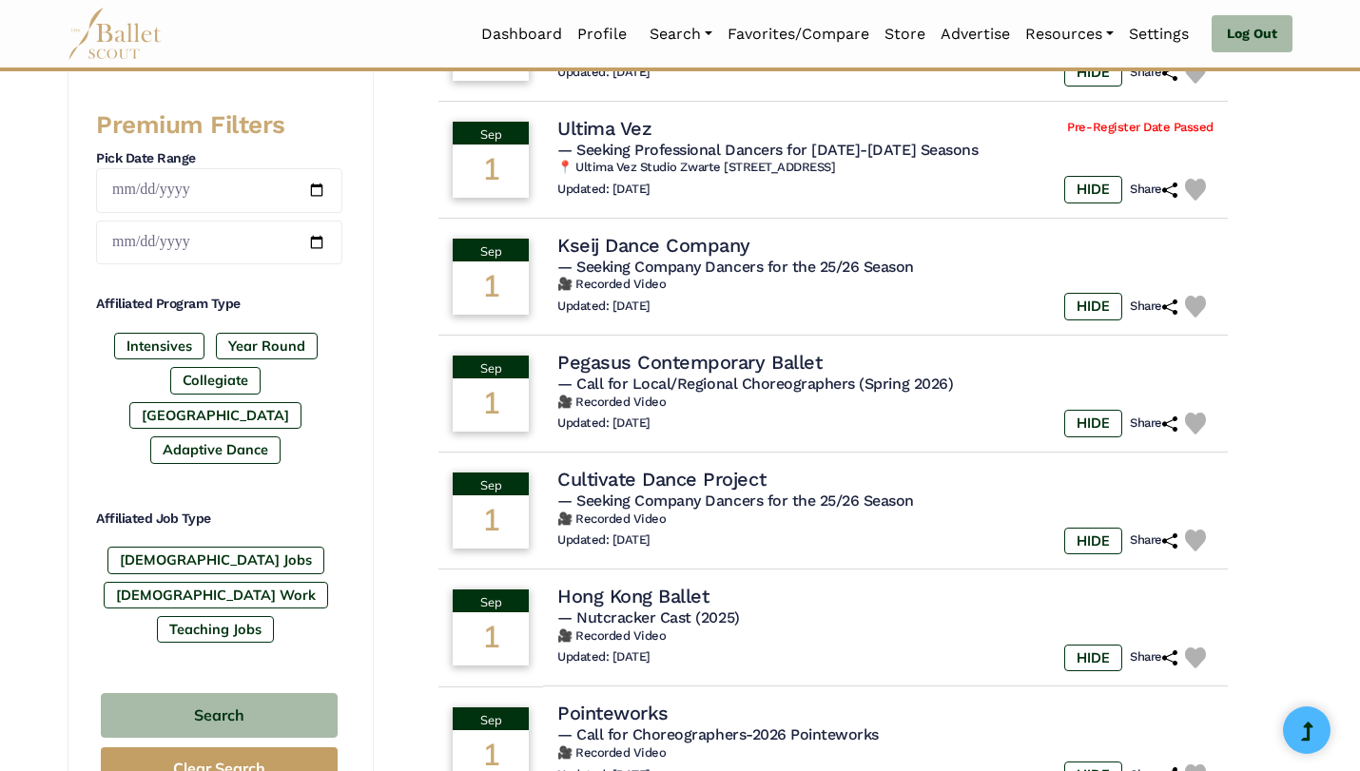
scroll to position [799, 0]
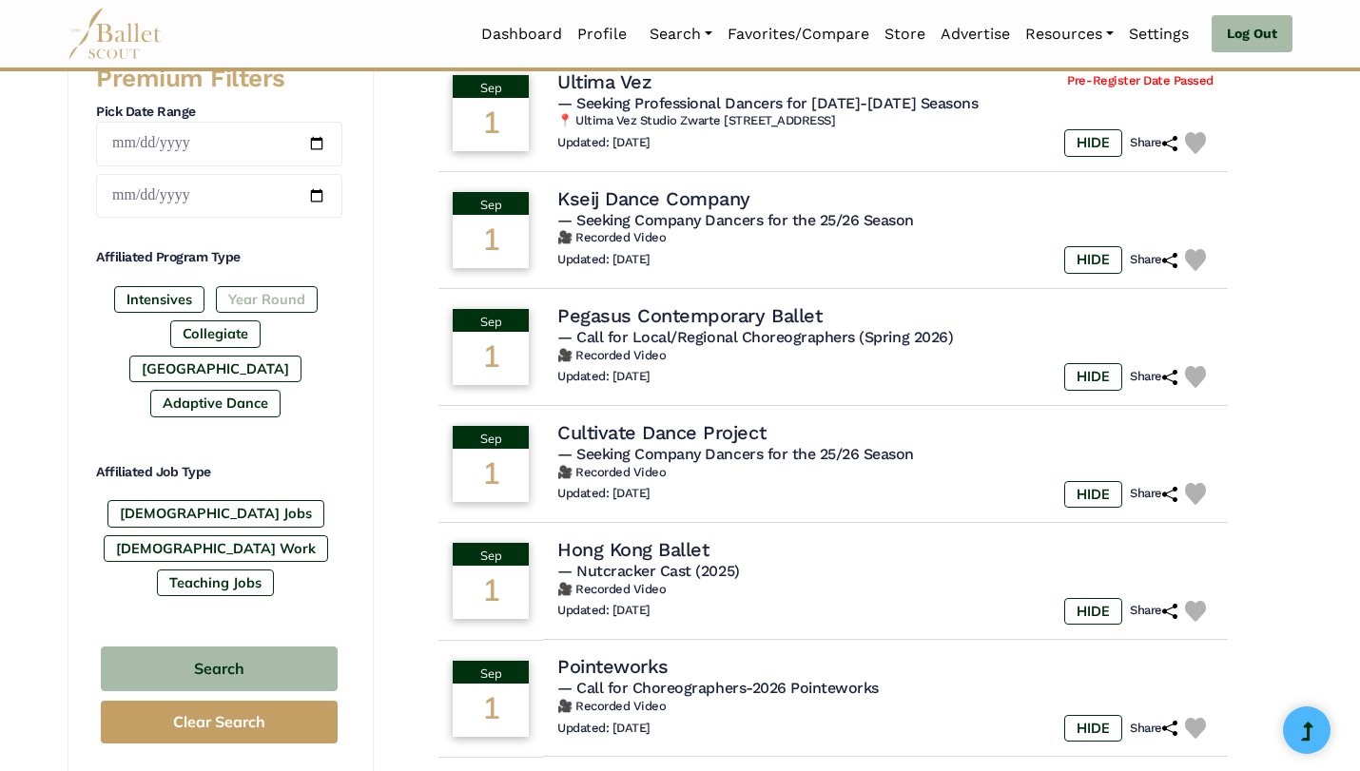
click at [262, 301] on label "Year Round" at bounding box center [267, 299] width 102 height 27
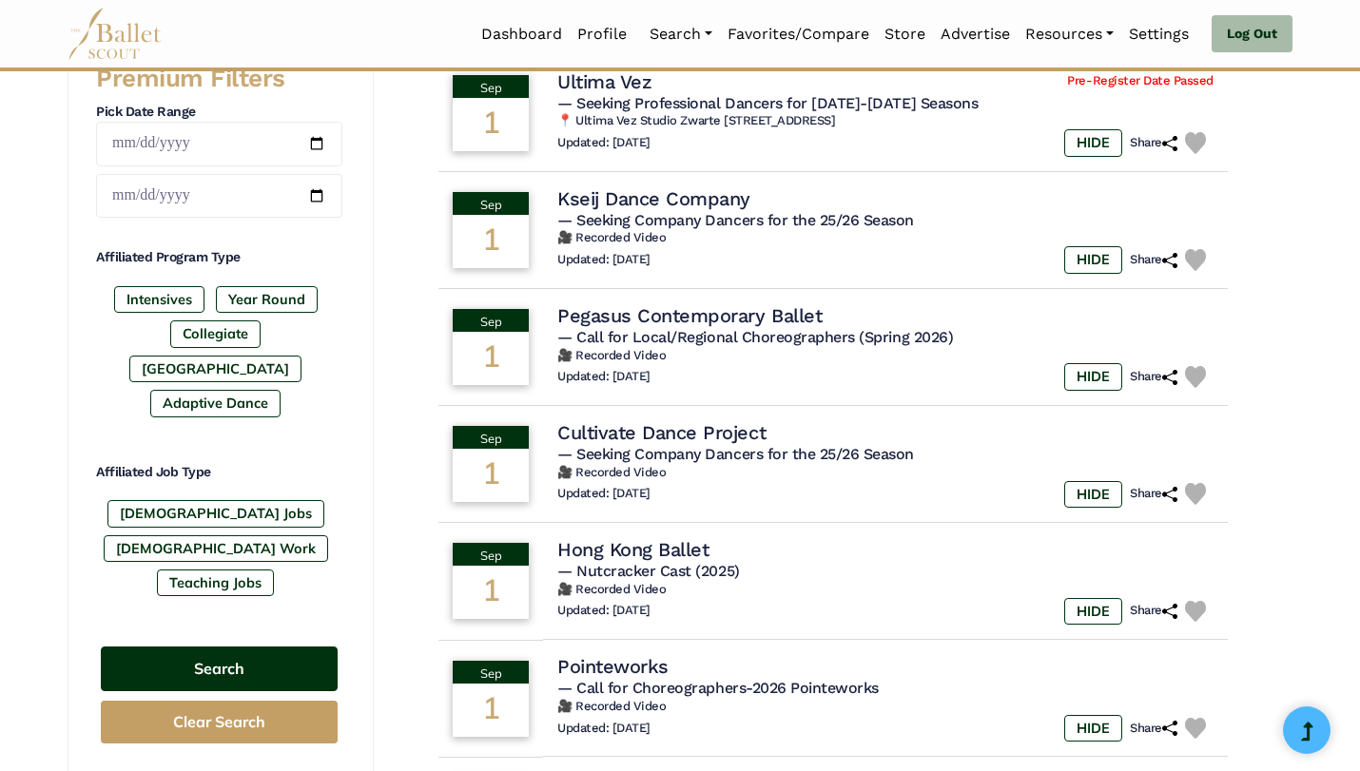
click at [217, 647] on button "Search" at bounding box center [219, 669] width 237 height 45
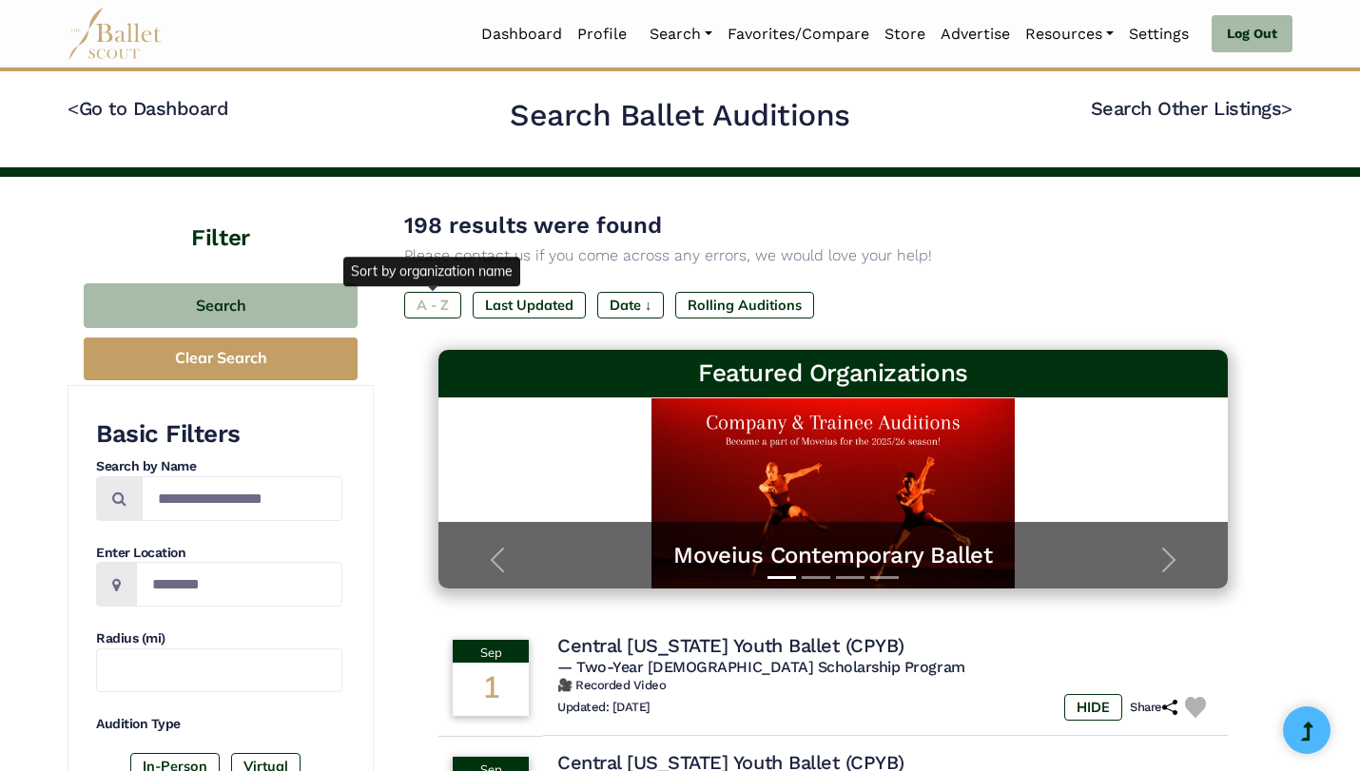
click at [434, 302] on label "A - Z" at bounding box center [432, 305] width 57 height 27
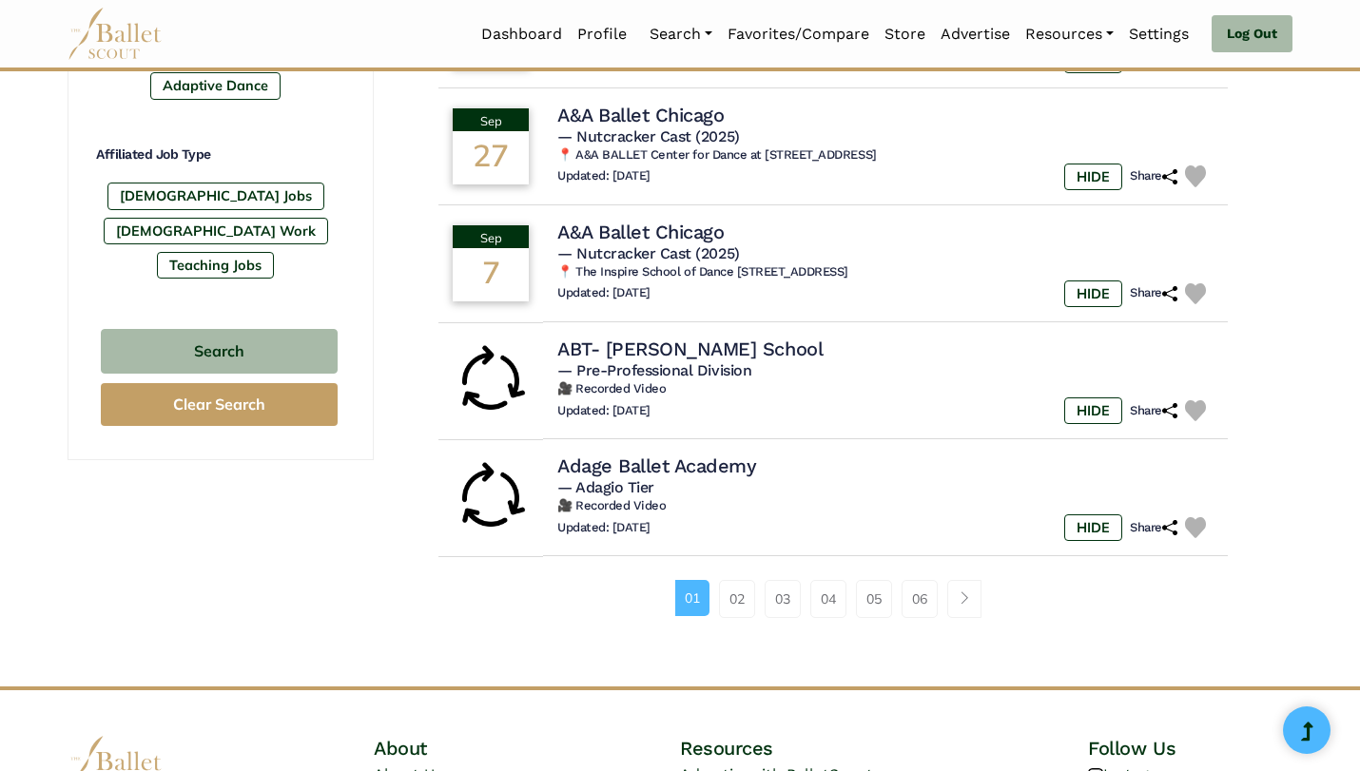
scroll to position [1118, 0]
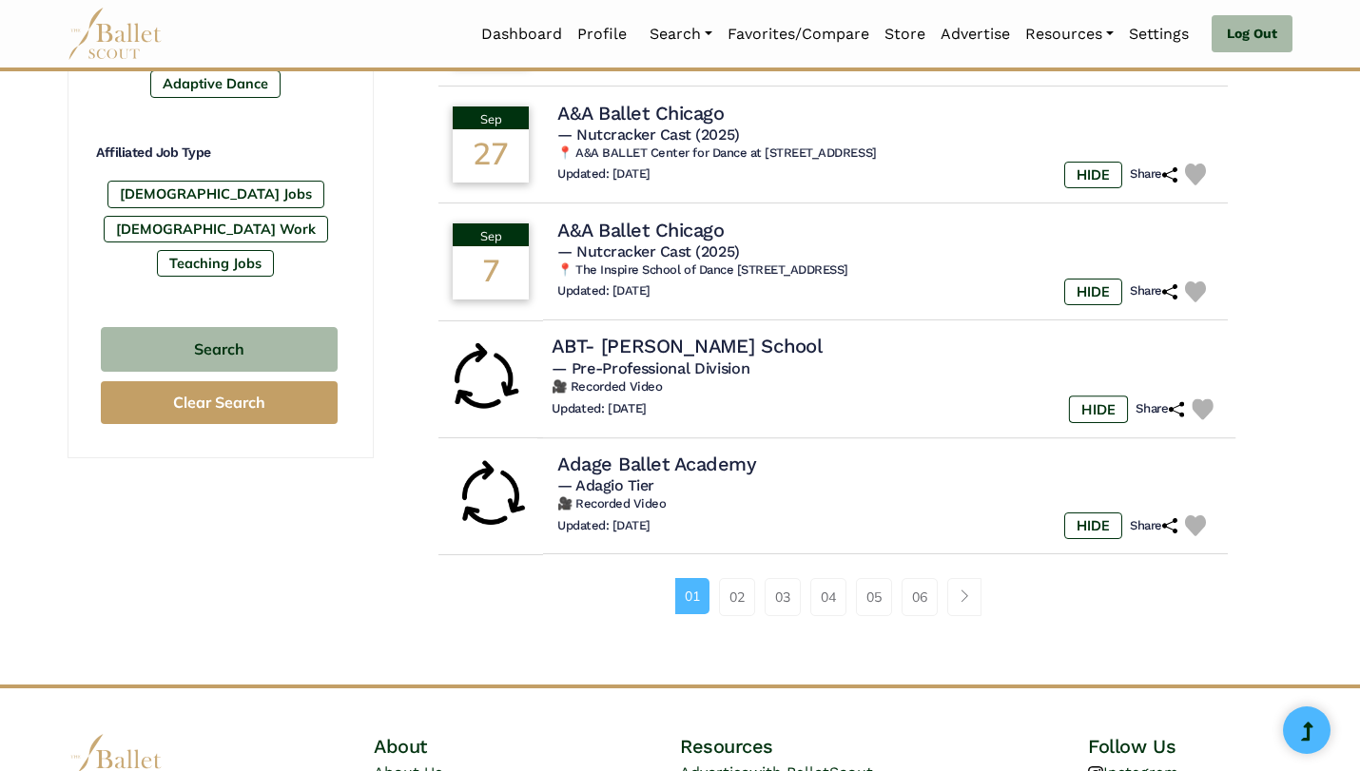
click at [790, 354] on h4 "ABT- [PERSON_NAME] School" at bounding box center [687, 347] width 271 height 26
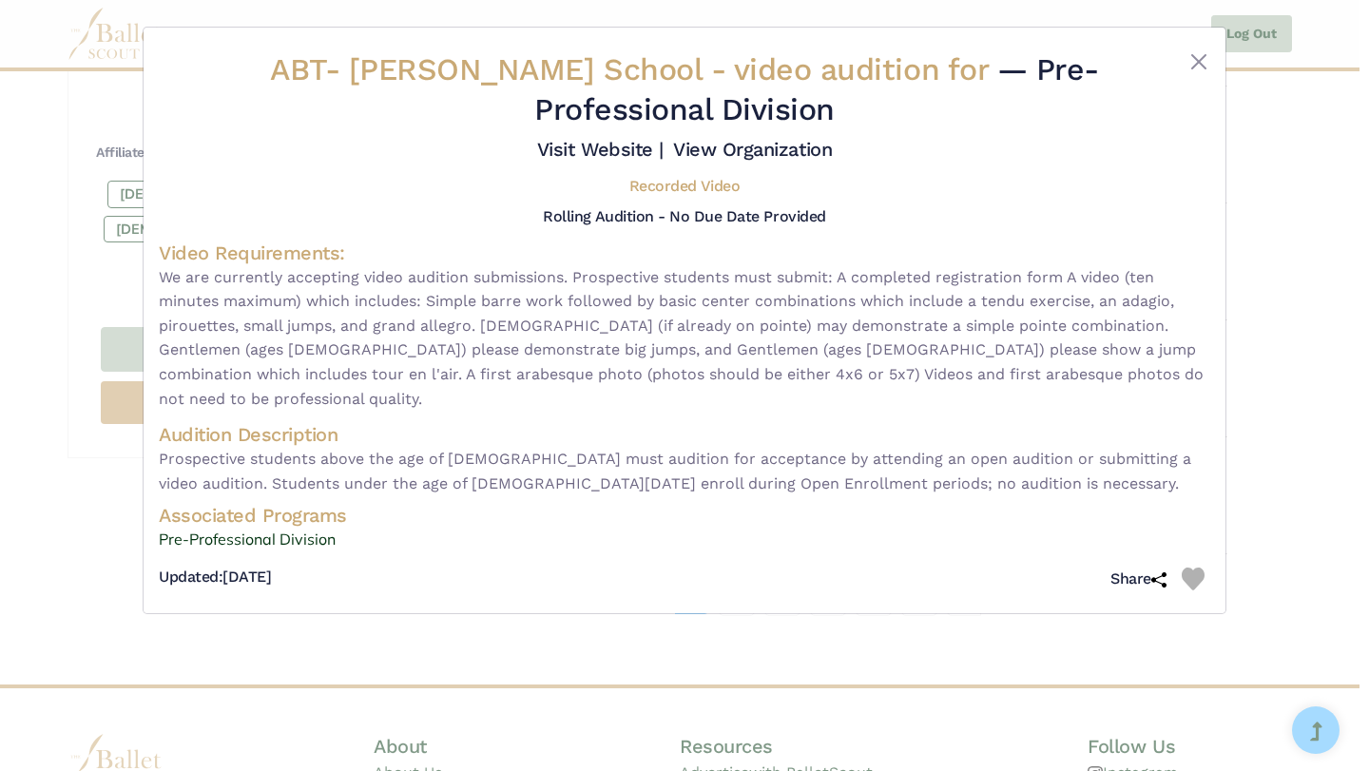
click at [1190, 568] on img at bounding box center [1193, 579] width 23 height 23
click at [1203, 70] on button "Close" at bounding box center [1199, 61] width 23 height 23
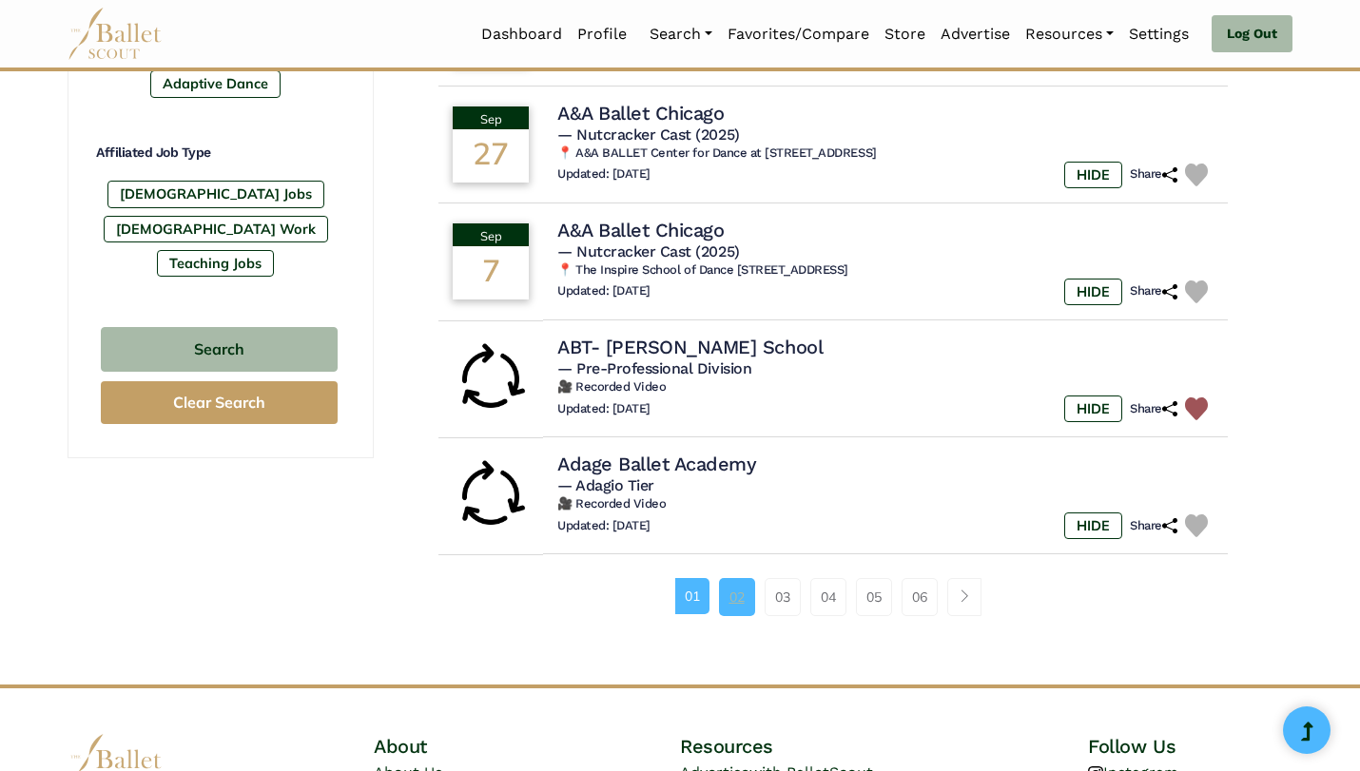
click at [742, 601] on link "02" at bounding box center [737, 597] width 36 height 38
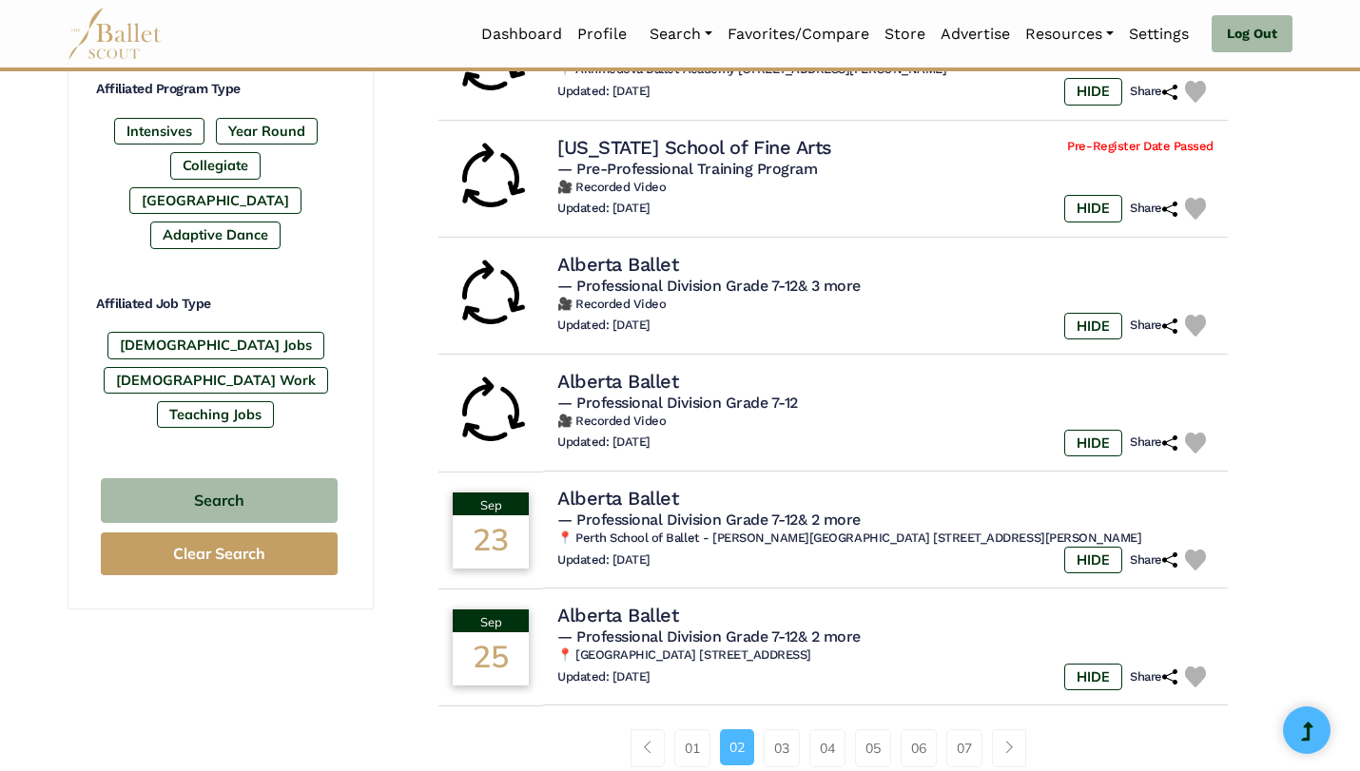
scroll to position [1141, 0]
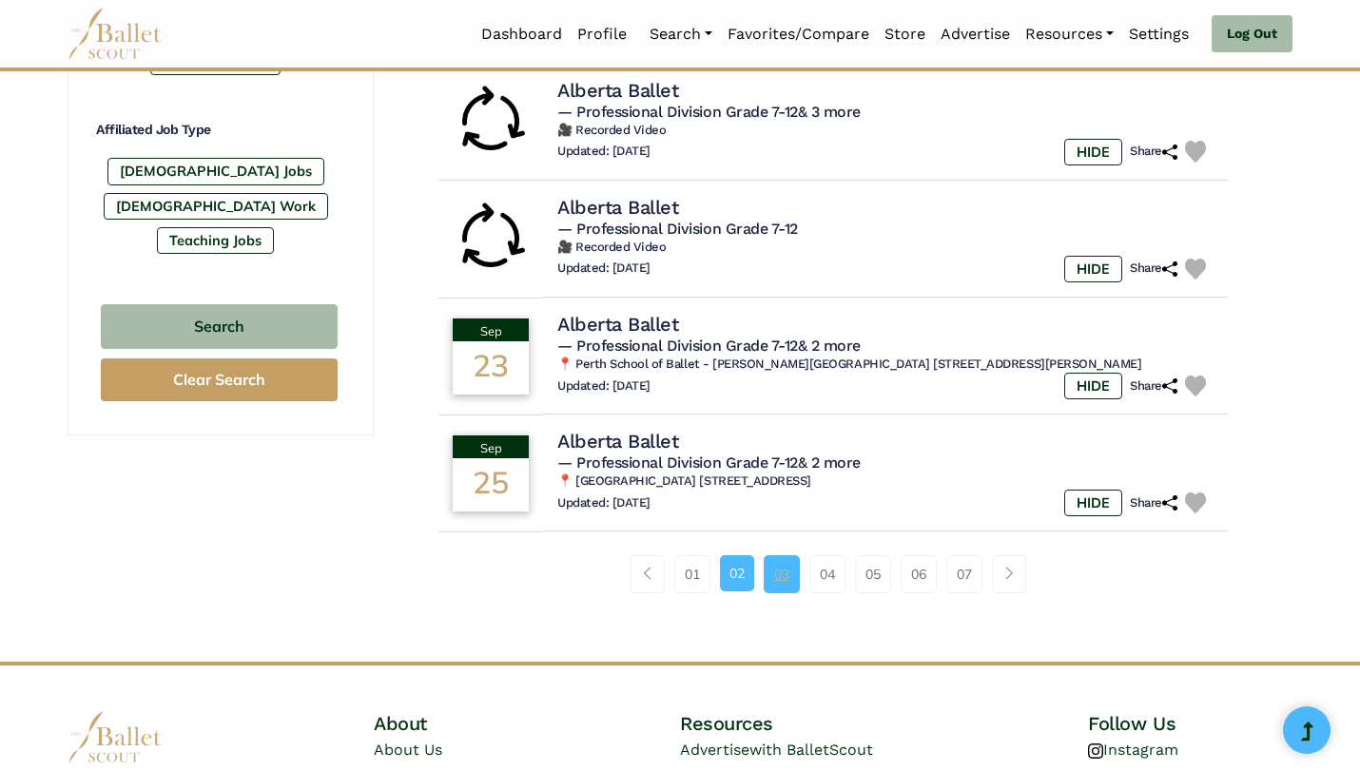
click at [770, 575] on link "03" at bounding box center [782, 574] width 36 height 38
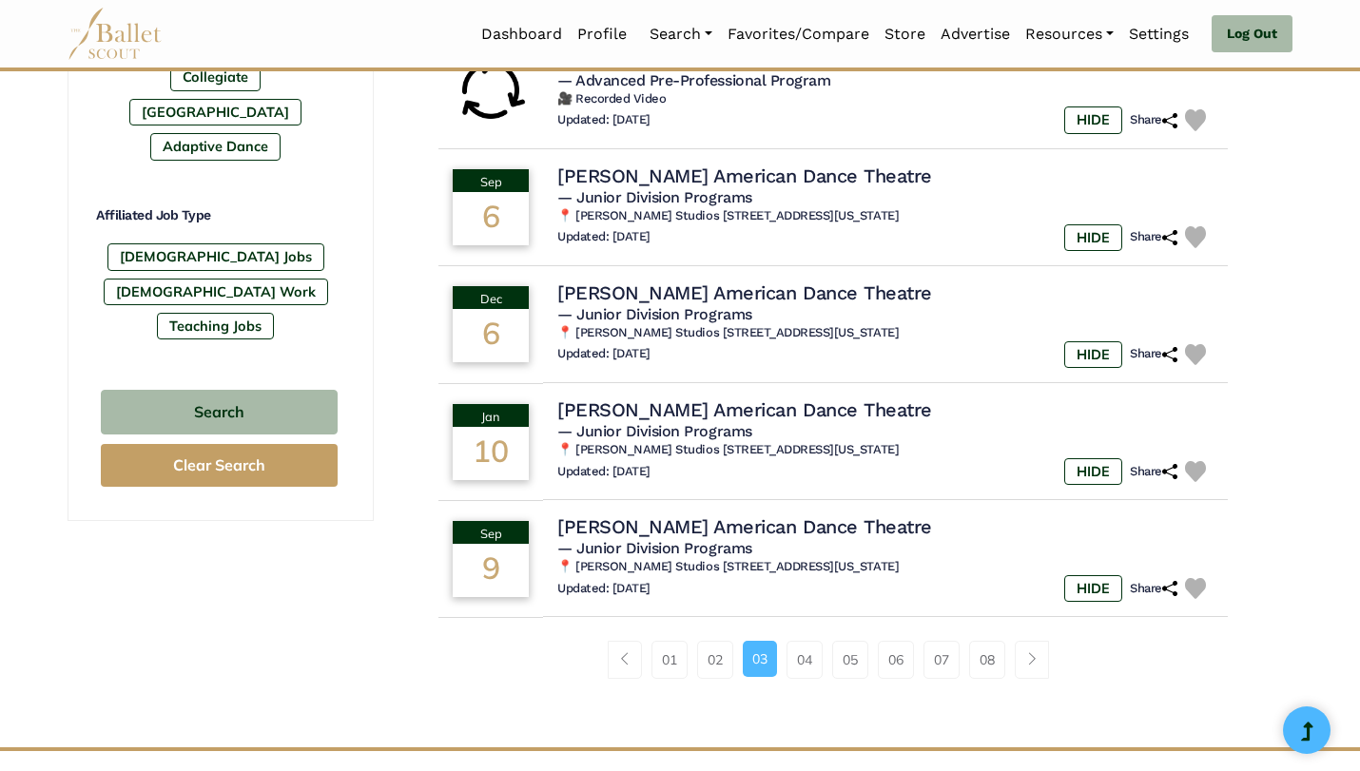
scroll to position [1081, 0]
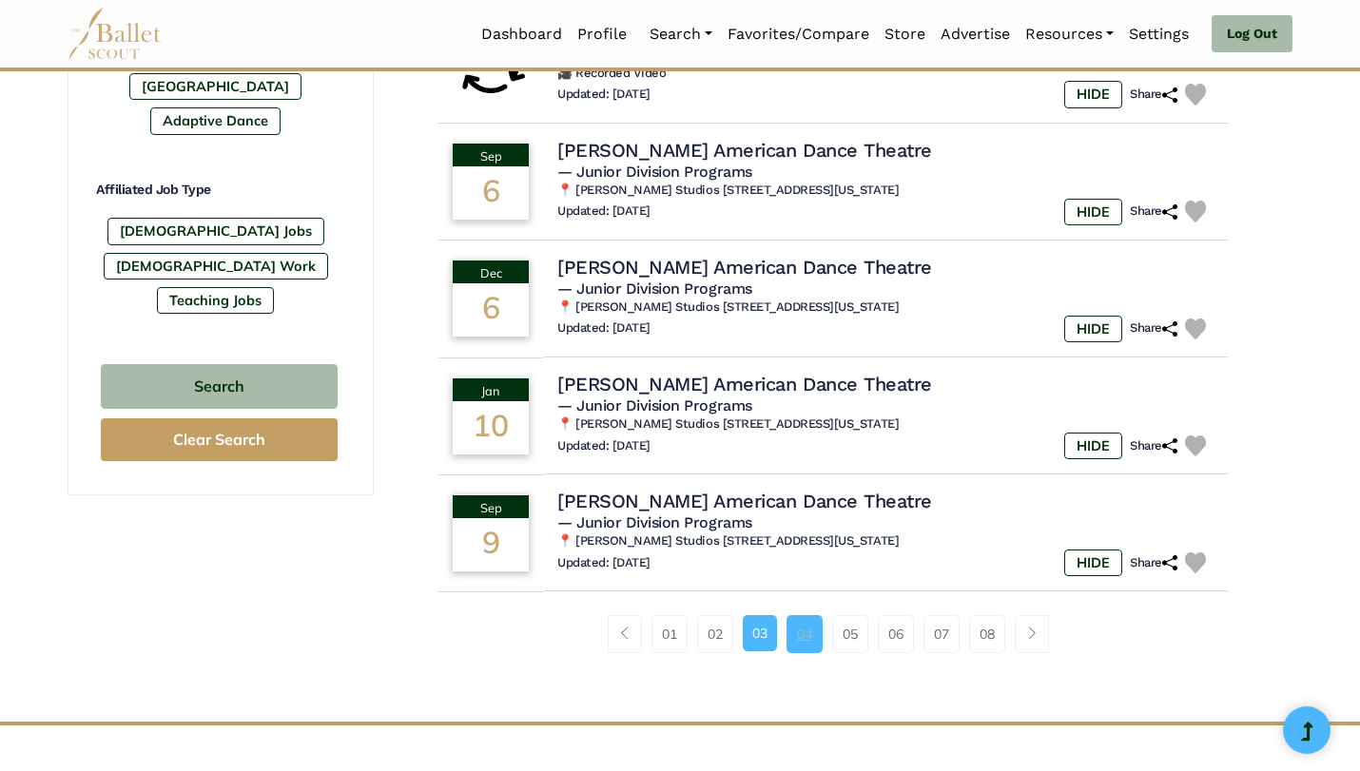
click at [795, 649] on link "04" at bounding box center [805, 634] width 36 height 38
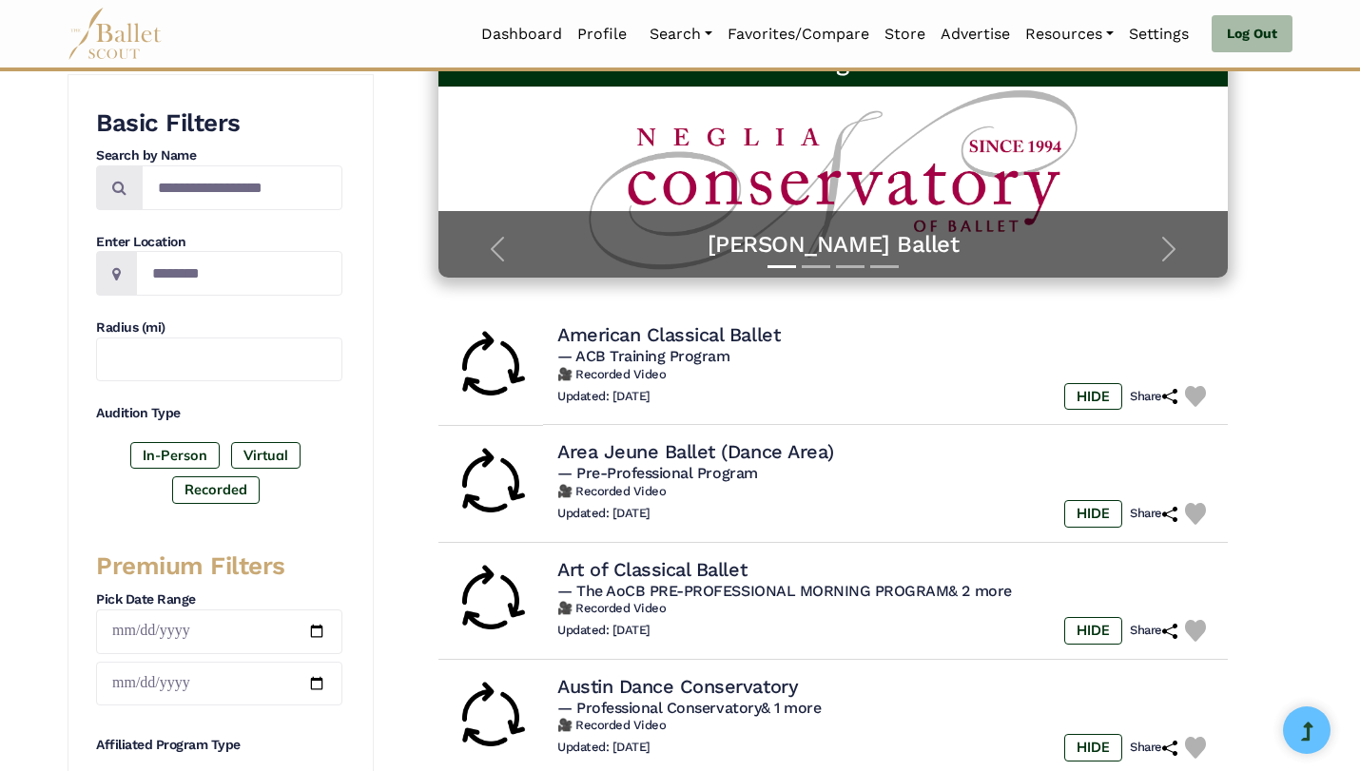
scroll to position [136, 0]
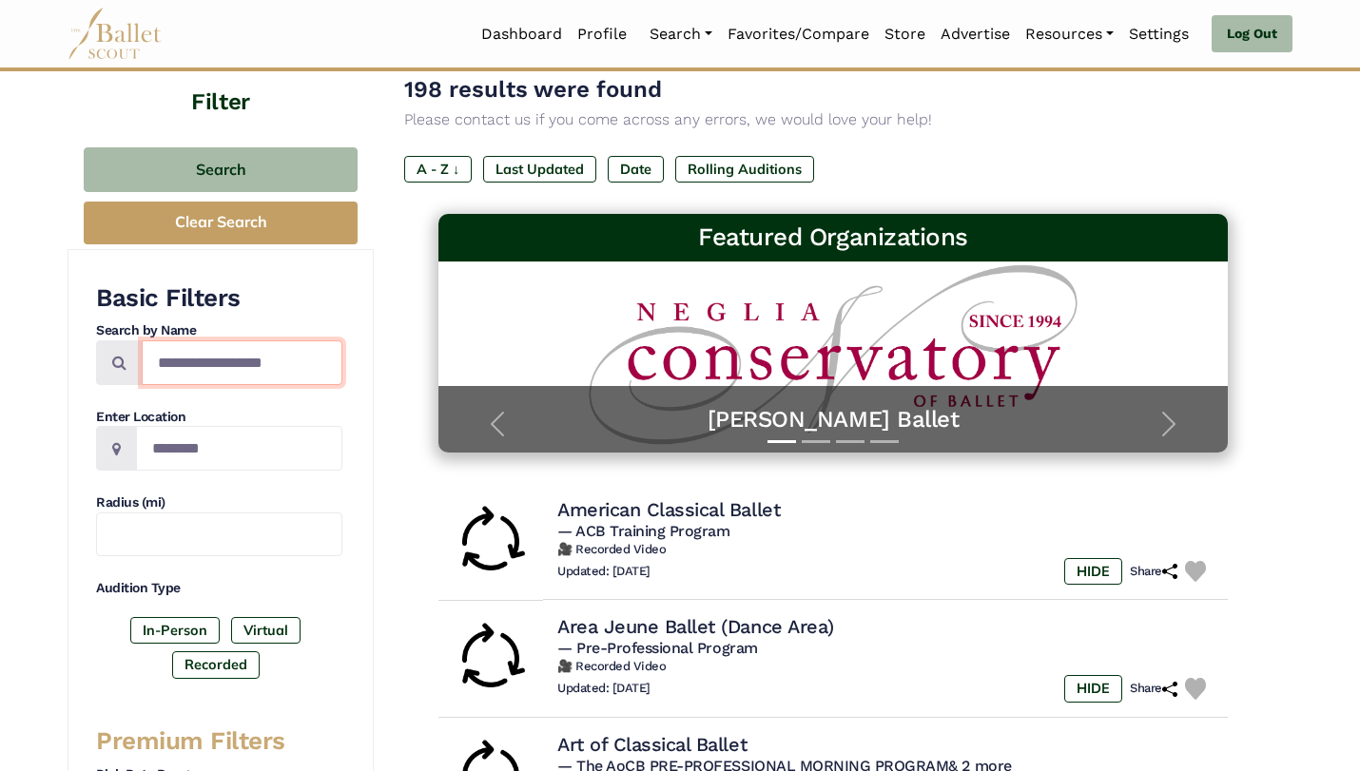
click at [231, 356] on input "Search by names..." at bounding box center [242, 362] width 201 height 45
type input "**********"
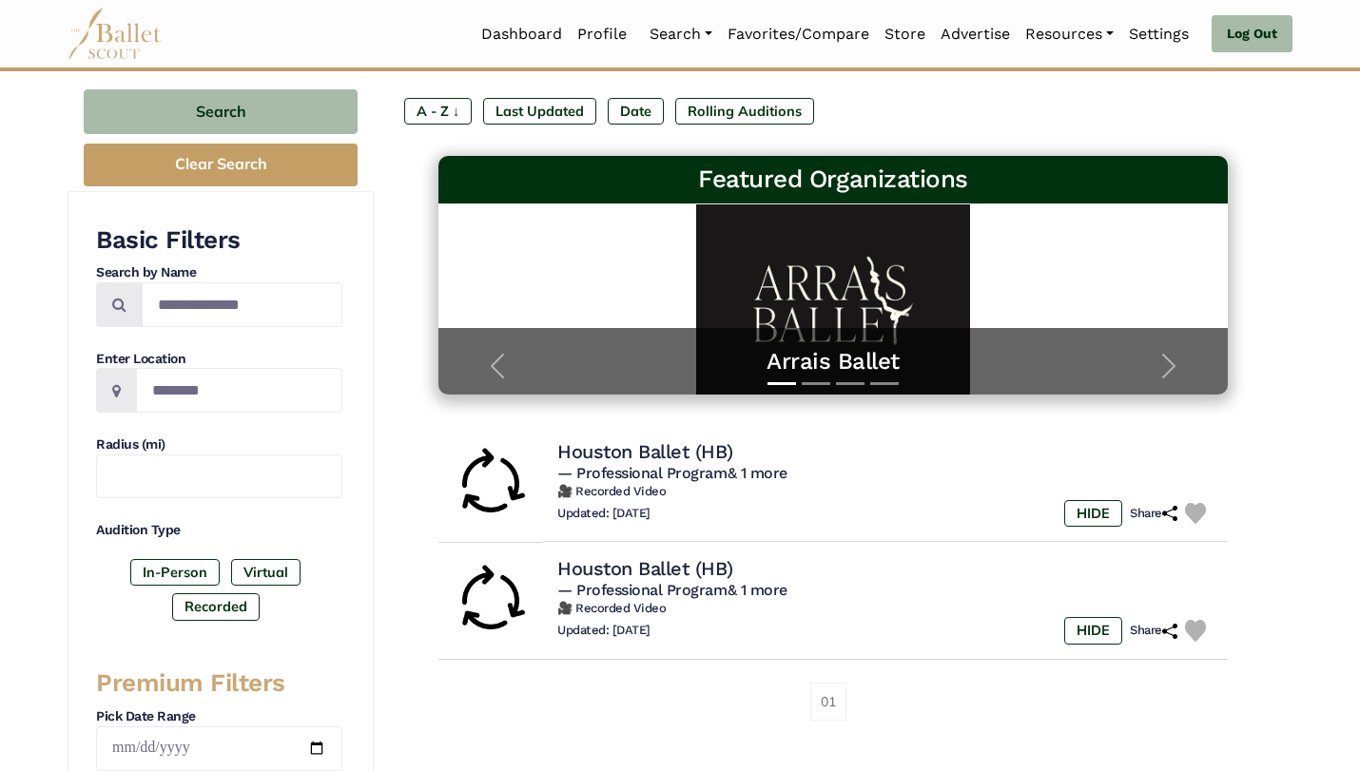
scroll to position [209, 0]
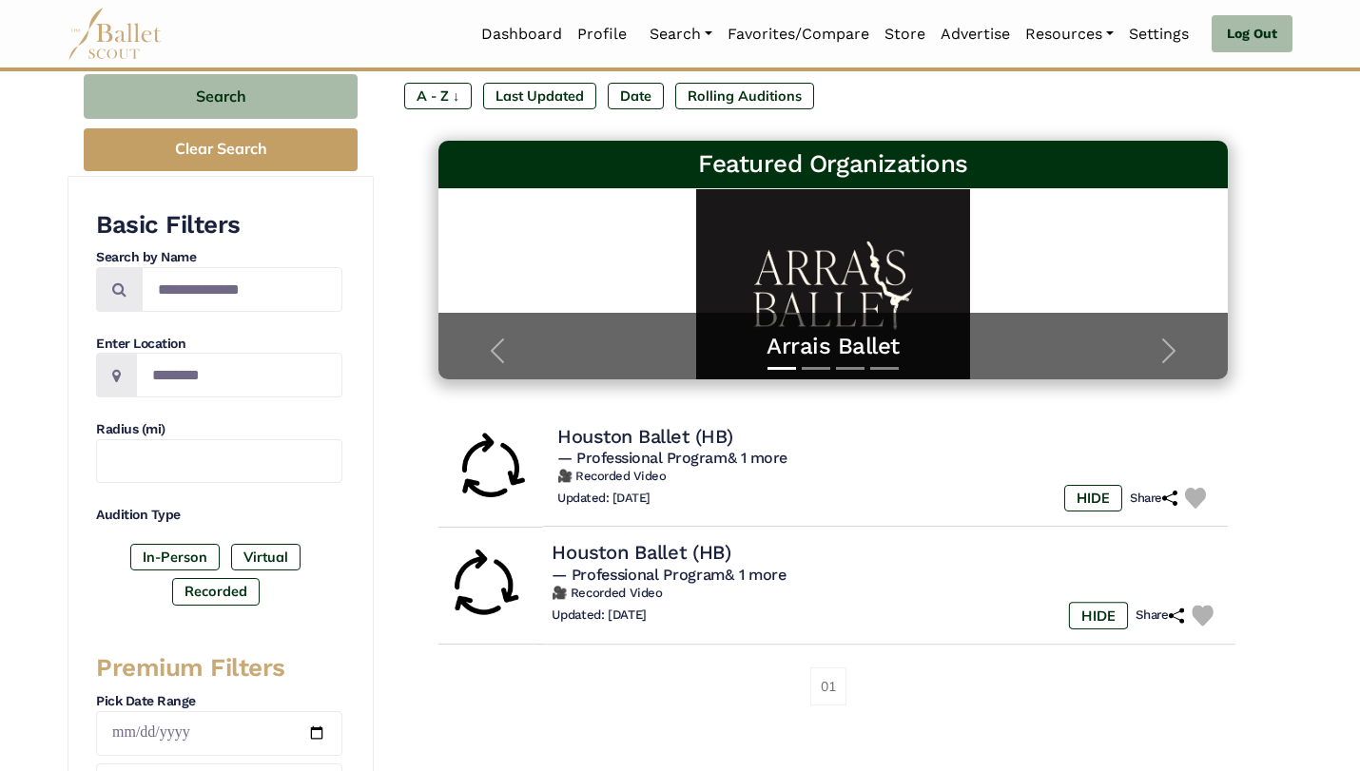
click at [653, 551] on h4 "Houston Ballet (HB)" at bounding box center [642, 553] width 180 height 26
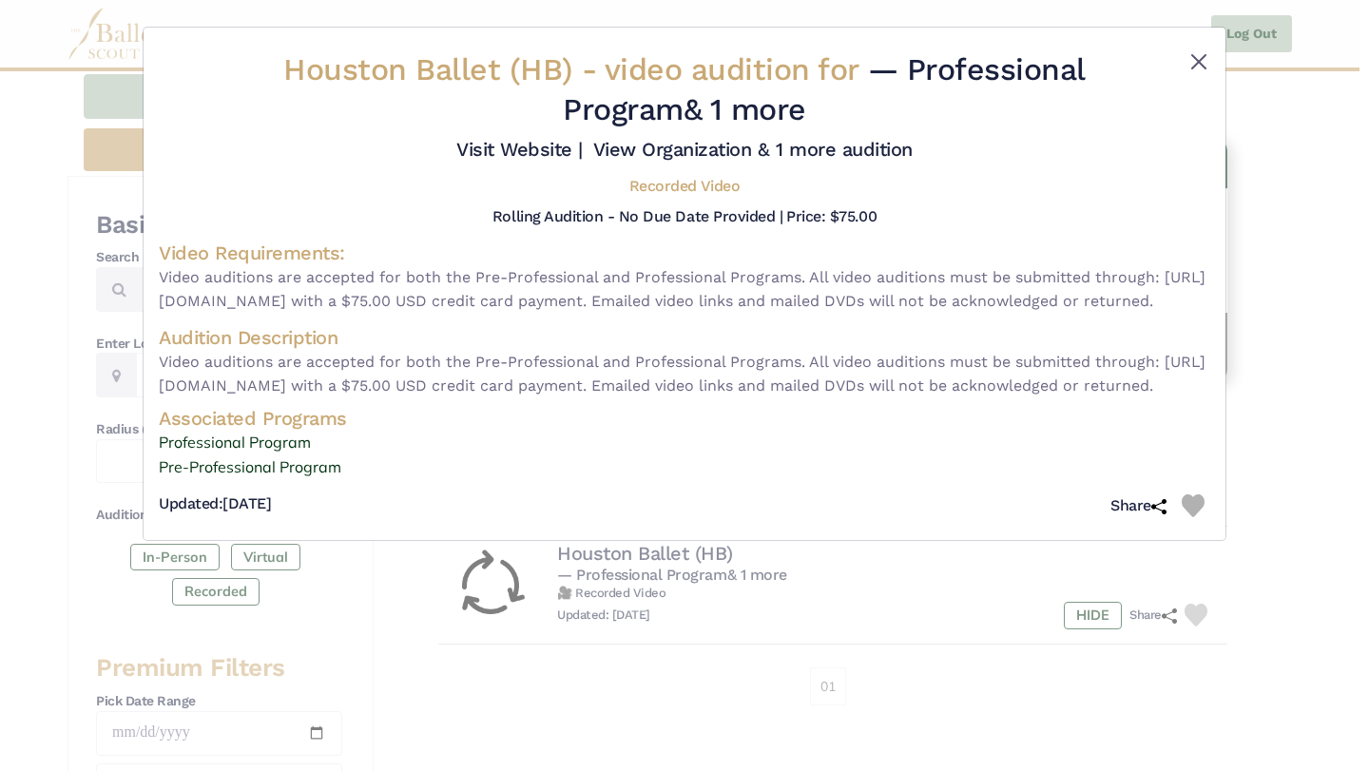
click at [1197, 49] on div "Houston Ballet (HB) - video audition for — Professional Program & 1 more Visit …" at bounding box center [685, 284] width 1082 height 513
click at [1210, 59] on button "Close" at bounding box center [1199, 61] width 23 height 23
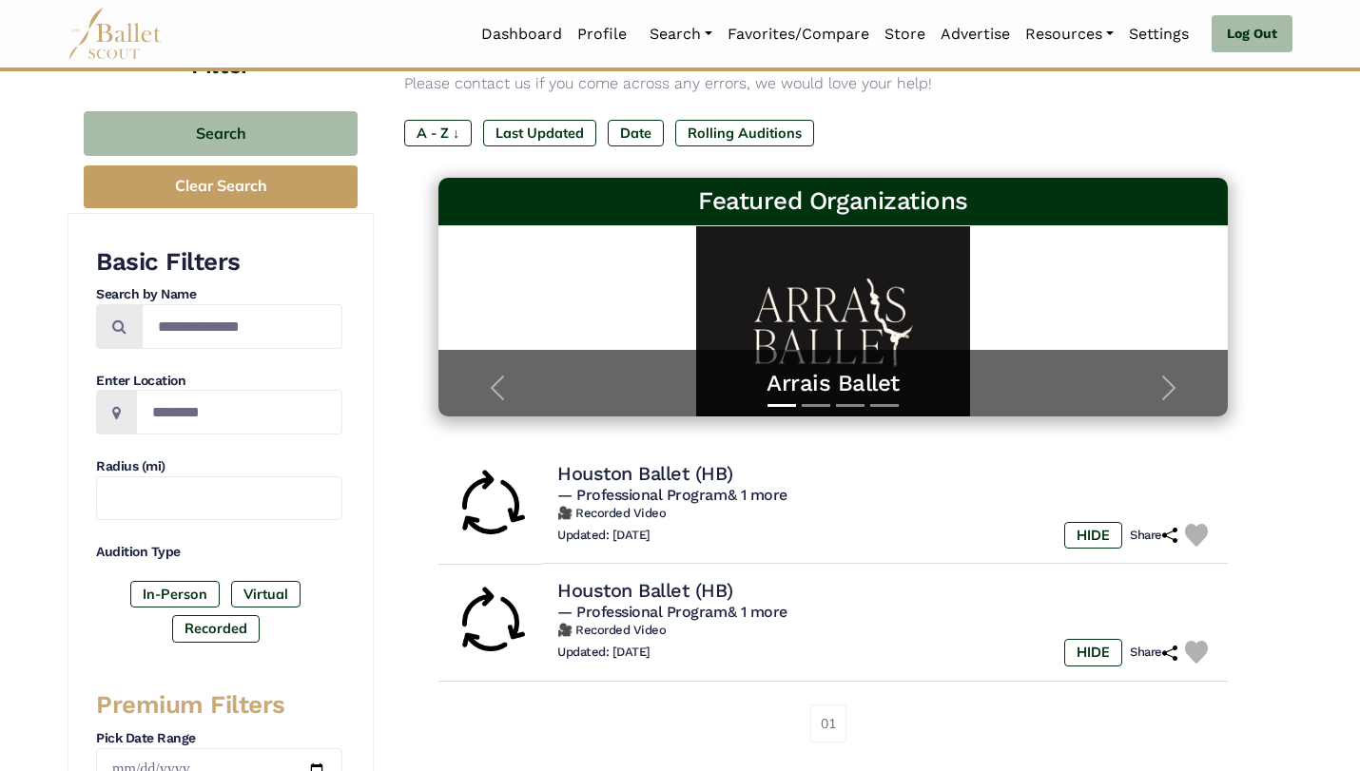
scroll to position [148, 0]
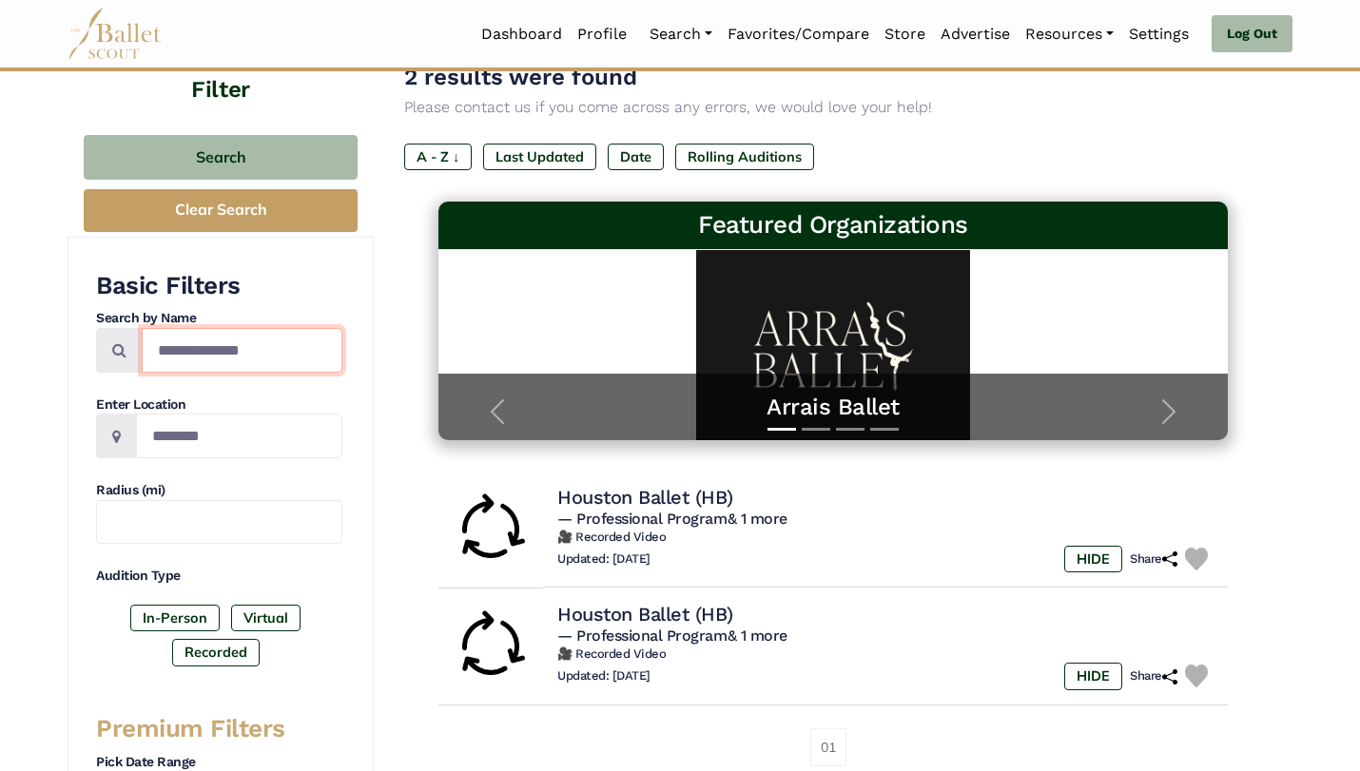
click at [262, 348] on input "**********" at bounding box center [242, 350] width 201 height 45
drag, startPoint x: 262, startPoint y: 348, endPoint x: 159, endPoint y: 343, distance: 103.8
click at [159, 343] on input "**********" at bounding box center [242, 350] width 201 height 45
type input "******"
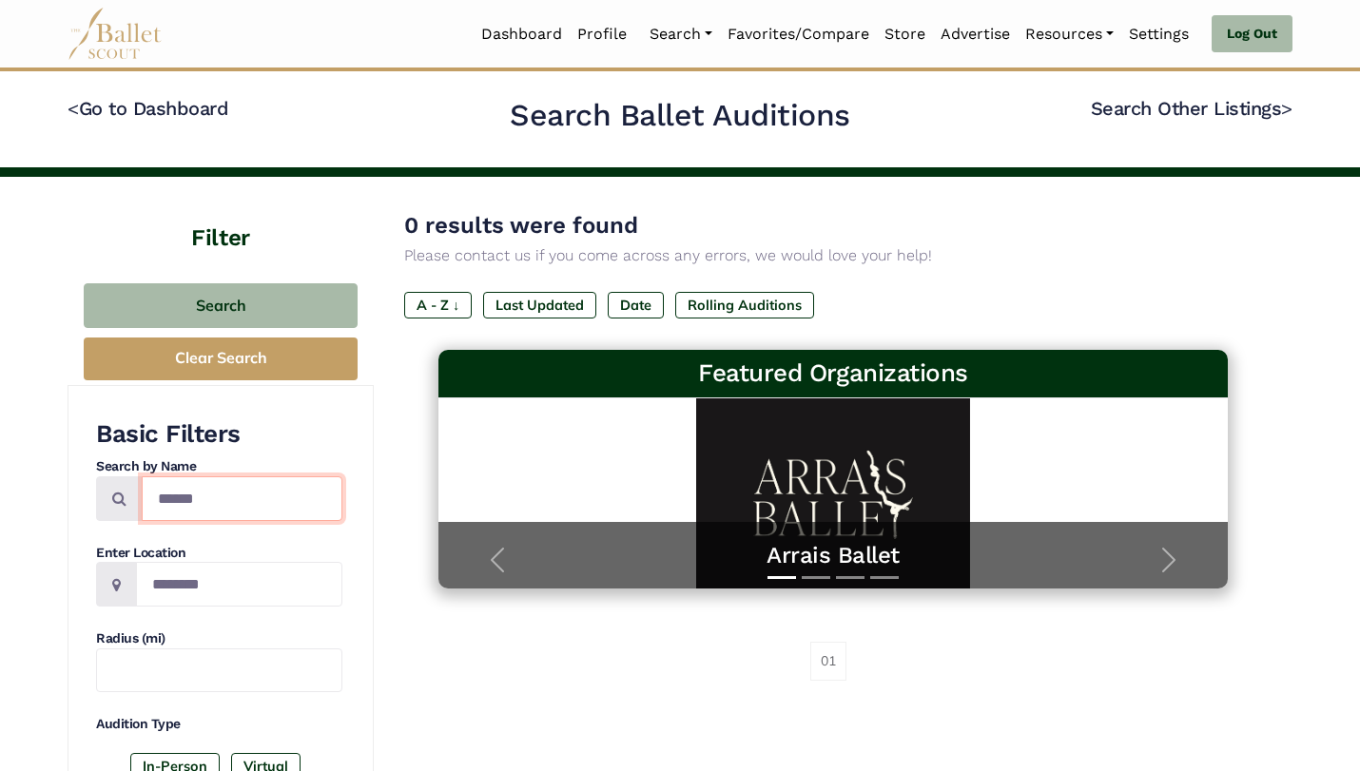
click at [153, 501] on input "******" at bounding box center [242, 498] width 201 height 45
type input "**********"
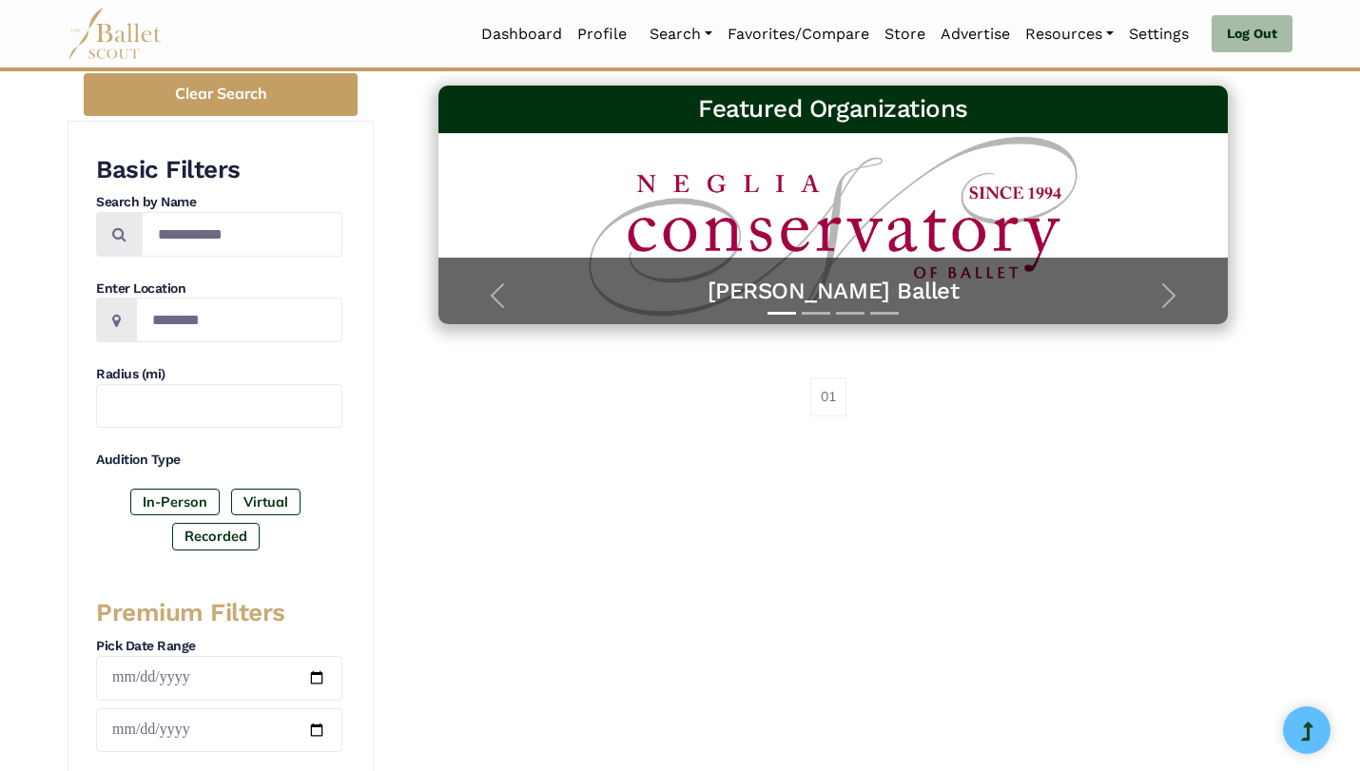
scroll to position [37, 0]
